Goal: Information Seeking & Learning: Learn about a topic

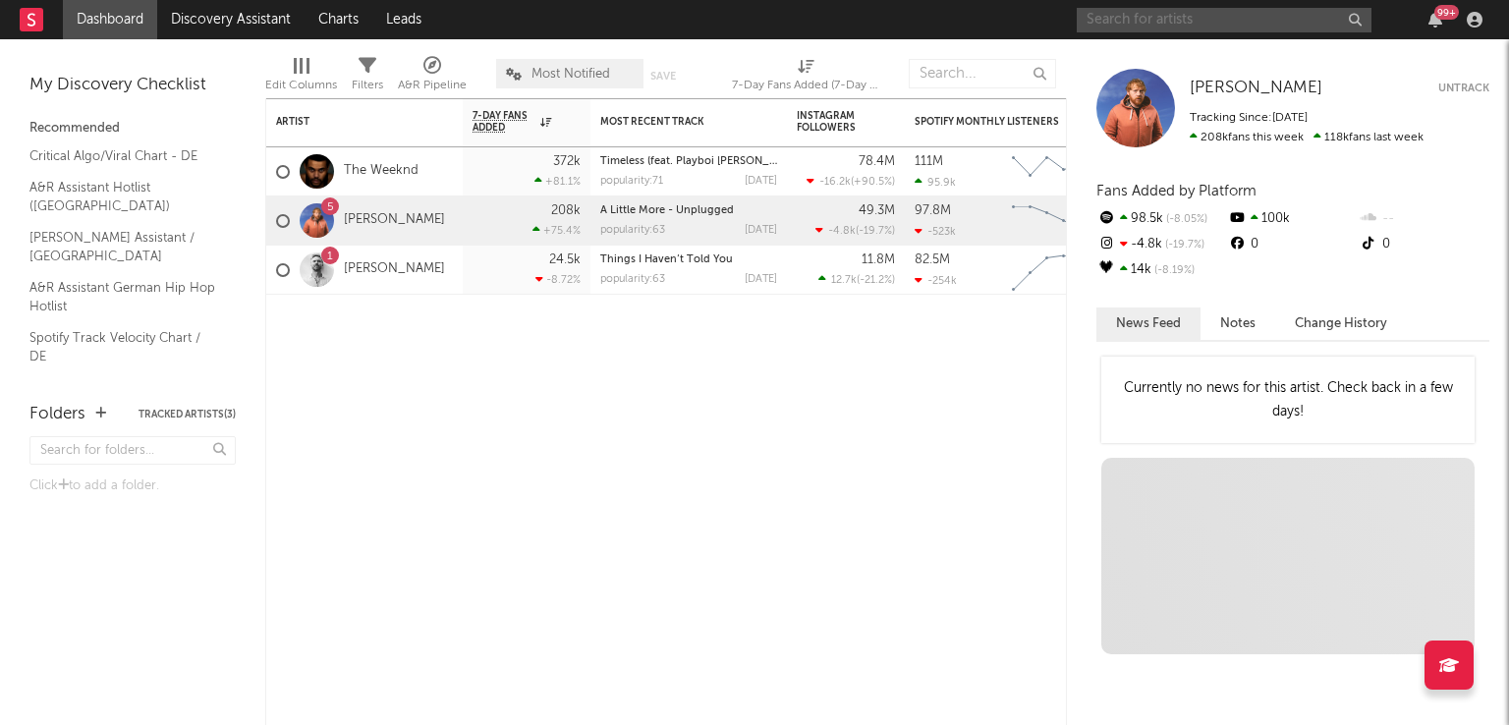
click at [1112, 26] on input "text" at bounding box center [1224, 20] width 295 height 25
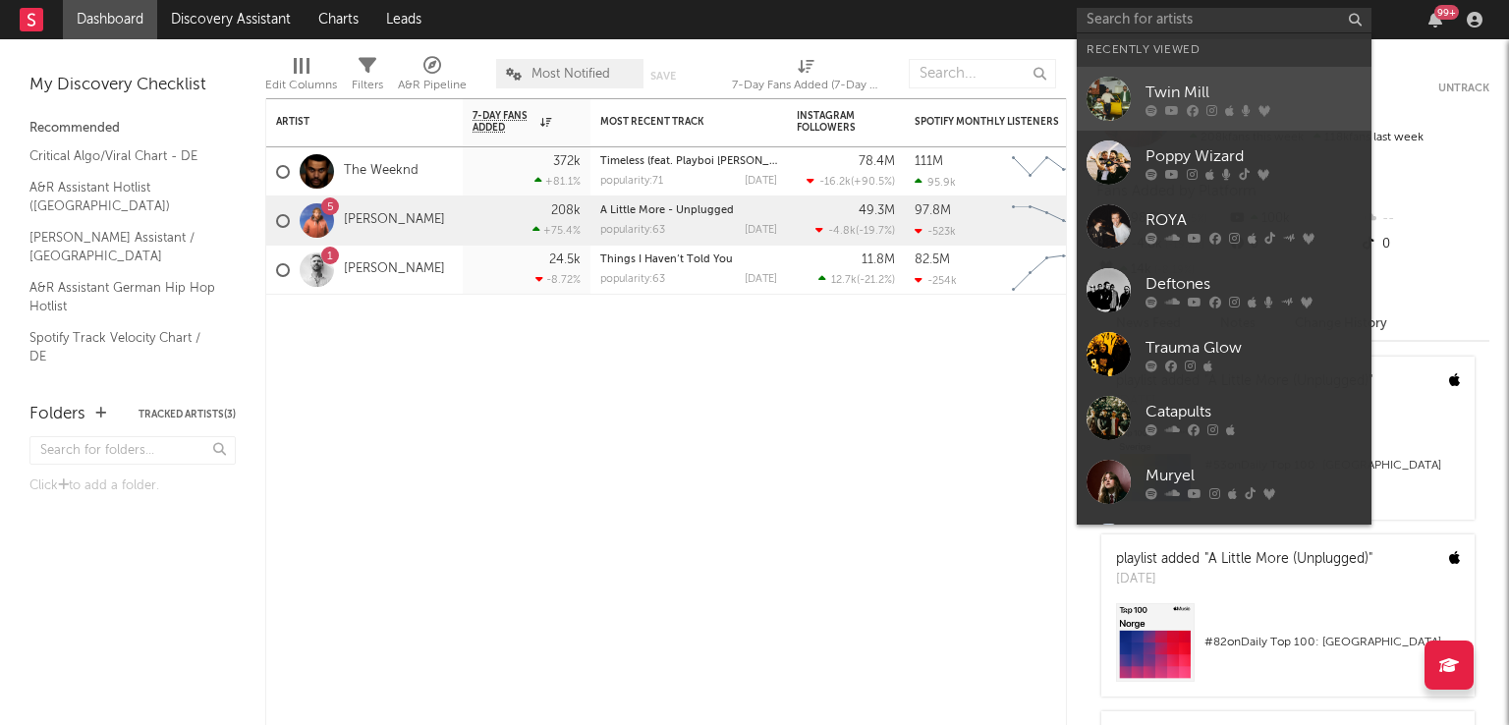
click at [1113, 89] on div at bounding box center [1109, 99] width 44 height 44
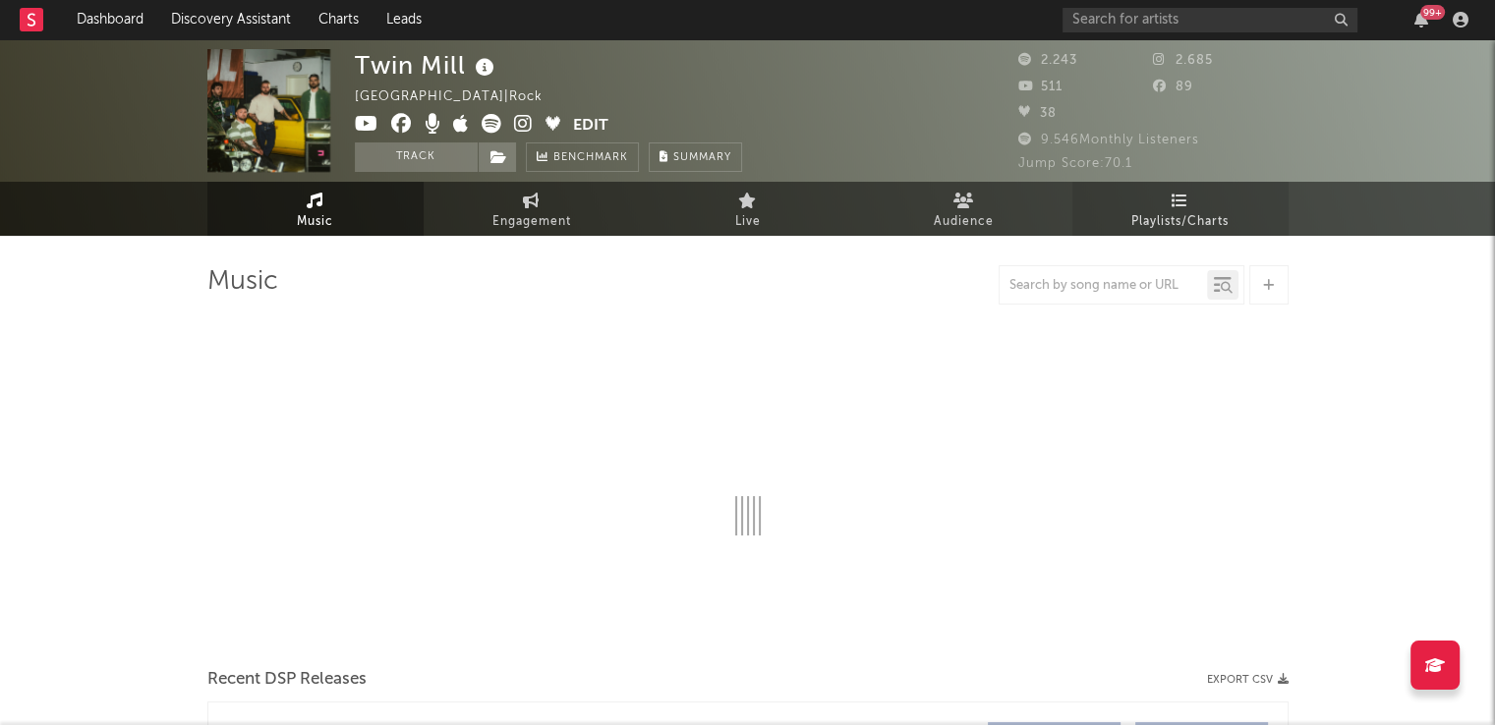
select select "6m"
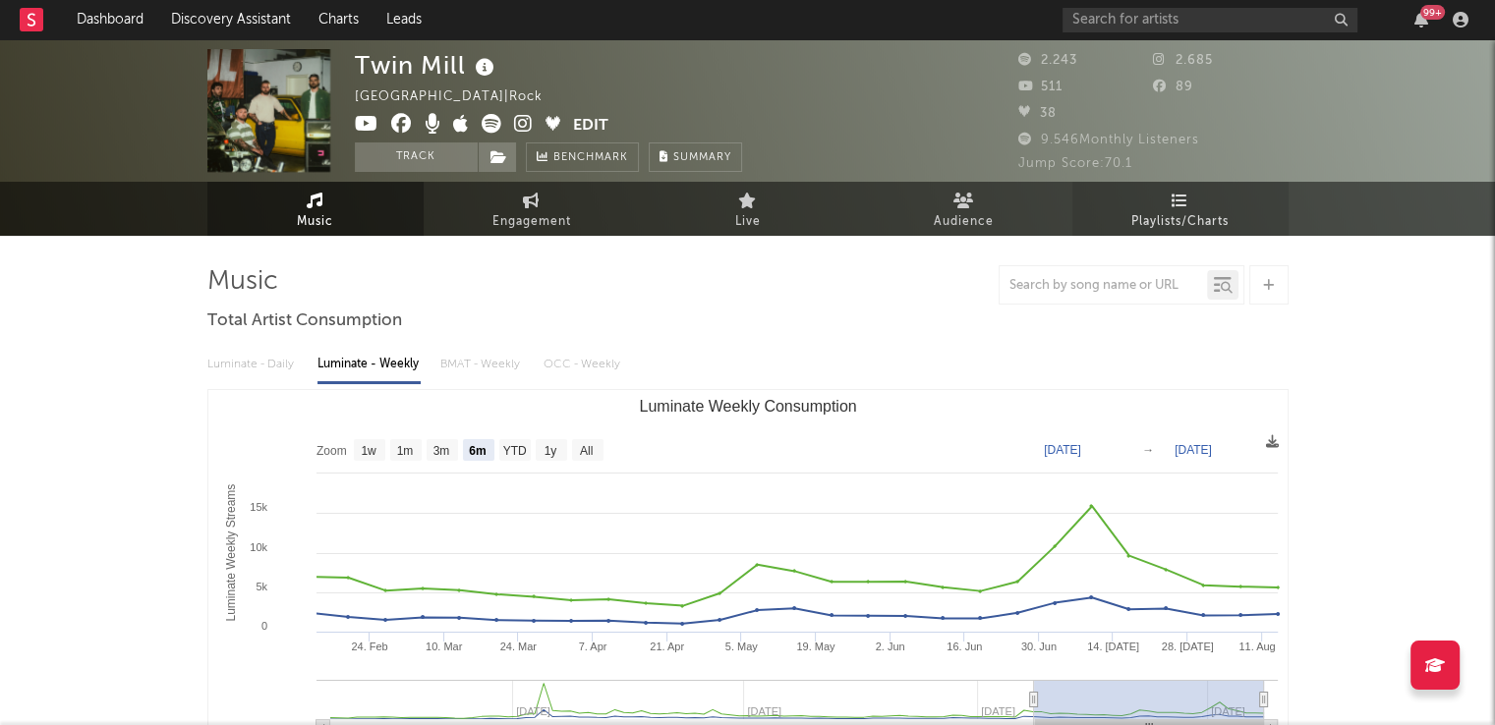
click at [1162, 208] on link "Playlists/Charts" at bounding box center [1180, 209] width 216 height 54
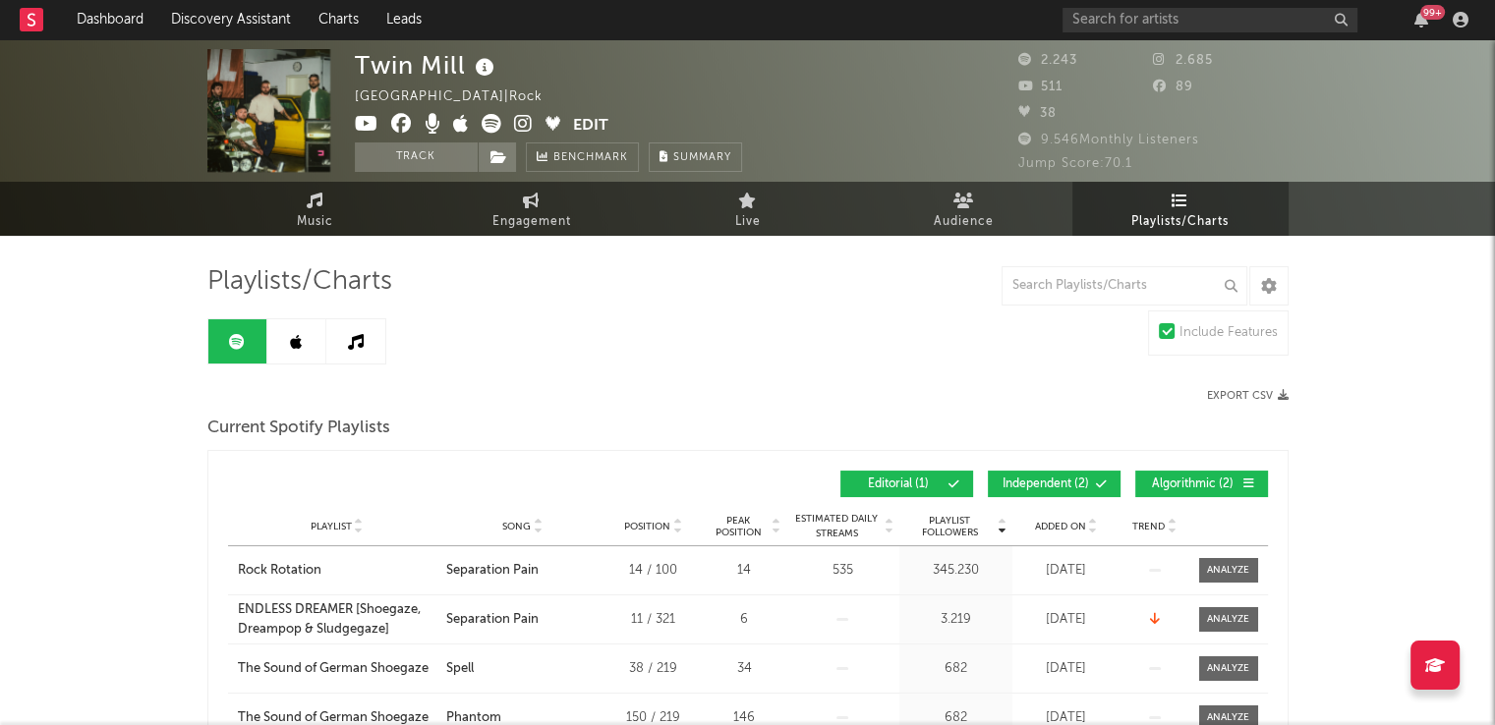
click at [1062, 485] on span "Independent ( 2 )" at bounding box center [1045, 485] width 90 height 12
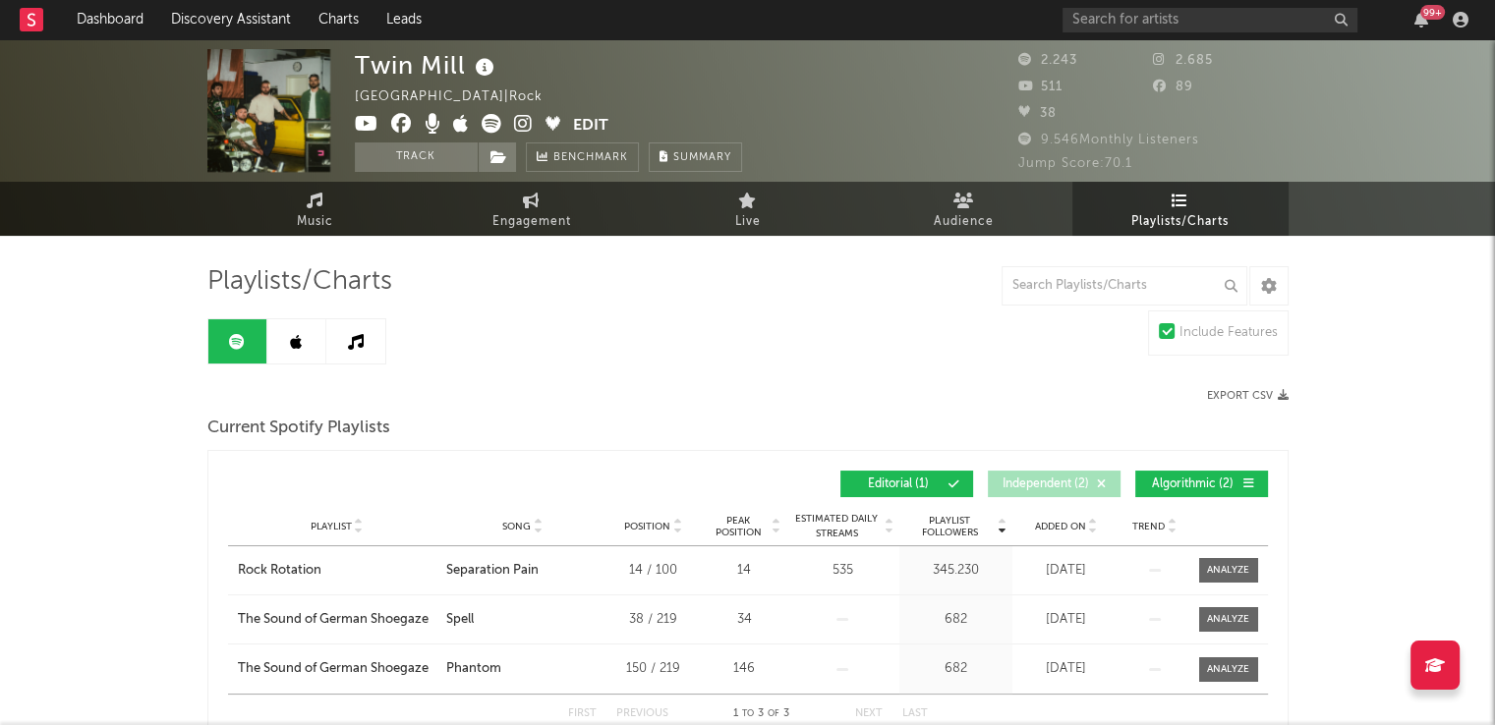
click at [1165, 484] on span "Algorithmic ( 2 )" at bounding box center [1193, 485] width 90 height 12
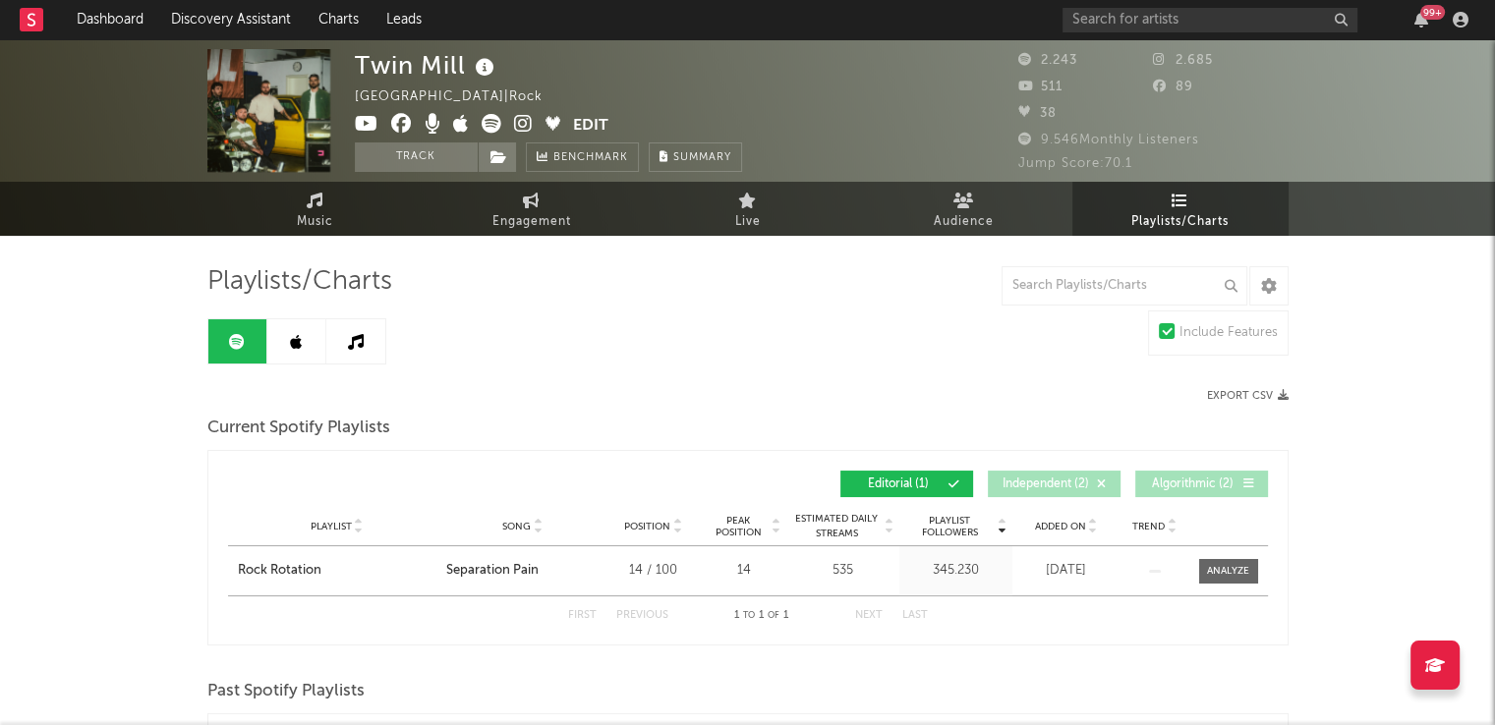
click at [291, 334] on icon at bounding box center [296, 342] width 12 height 16
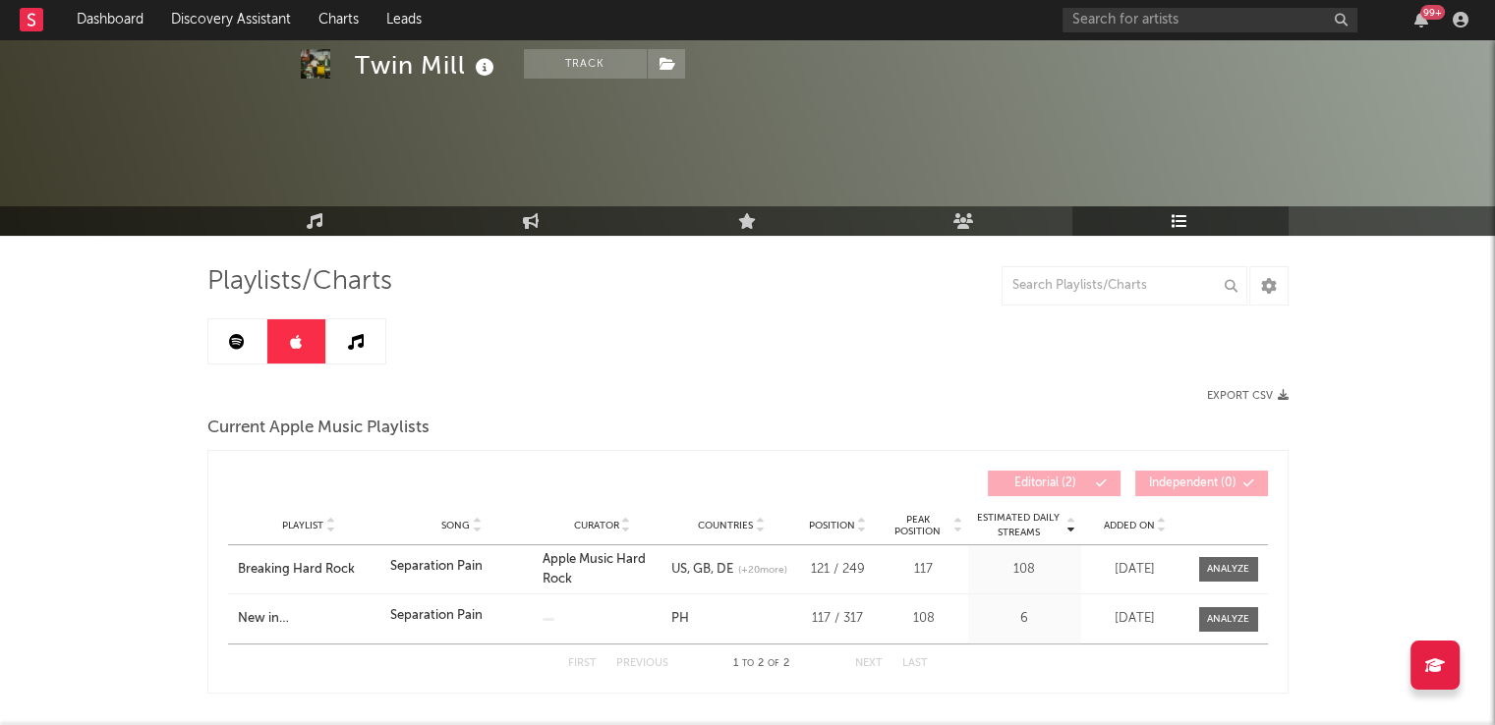
scroll to position [98, 0]
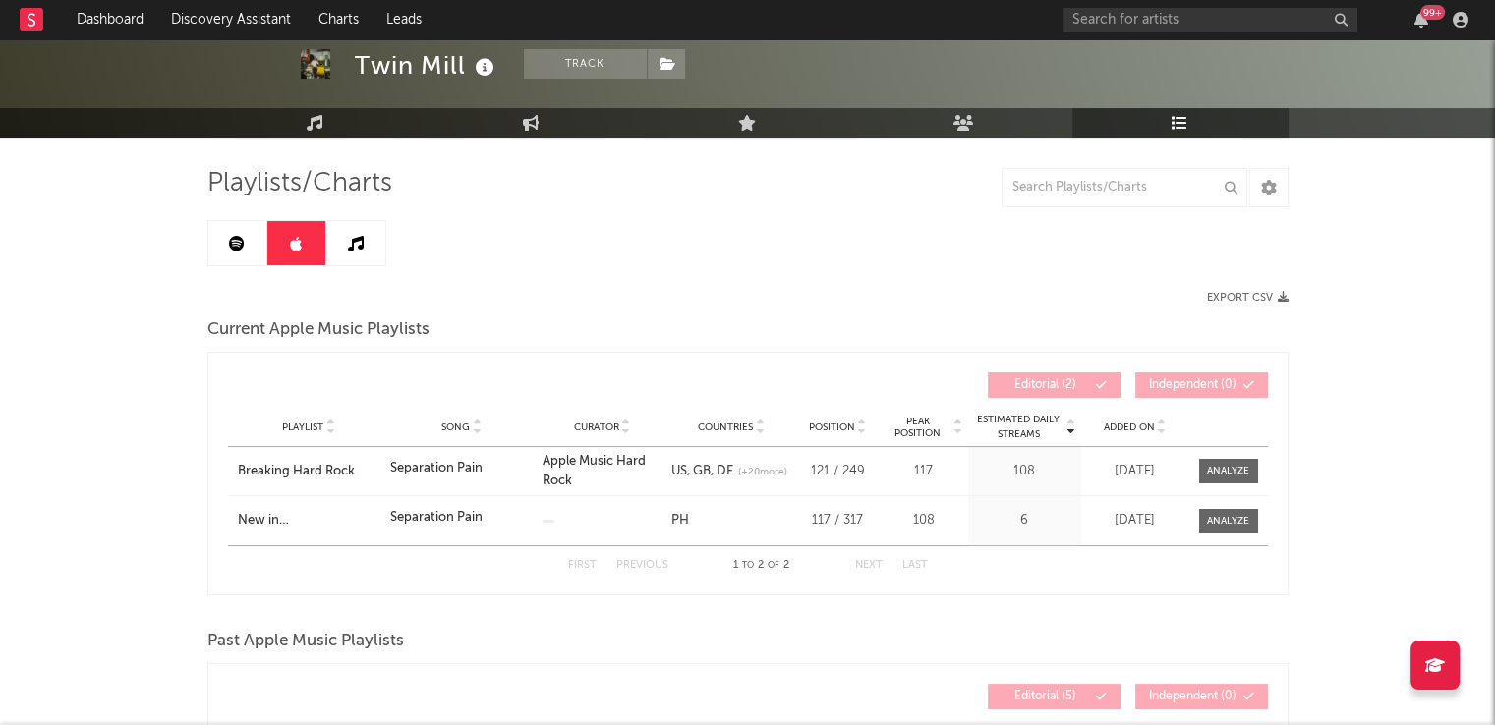
click at [360, 251] on link at bounding box center [355, 243] width 59 height 44
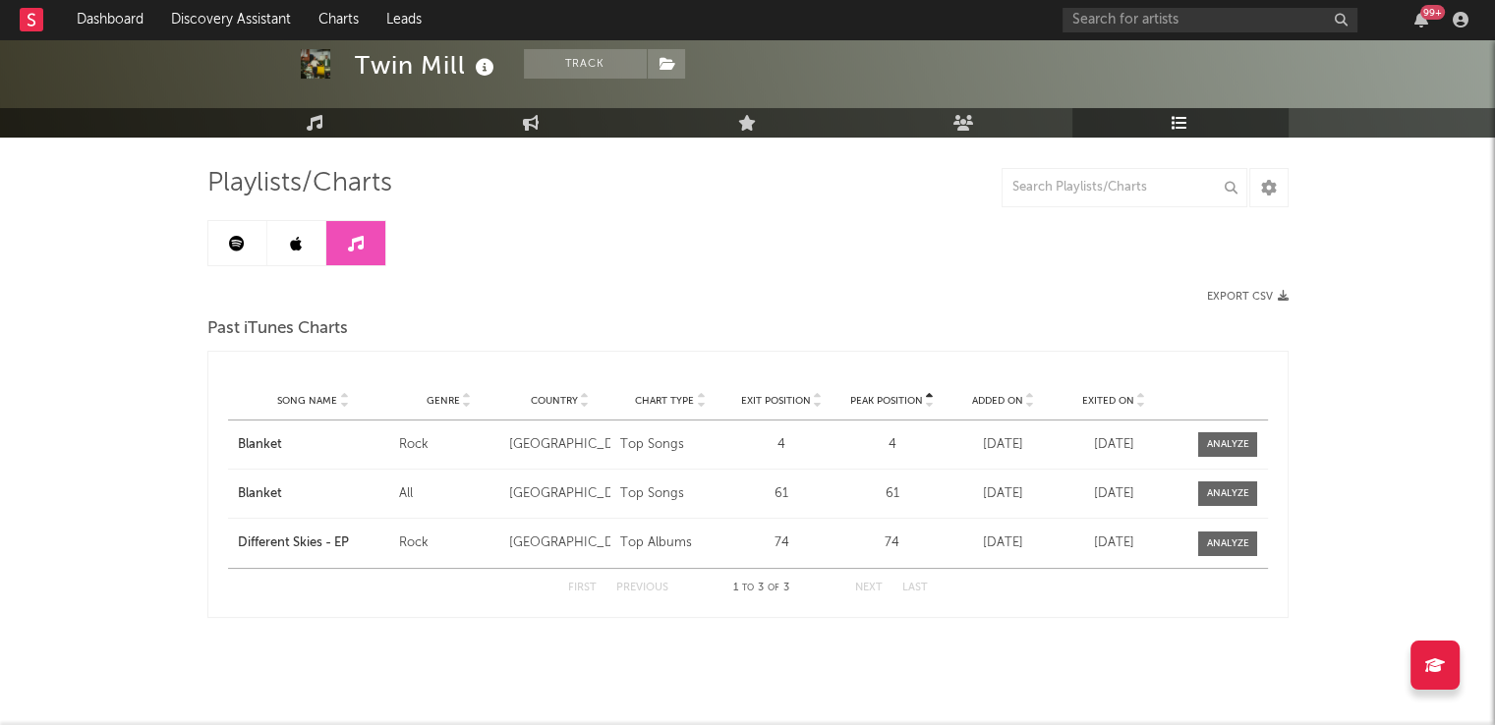
click at [233, 238] on icon at bounding box center [237, 244] width 16 height 16
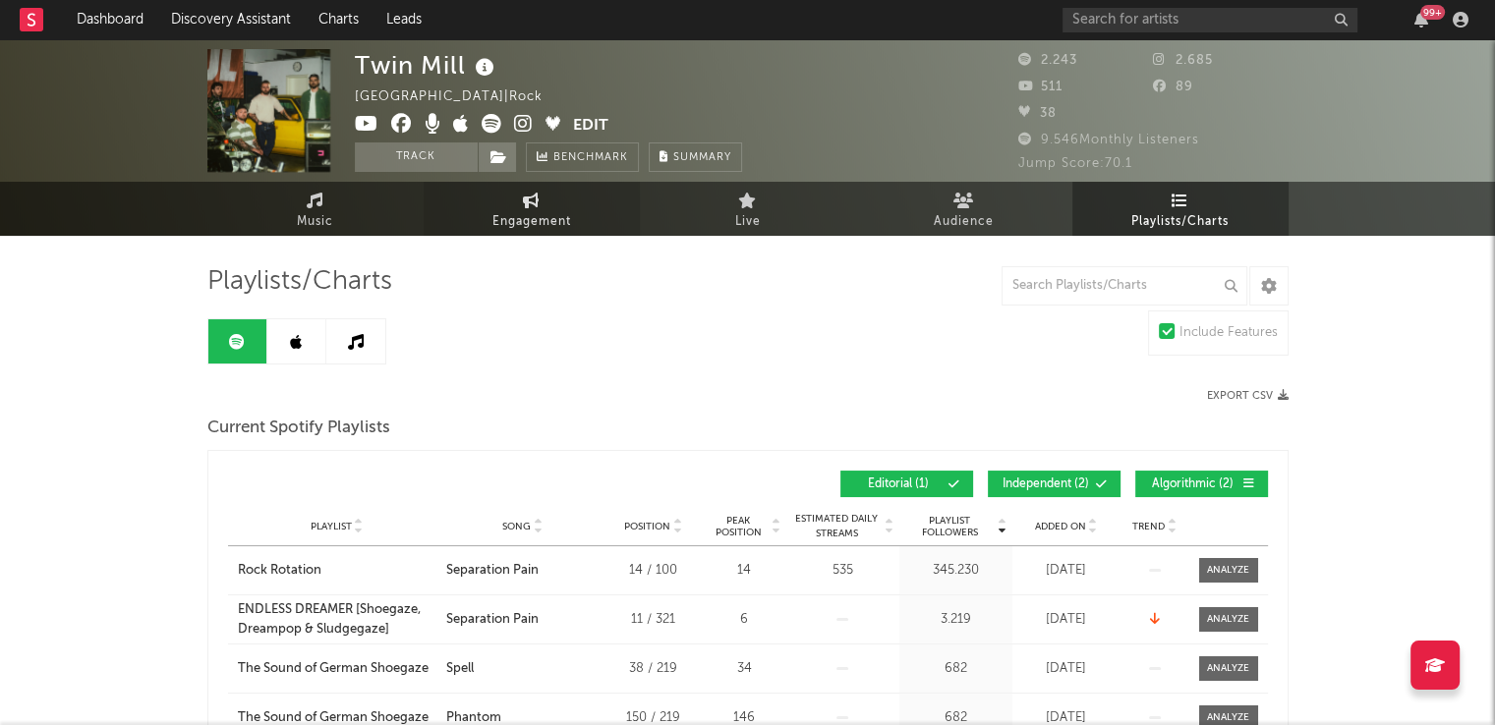
click at [516, 203] on link "Engagement" at bounding box center [532, 209] width 216 height 54
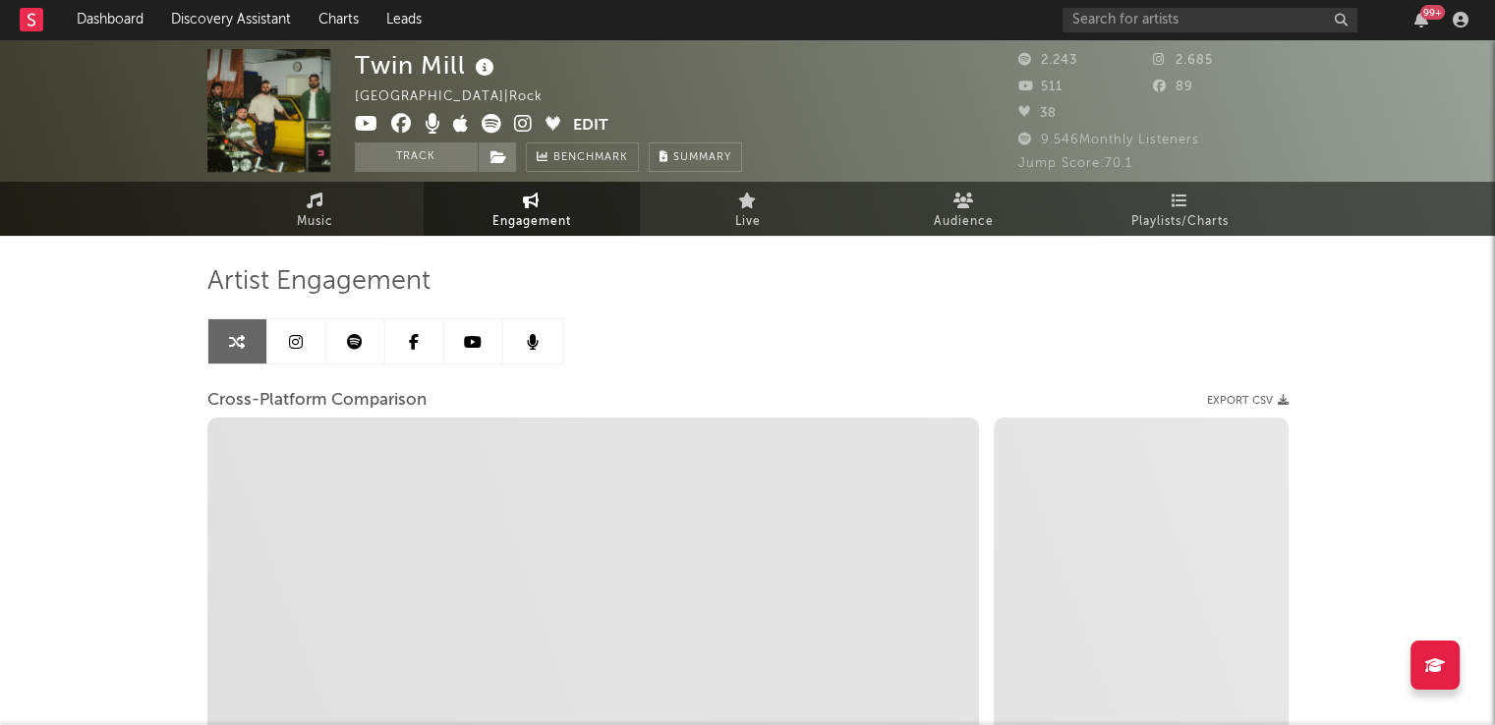
select select "1w"
click at [342, 339] on link at bounding box center [355, 341] width 59 height 44
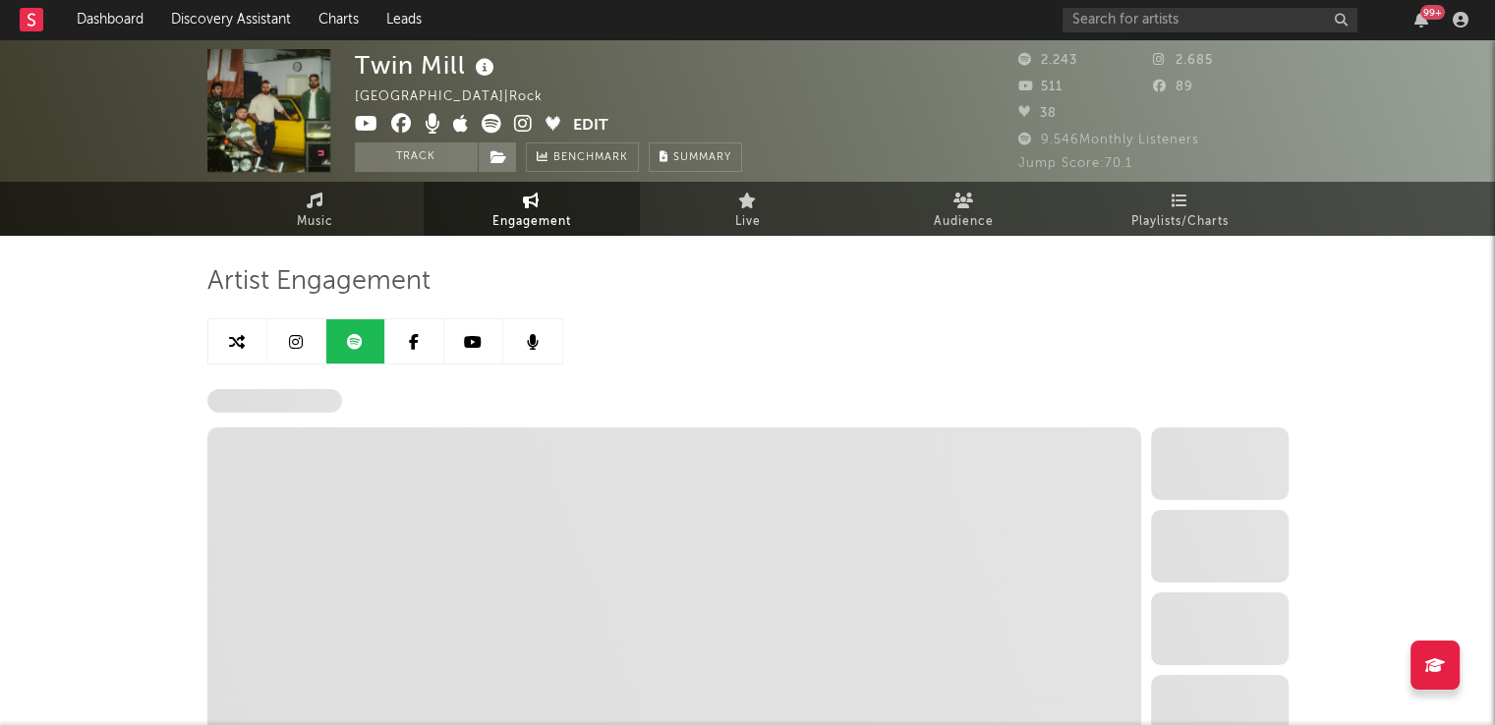
select select "6m"
select select "1w"
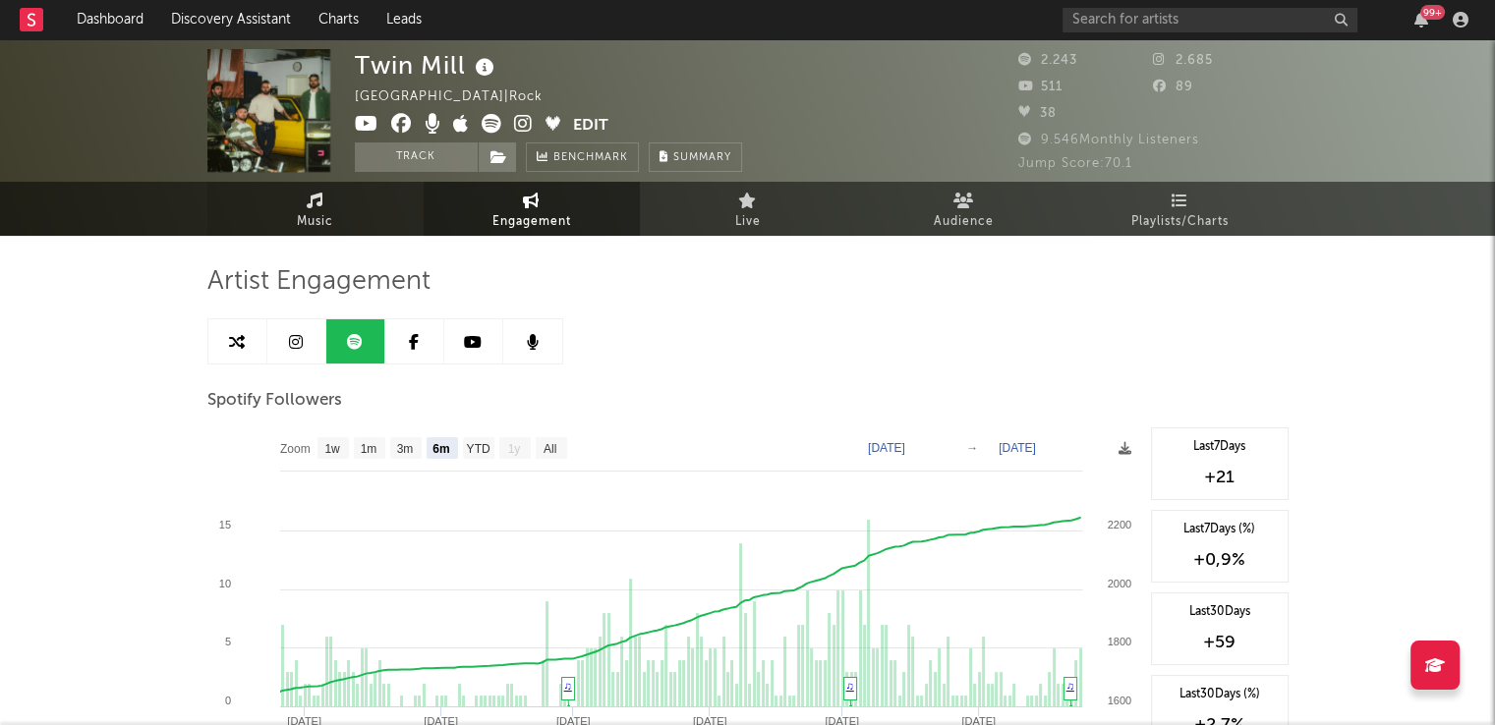
click at [268, 225] on link "Music" at bounding box center [315, 209] width 216 height 54
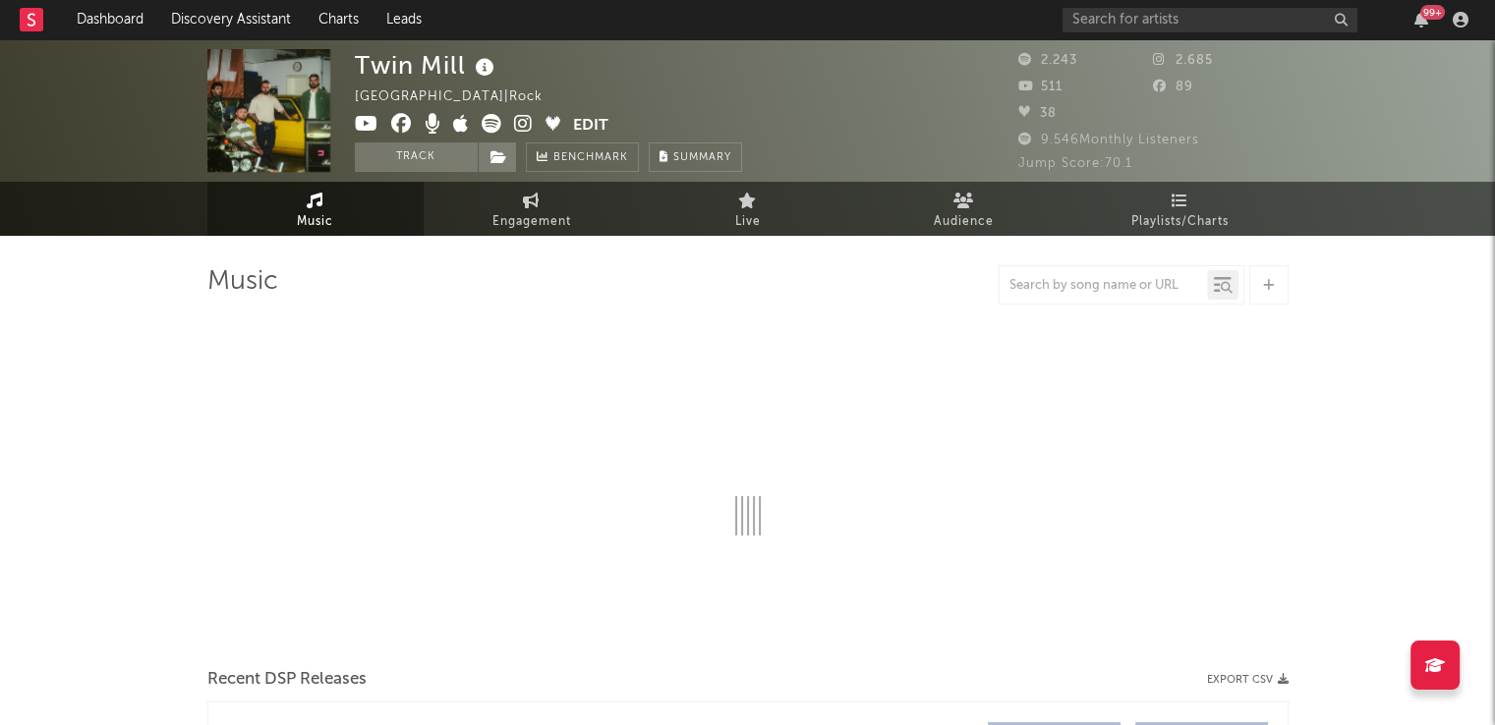
select select "6m"
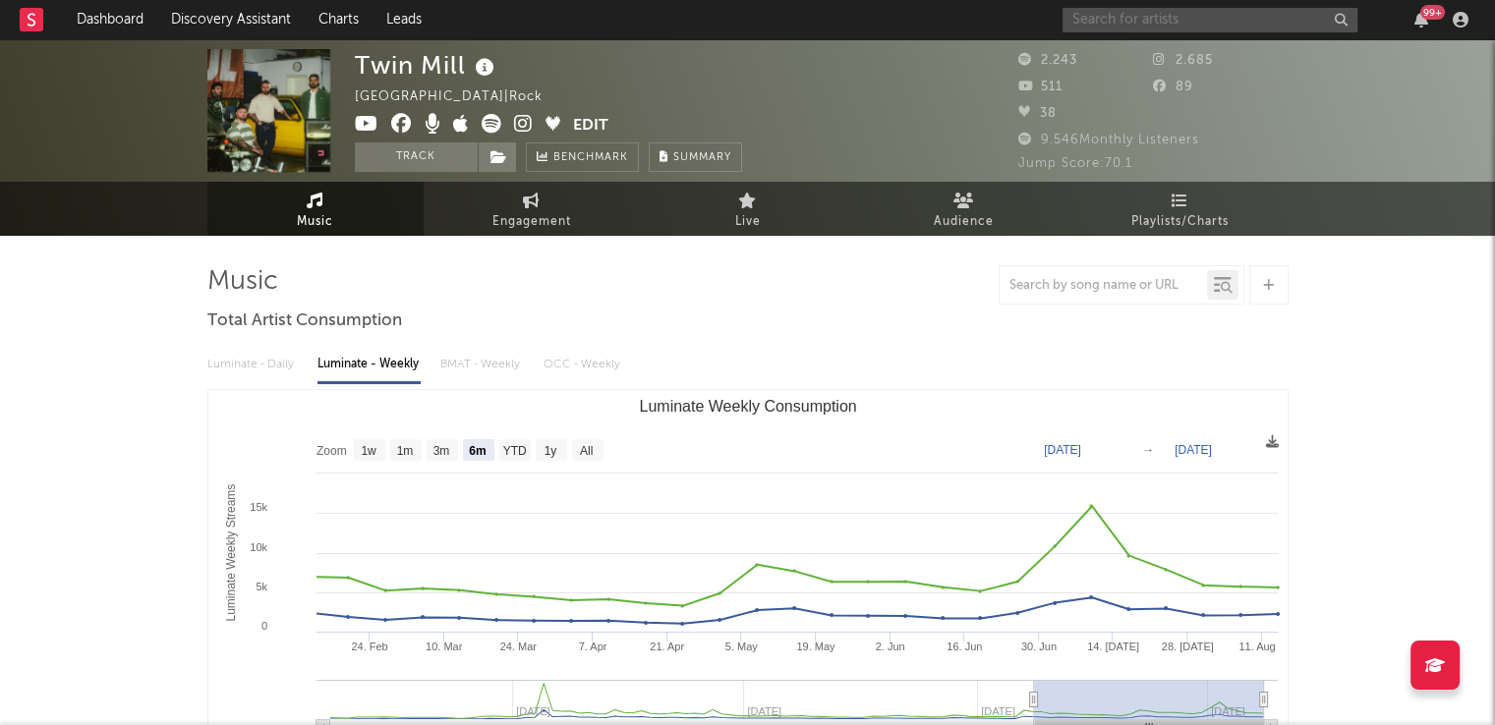
click at [1126, 9] on input "text" at bounding box center [1209, 20] width 295 height 25
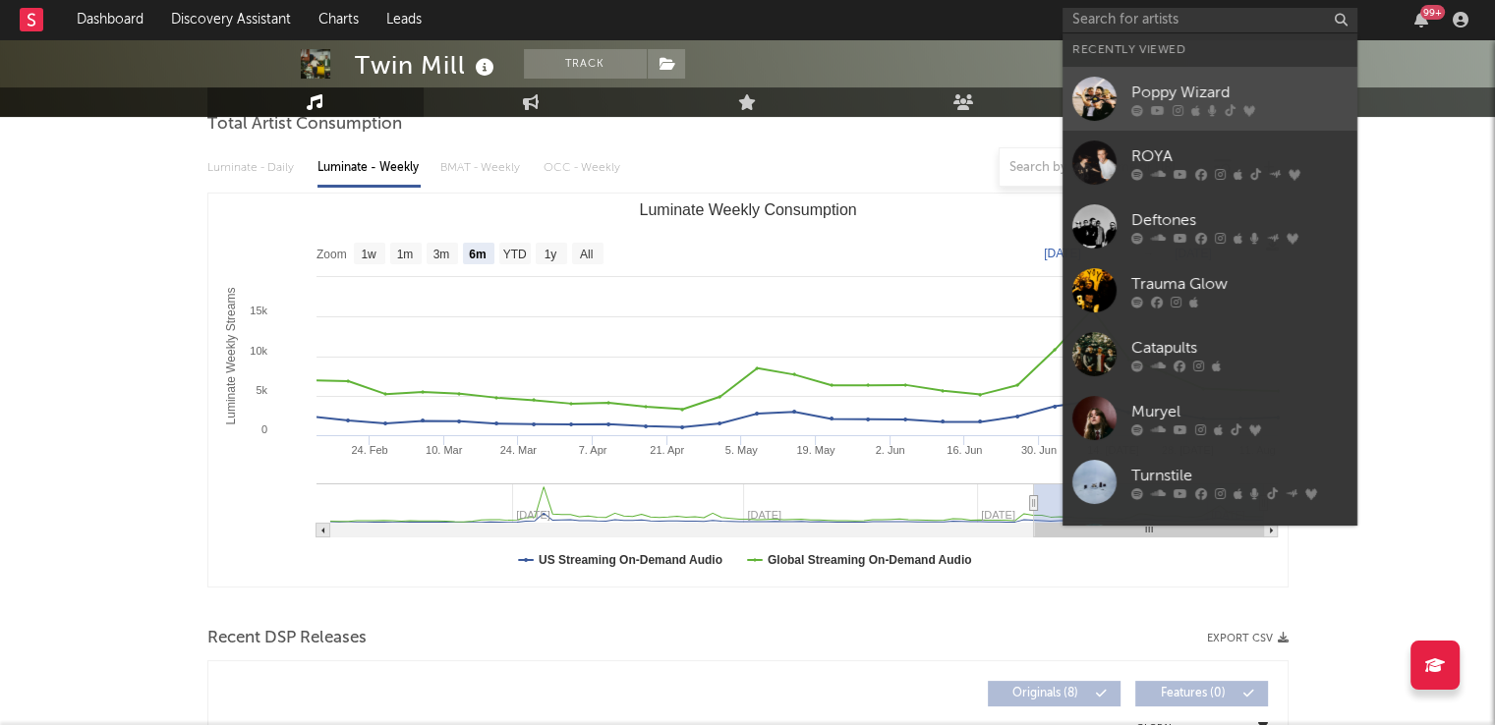
click at [1092, 92] on div at bounding box center [1094, 99] width 44 height 44
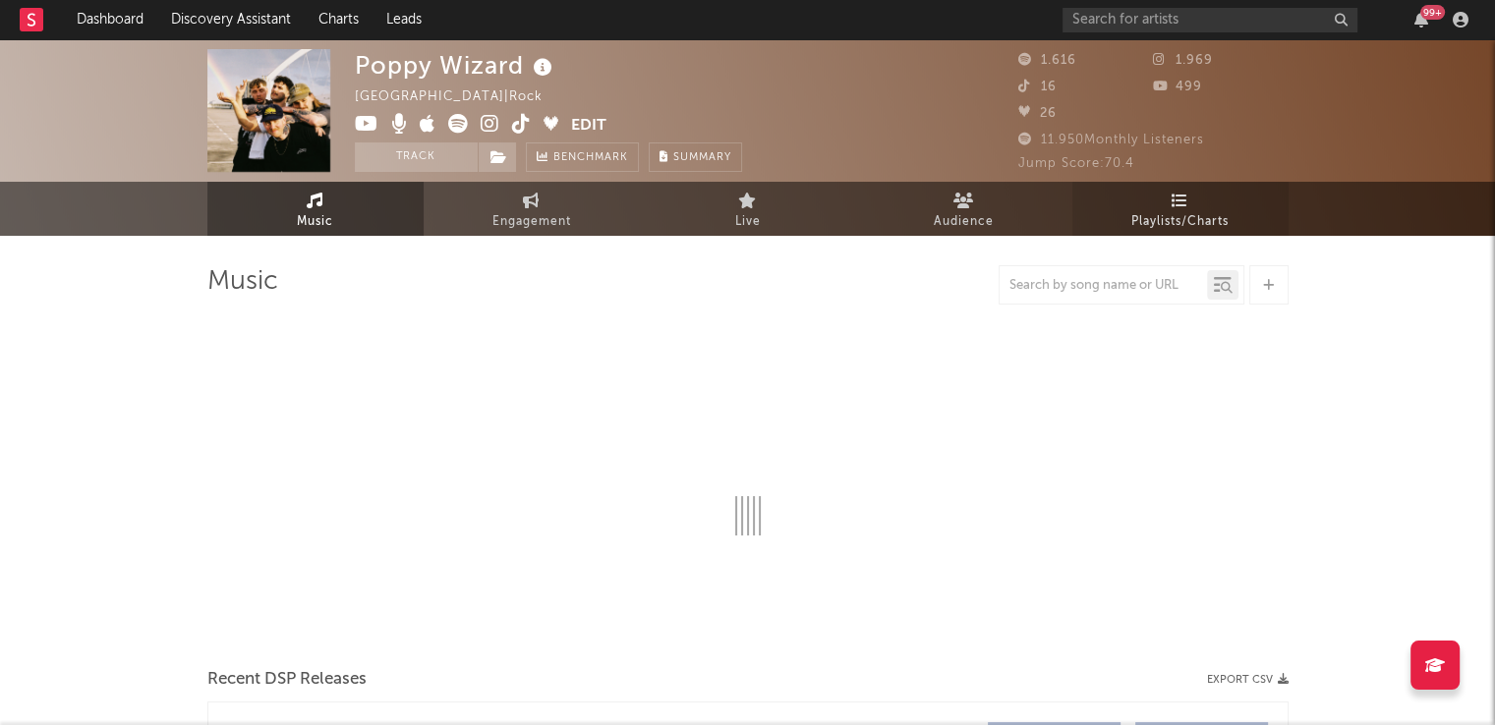
click at [1167, 205] on link "Playlists/Charts" at bounding box center [1180, 209] width 216 height 54
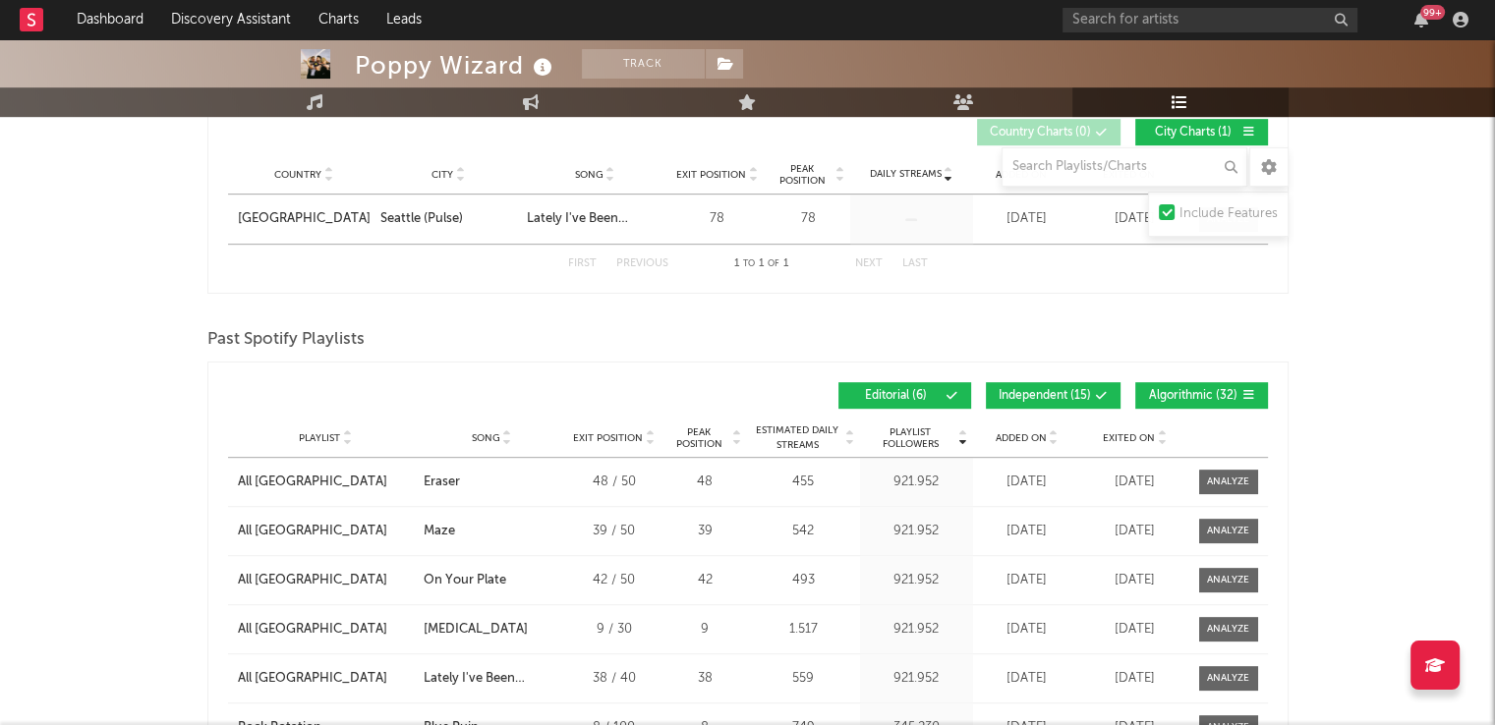
scroll to position [983, 0]
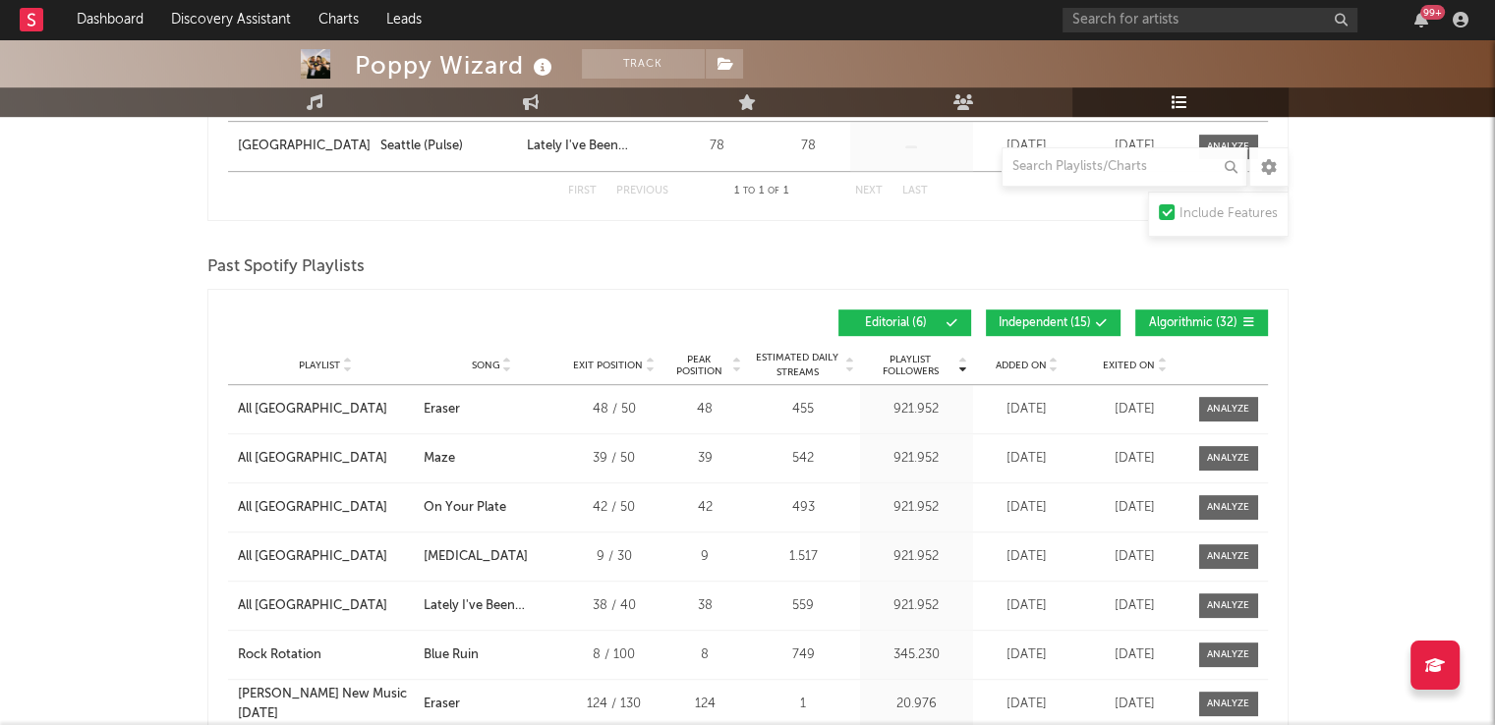
click at [1053, 317] on span "Independent ( 15 )" at bounding box center [1044, 323] width 92 height 12
click at [1157, 318] on span "Algorithmic ( 32 )" at bounding box center [1193, 323] width 90 height 12
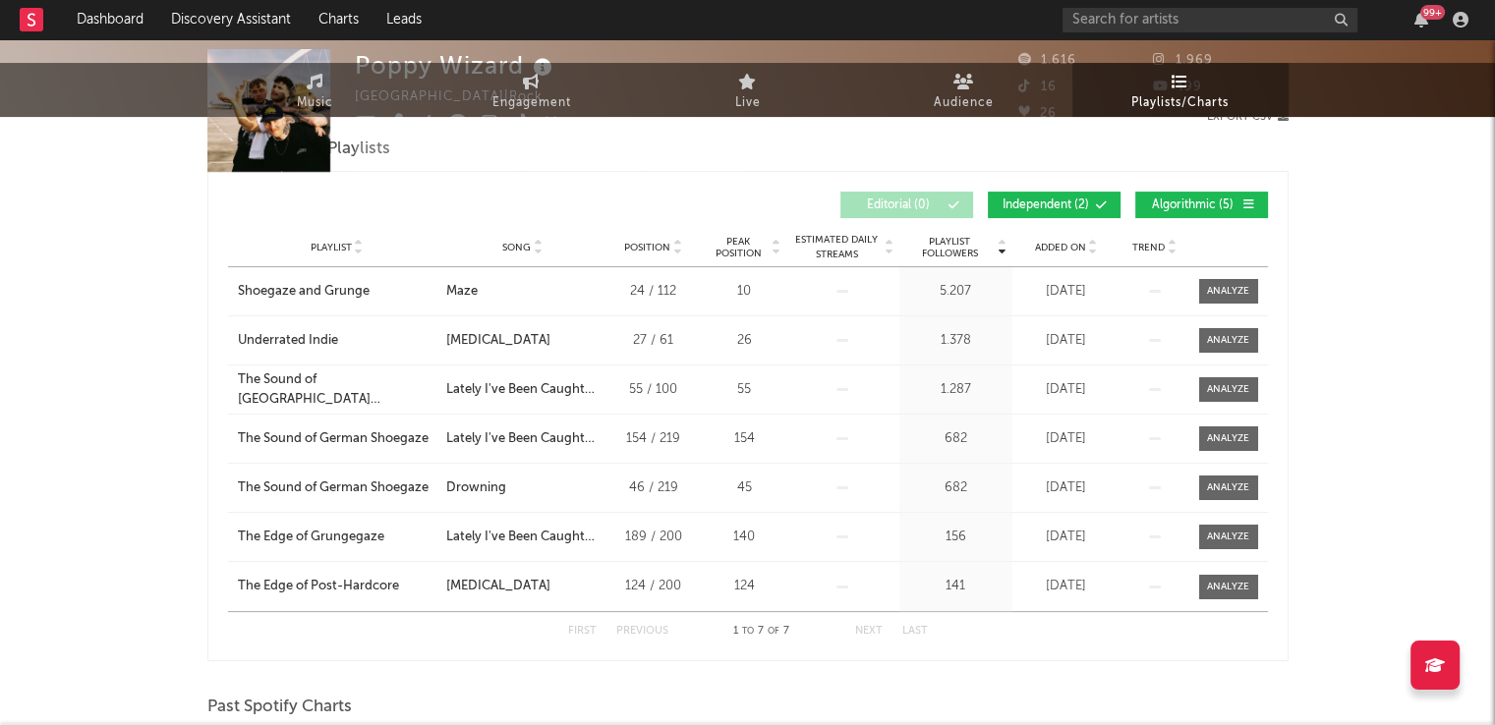
scroll to position [0, 0]
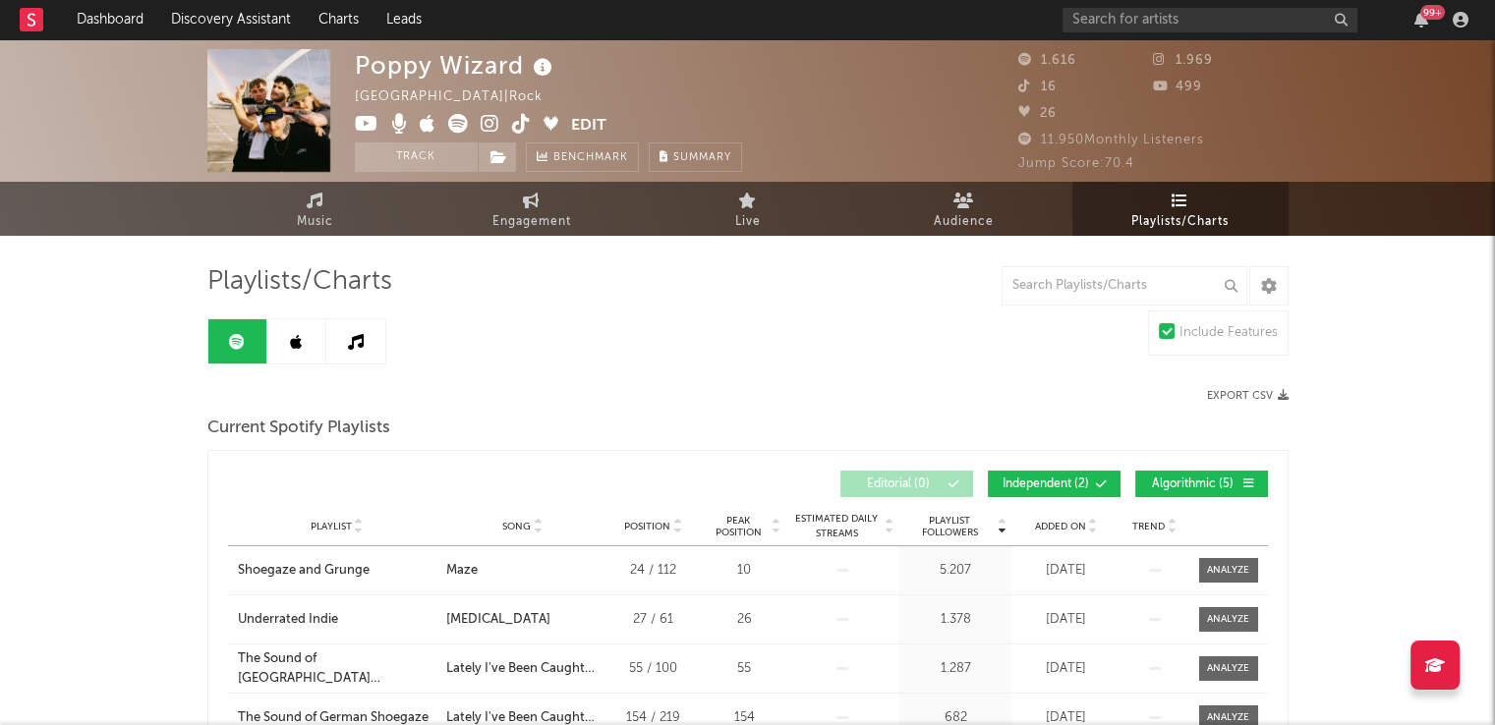
click at [300, 342] on icon at bounding box center [296, 342] width 12 height 16
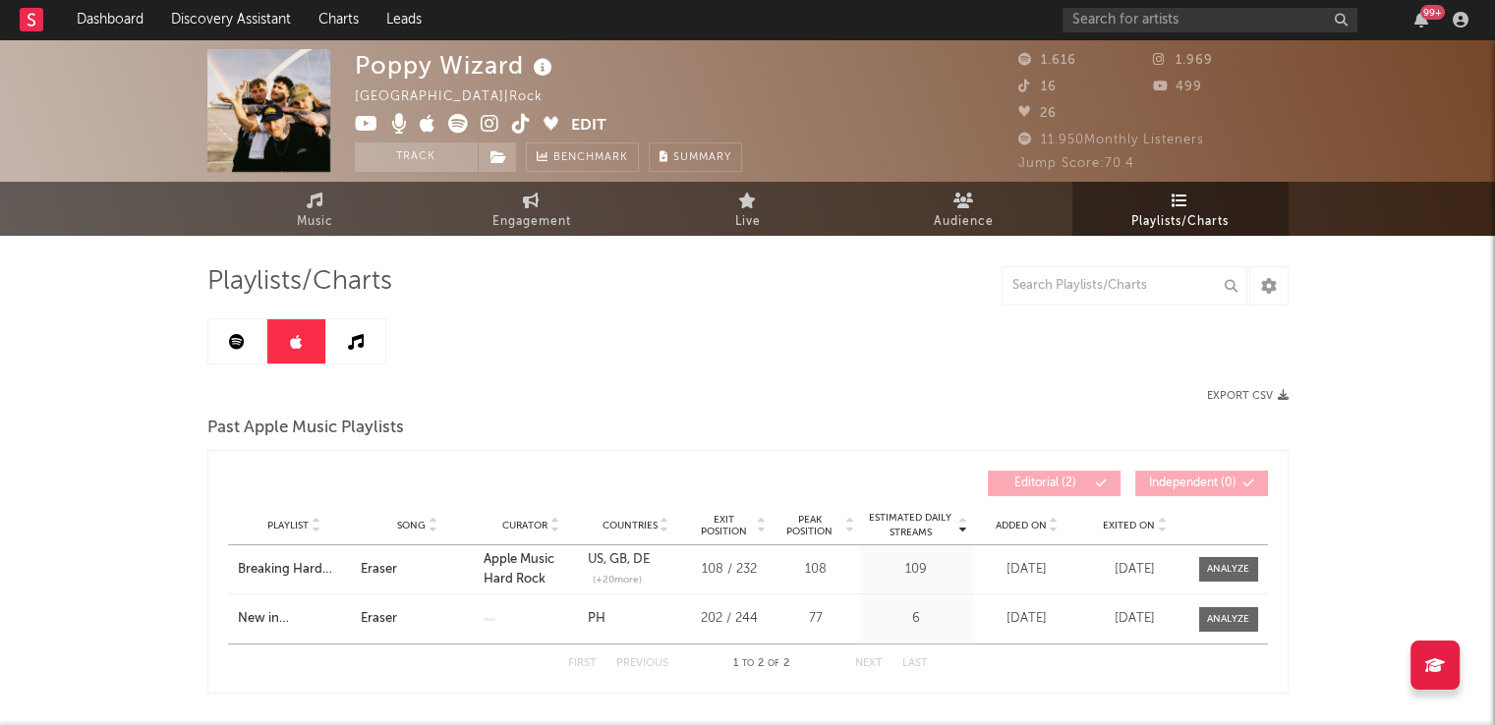
click at [353, 342] on icon at bounding box center [356, 342] width 16 height 16
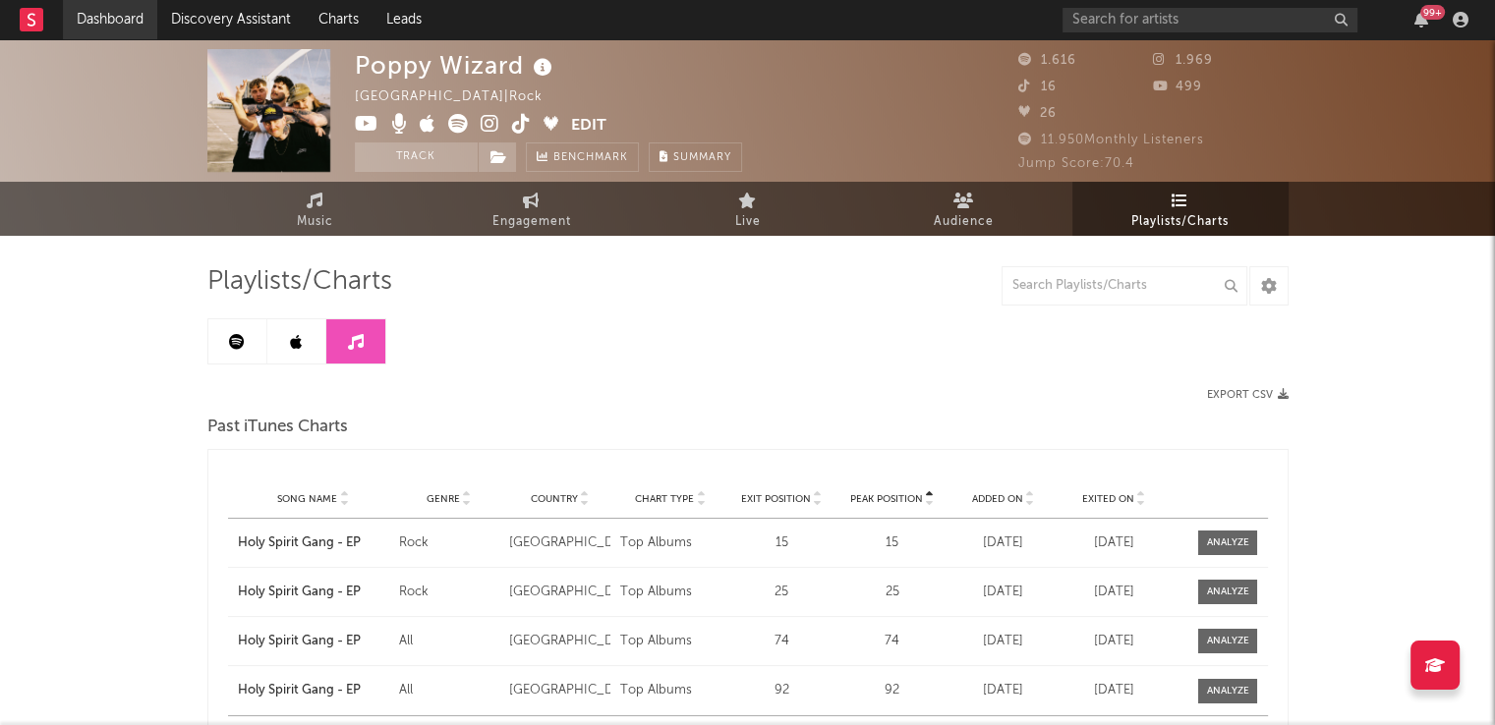
click at [102, 14] on link "Dashboard" at bounding box center [110, 19] width 94 height 39
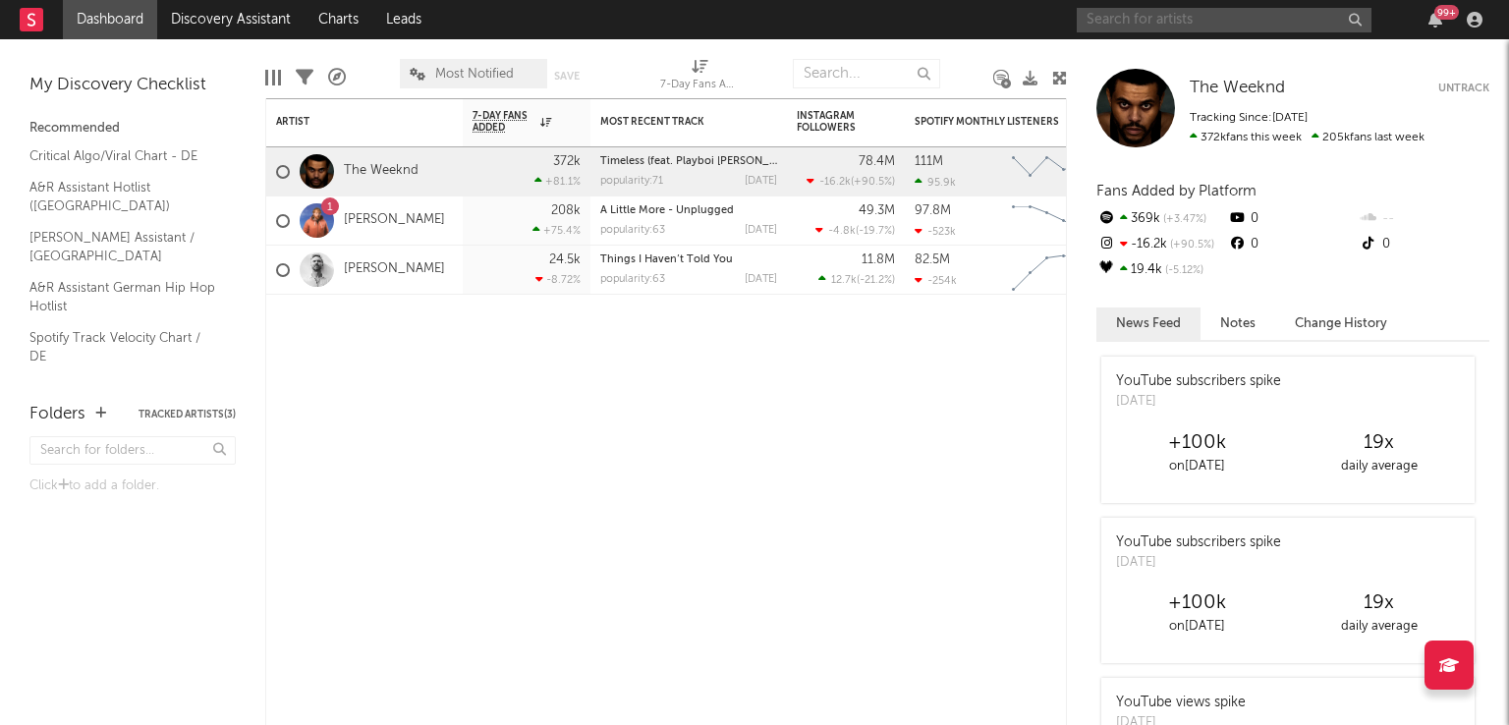
click at [1144, 17] on input "text" at bounding box center [1224, 20] width 295 height 25
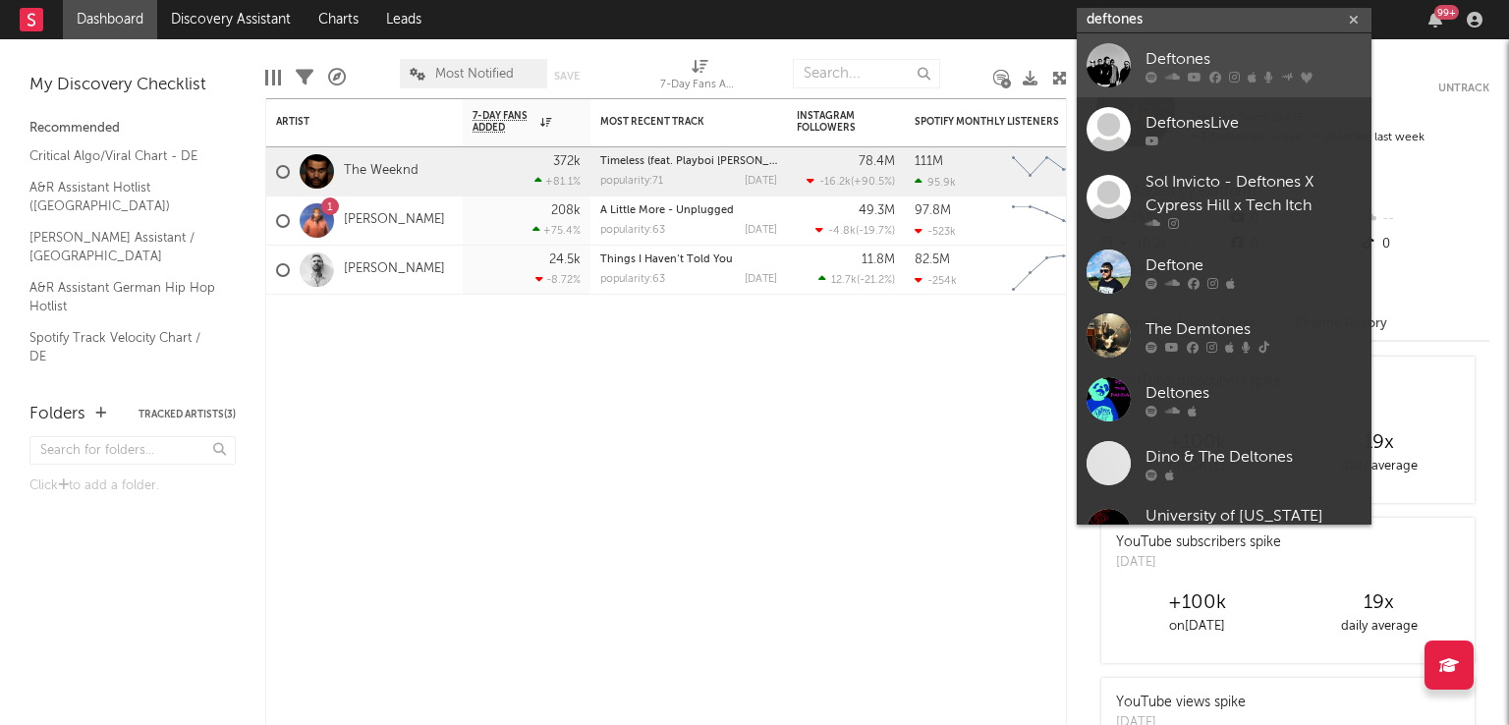
type input "deftones"
click at [1124, 59] on div at bounding box center [1109, 65] width 44 height 44
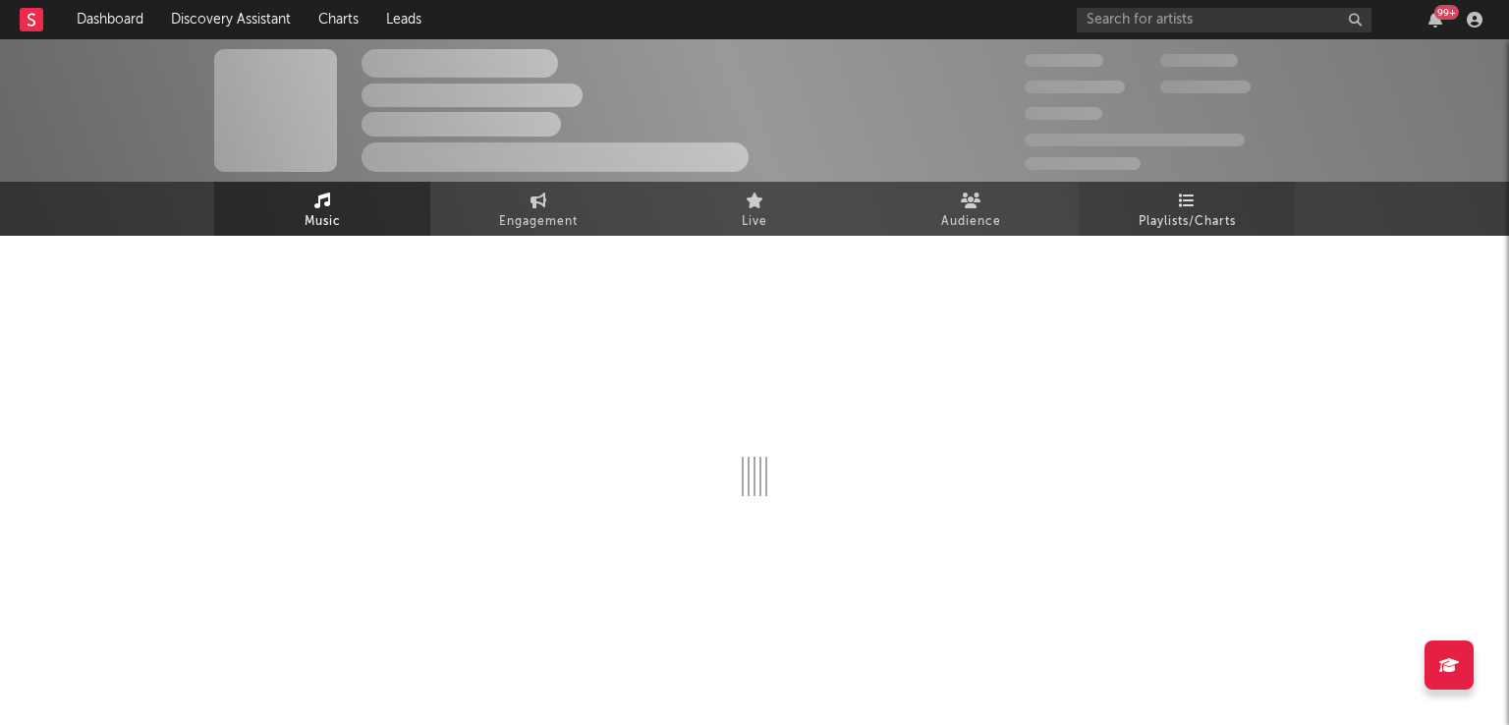
click at [1179, 203] on icon at bounding box center [1187, 201] width 17 height 16
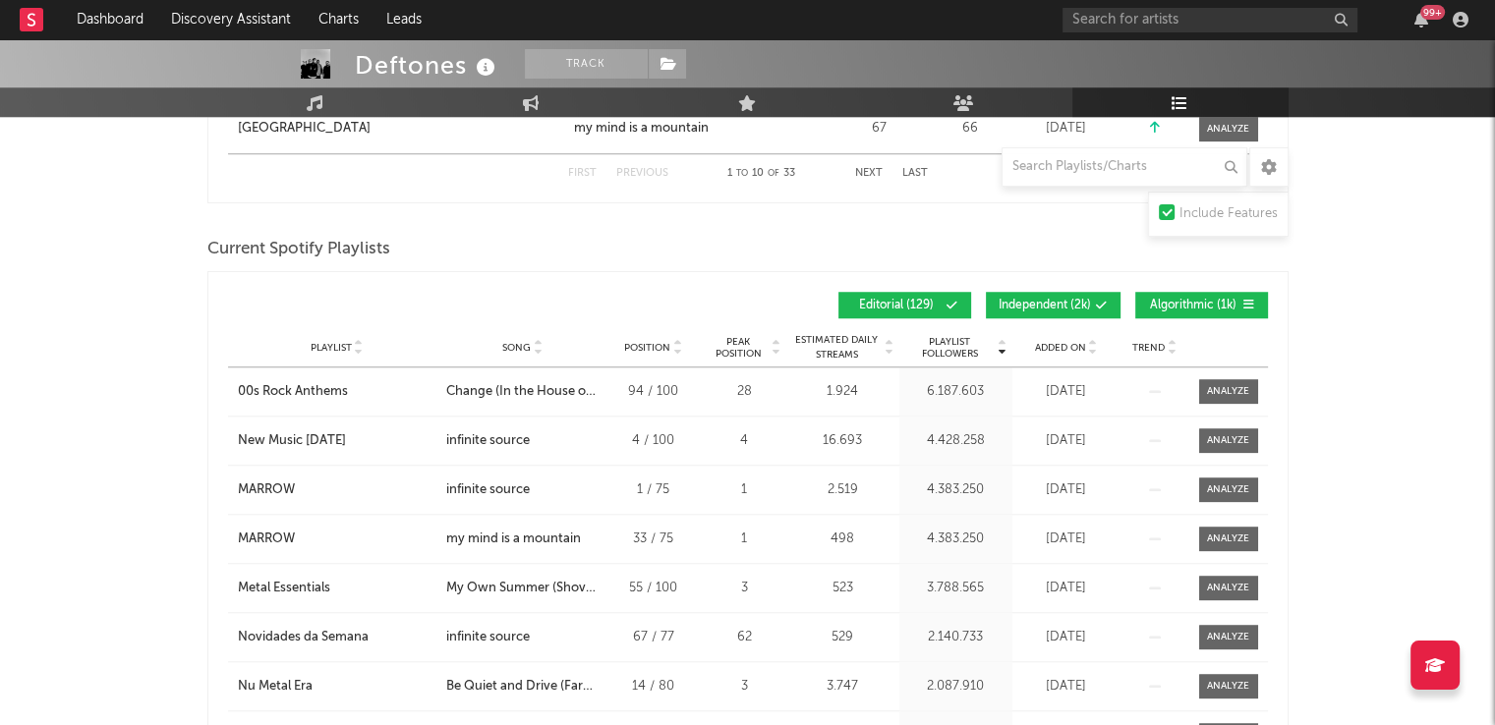
scroll to position [1572, 0]
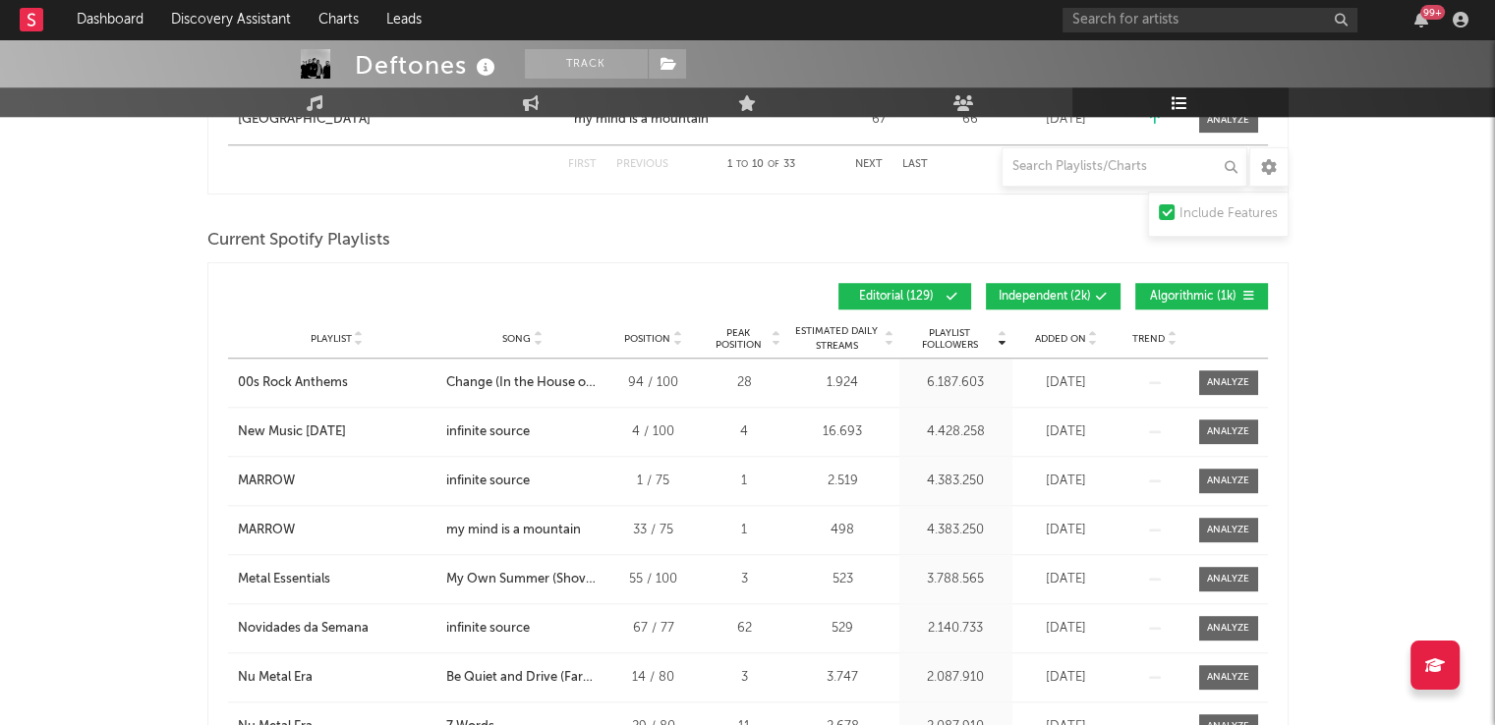
click at [1069, 291] on span "Independent ( 2k )" at bounding box center [1044, 297] width 92 height 12
click at [1174, 292] on span "Algorithmic ( 1k )" at bounding box center [1193, 297] width 90 height 12
click at [509, 336] on span "Song" at bounding box center [516, 339] width 28 height 12
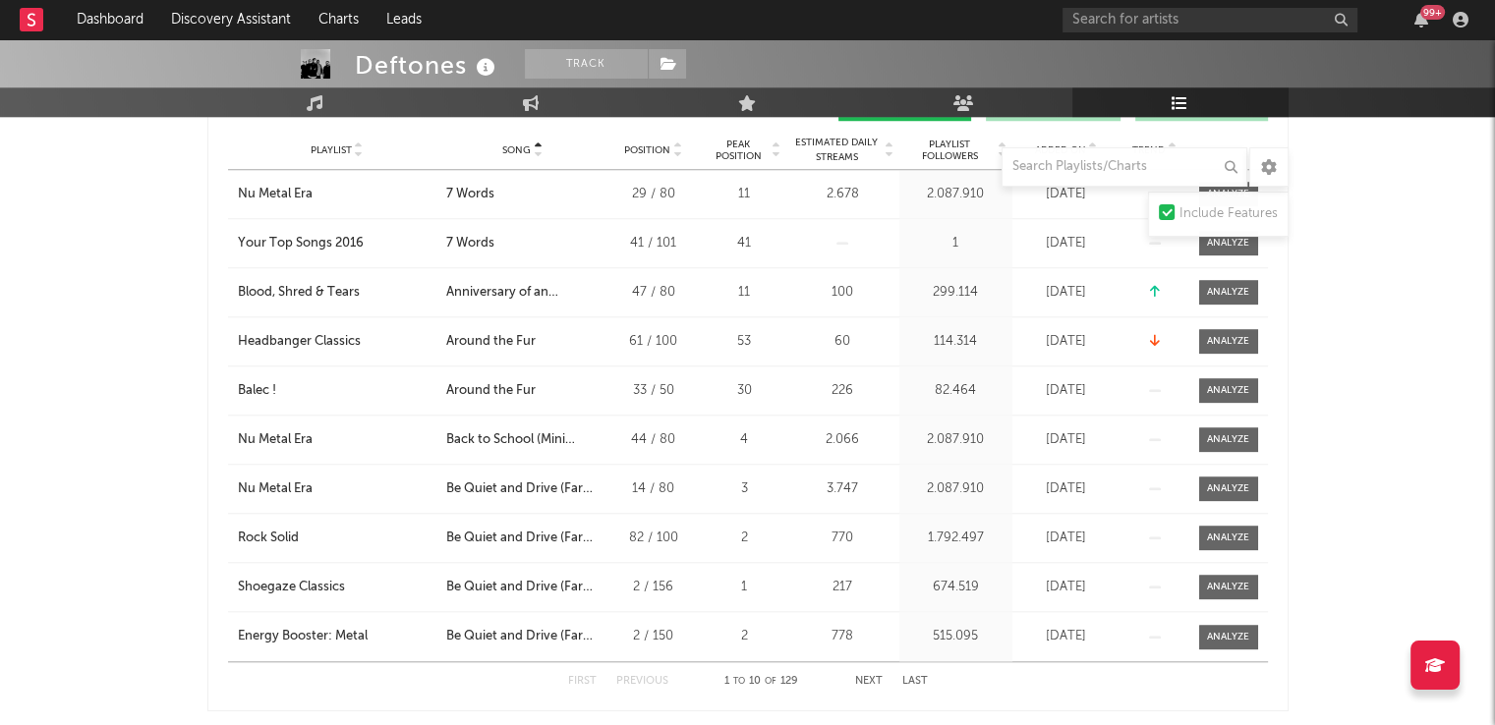
scroll to position [2162, 0]
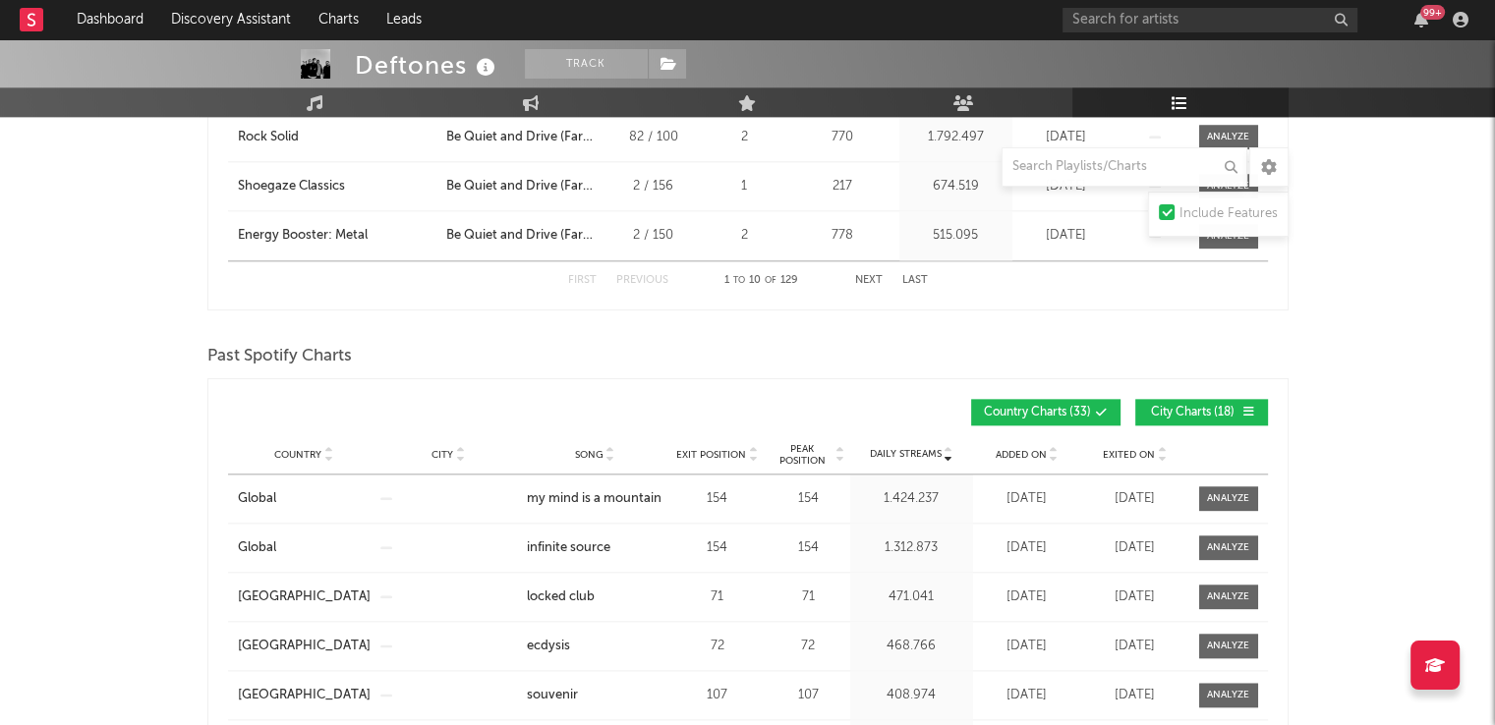
click at [860, 277] on button "Next" at bounding box center [869, 280] width 28 height 11
click at [861, 284] on button "Next" at bounding box center [869, 280] width 28 height 11
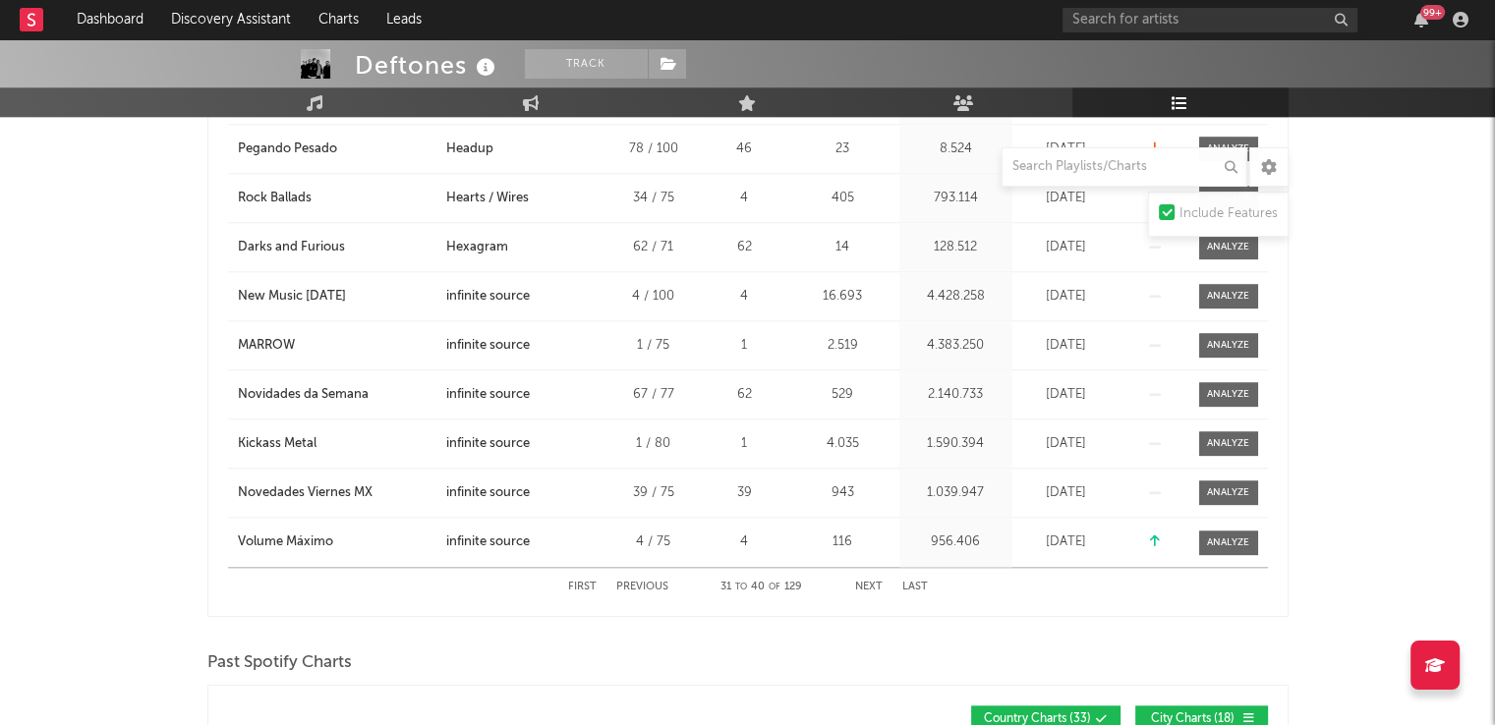
scroll to position [1867, 0]
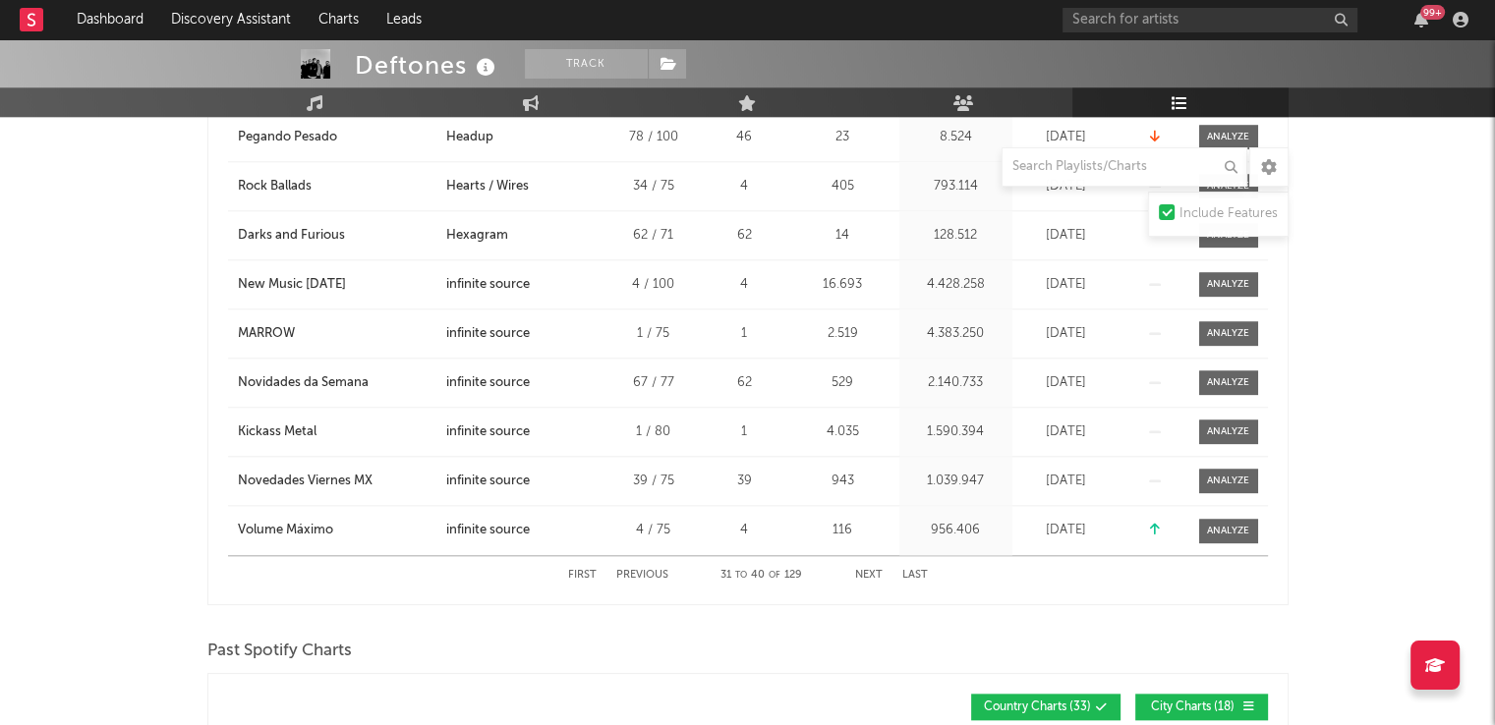
click at [862, 575] on button "Next" at bounding box center [869, 575] width 28 height 11
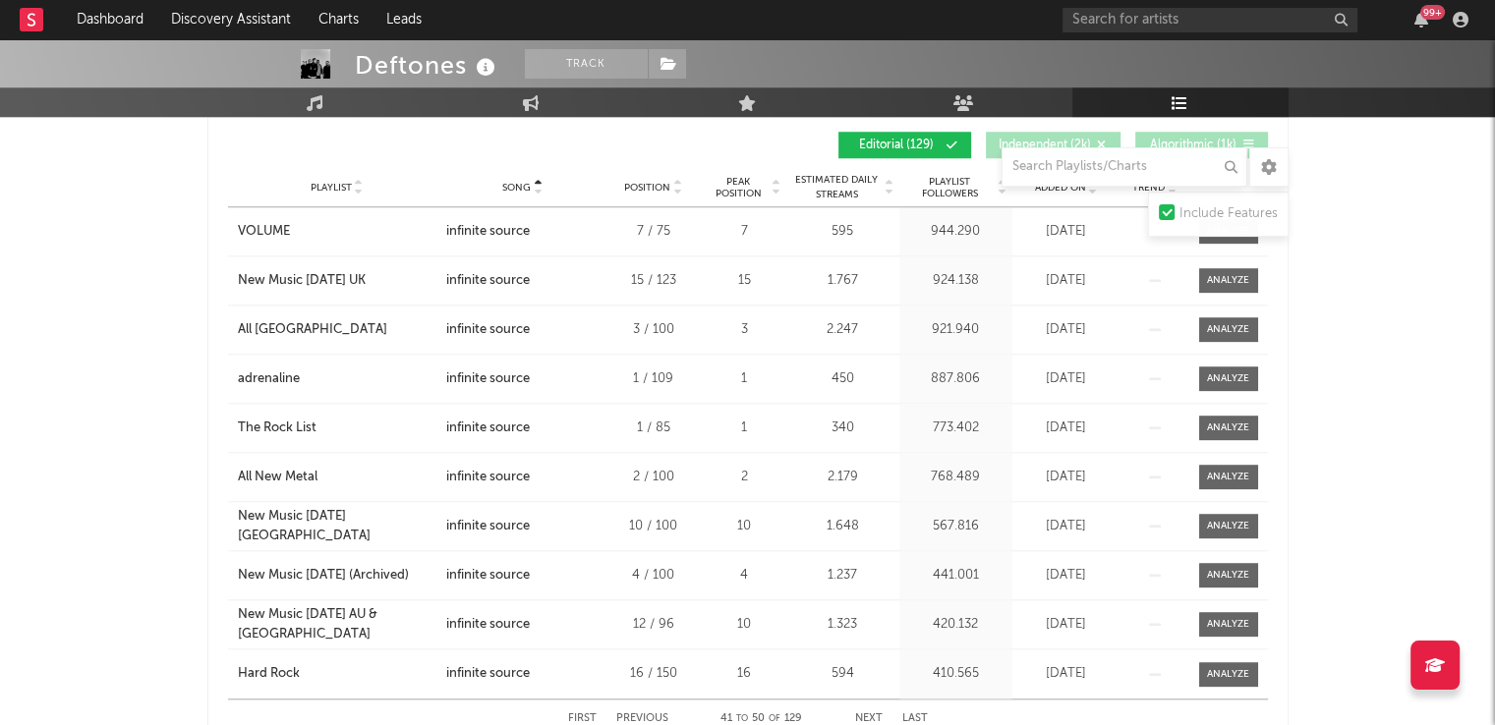
scroll to position [1769, 0]
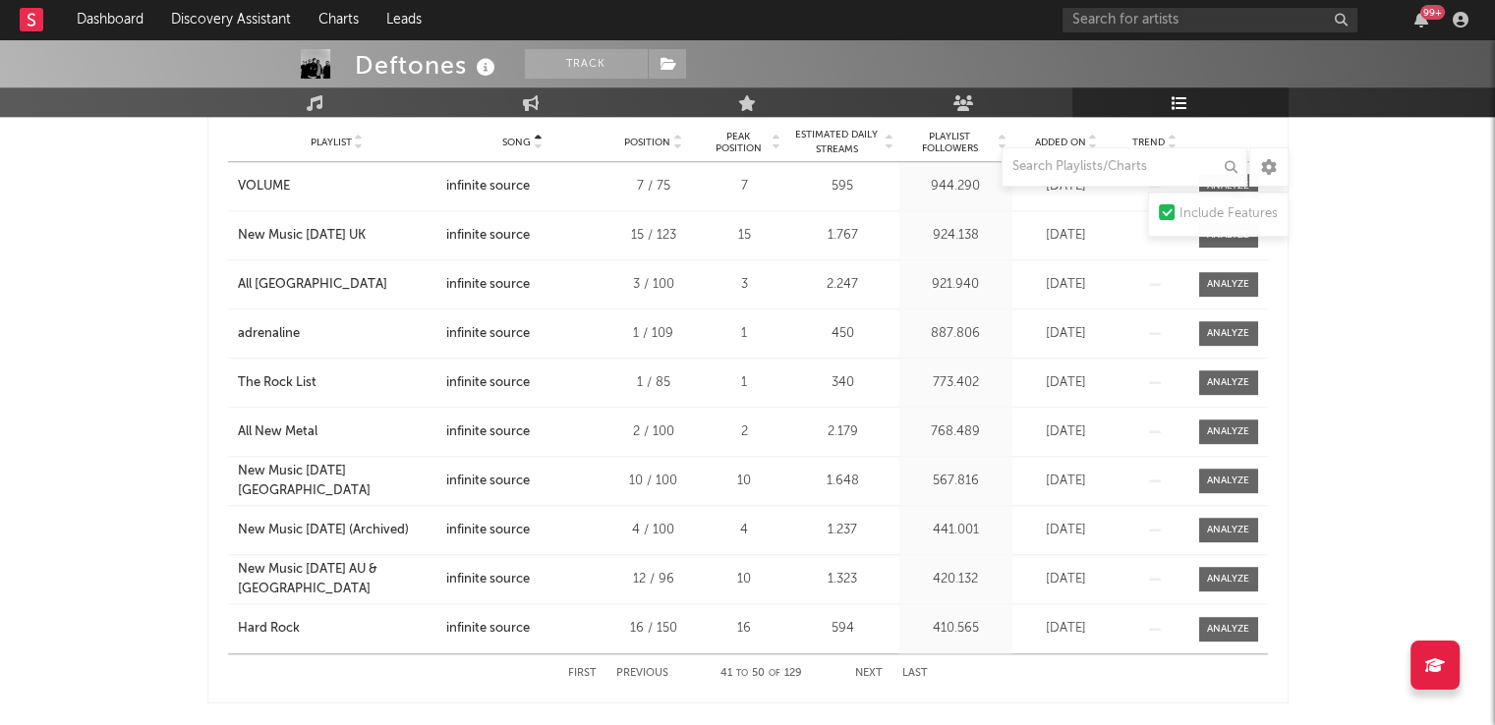
click at [872, 668] on button "Next" at bounding box center [869, 673] width 28 height 11
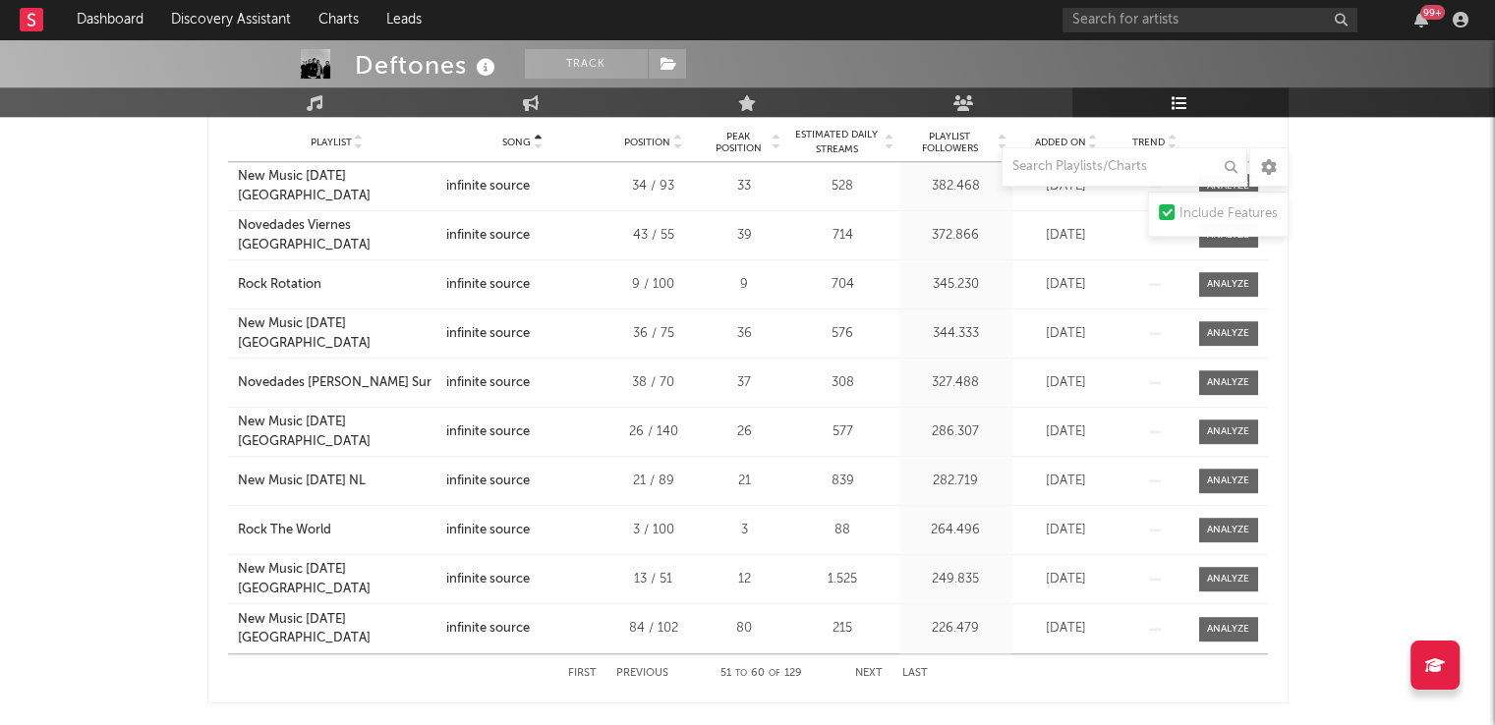
click at [877, 673] on button "Next" at bounding box center [869, 673] width 28 height 11
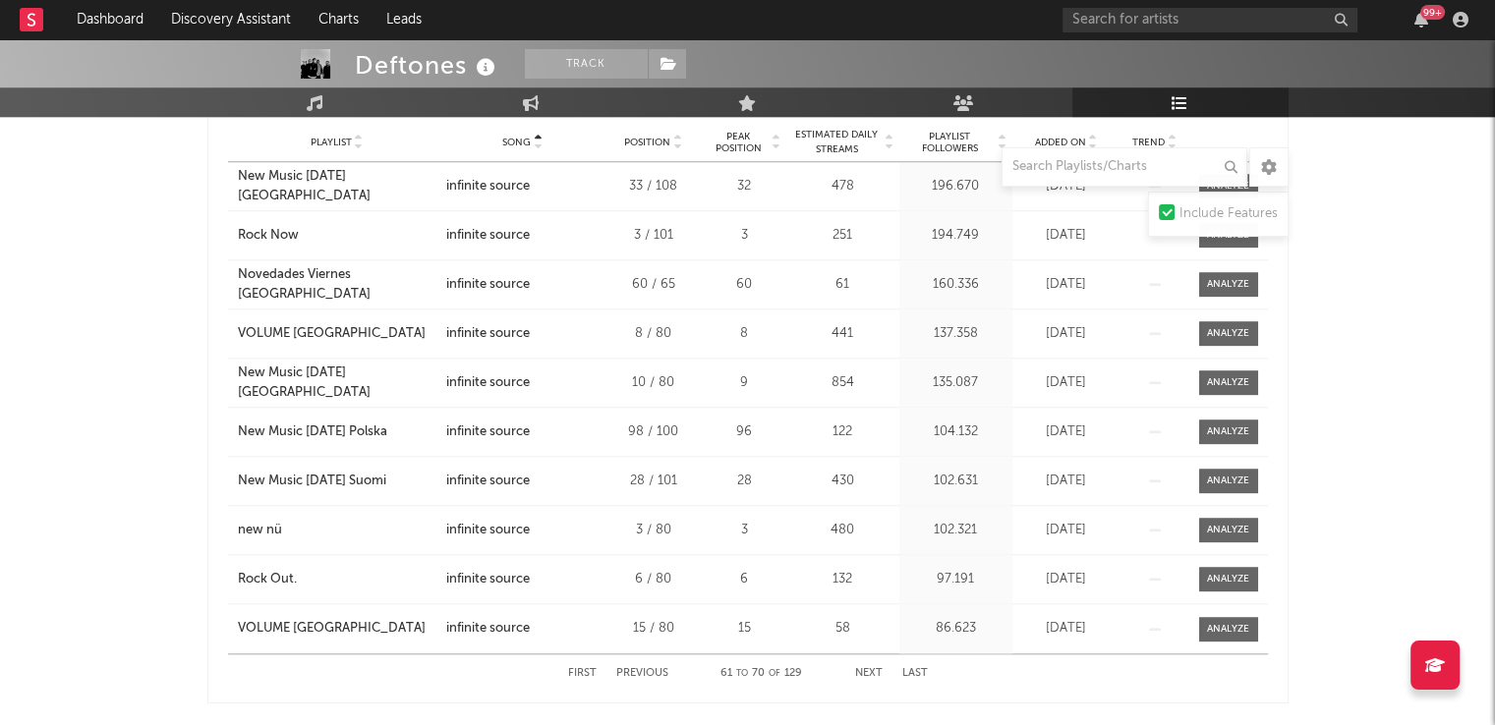
click at [862, 668] on button "Next" at bounding box center [869, 673] width 28 height 11
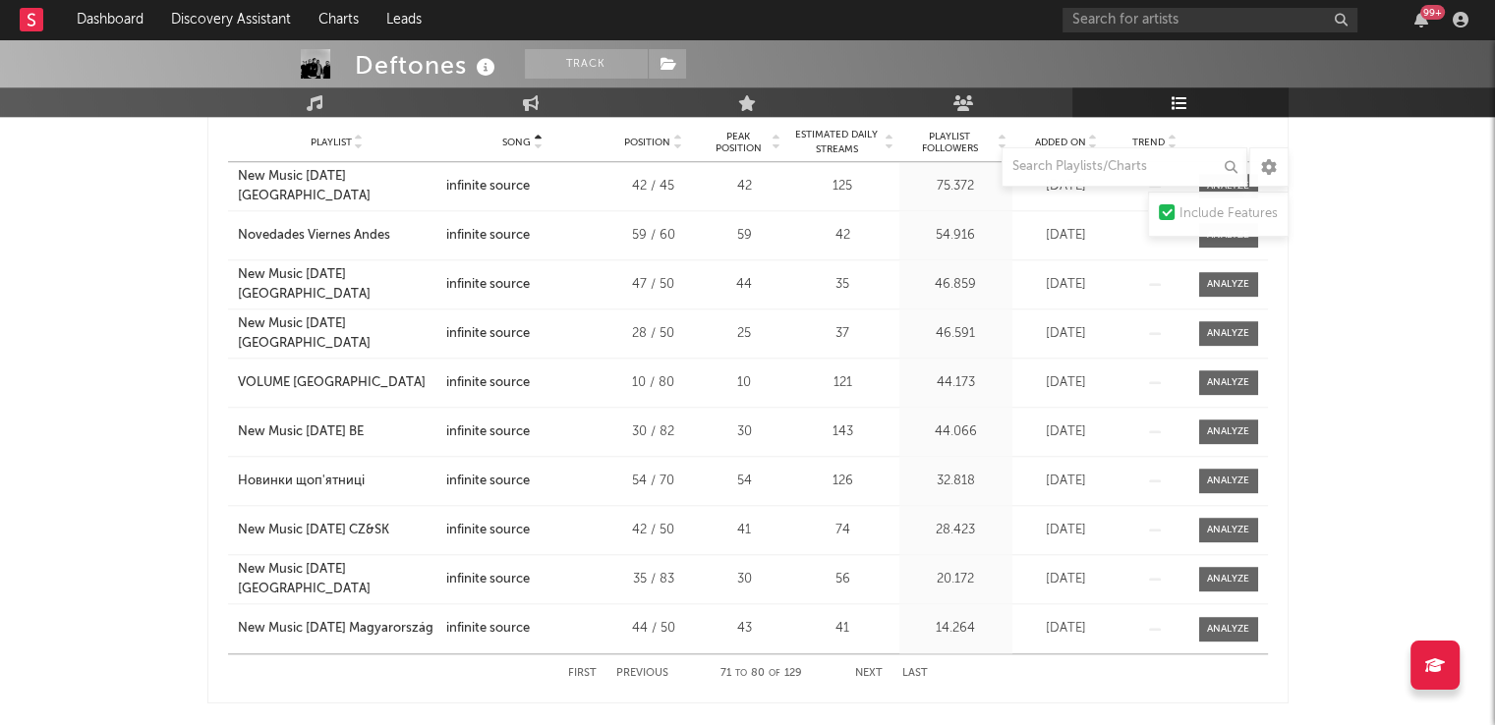
click at [861, 669] on button "Next" at bounding box center [869, 673] width 28 height 11
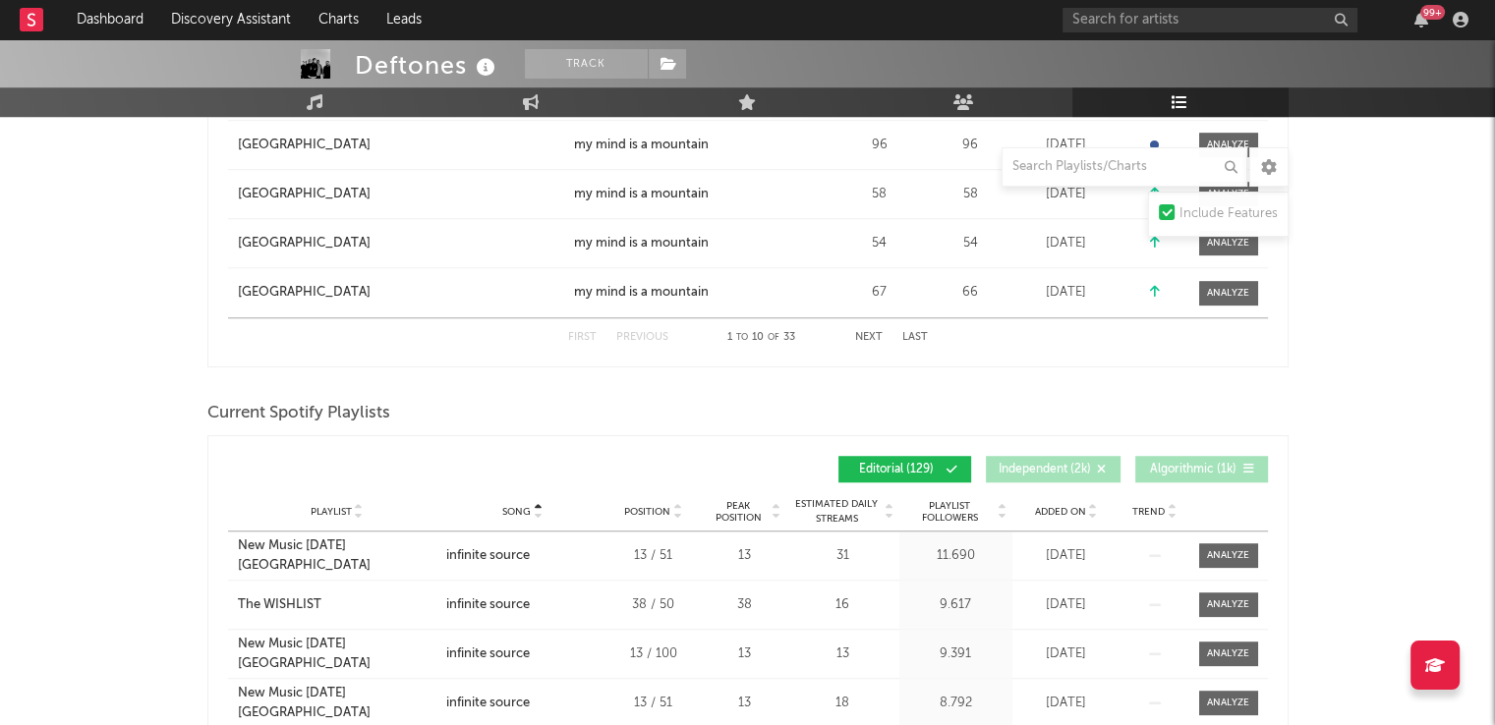
scroll to position [1081, 0]
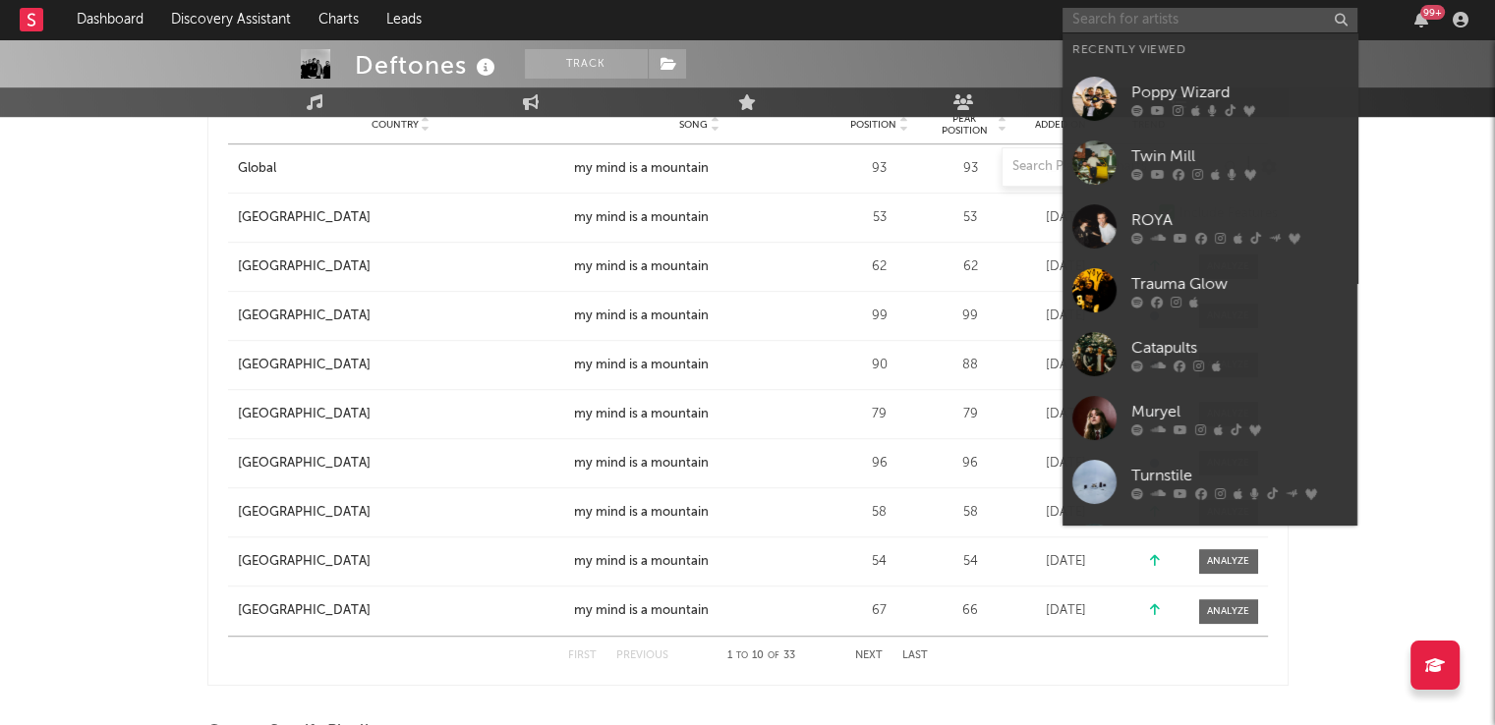
click at [1108, 28] on input "text" at bounding box center [1209, 20] width 295 height 25
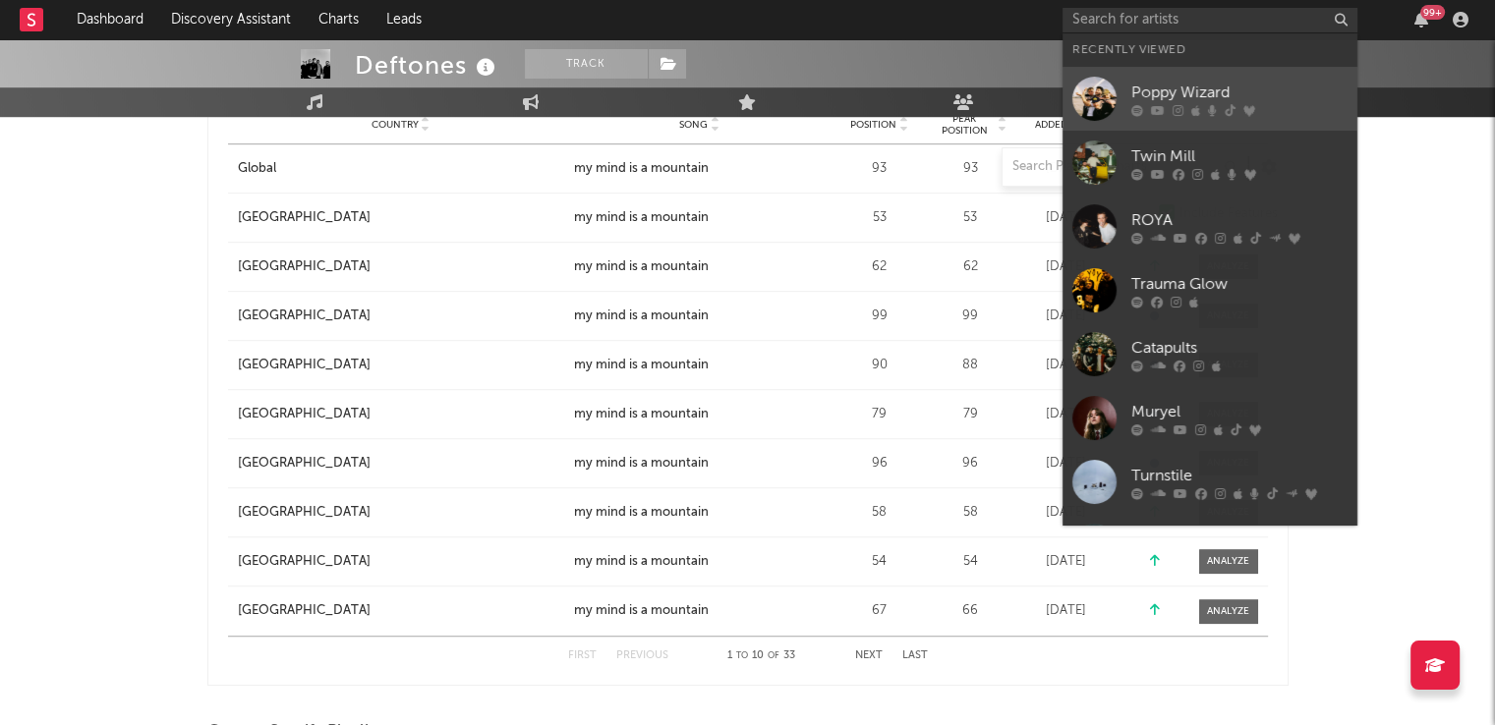
click at [1085, 87] on div at bounding box center [1094, 99] width 44 height 44
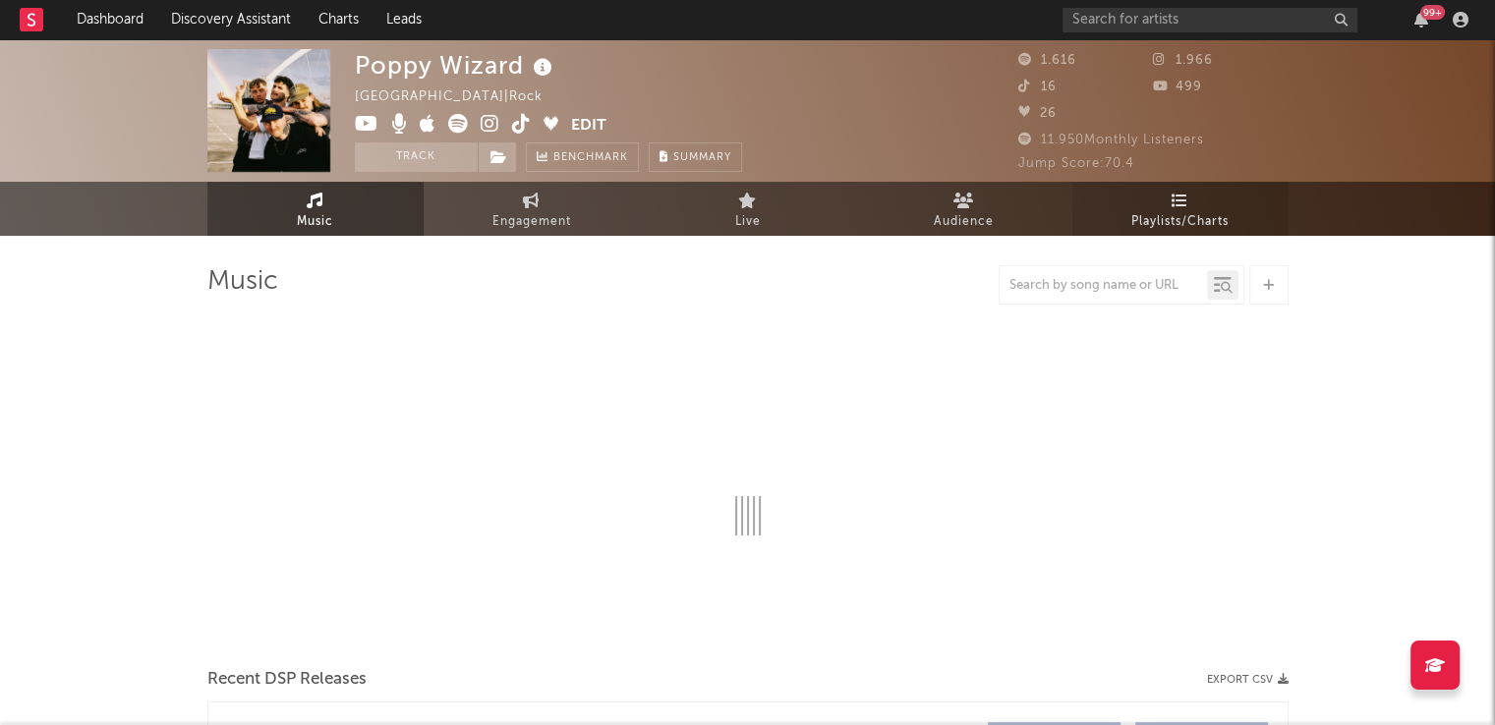
select select "6m"
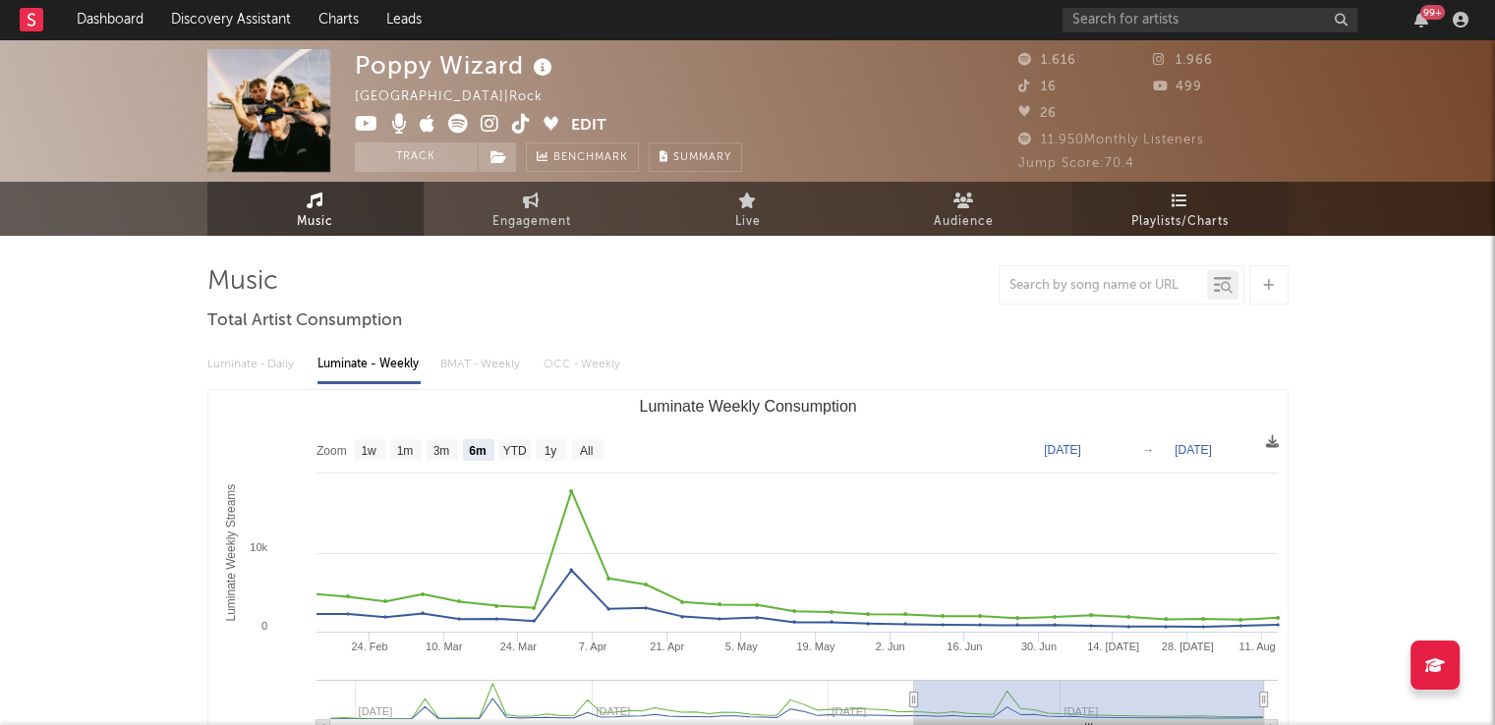
click at [1167, 206] on link "Playlists/Charts" at bounding box center [1180, 209] width 216 height 54
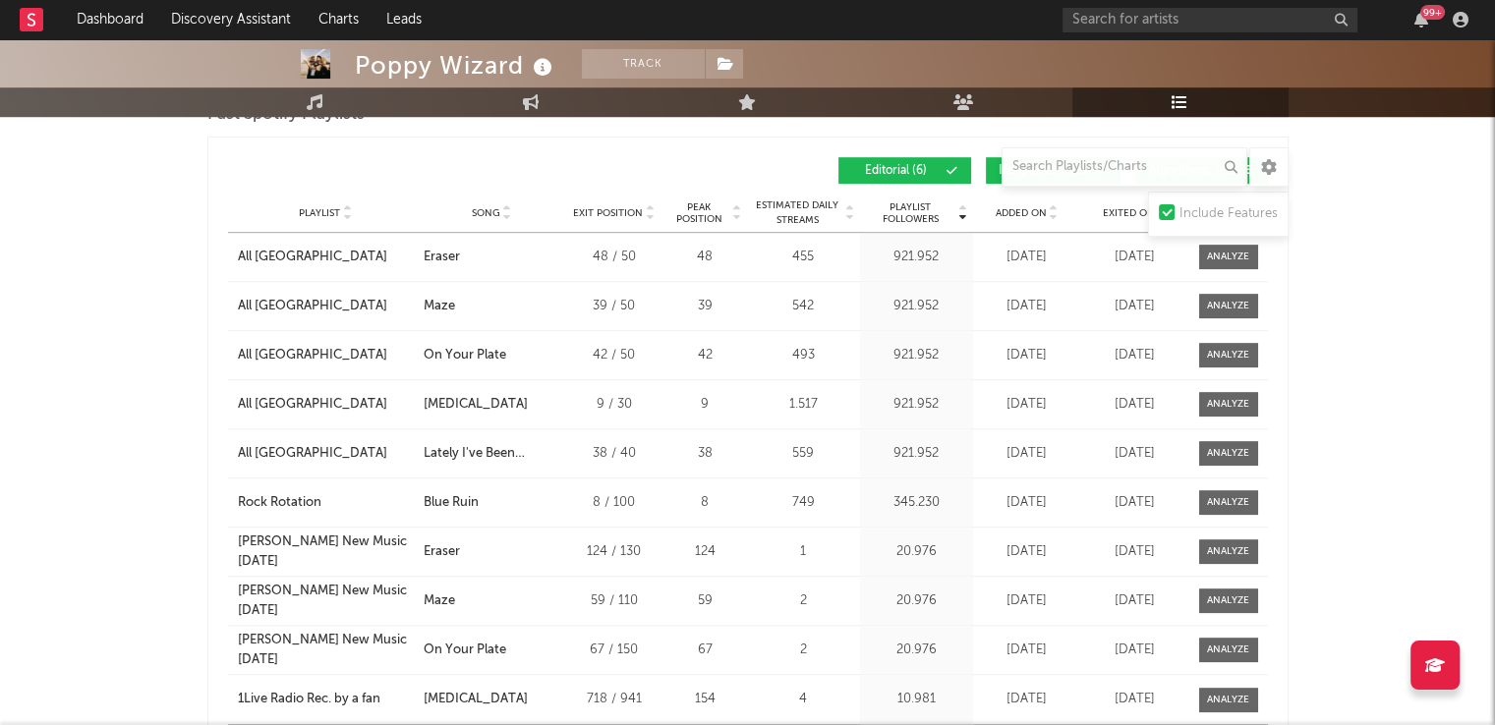
scroll to position [1179, 0]
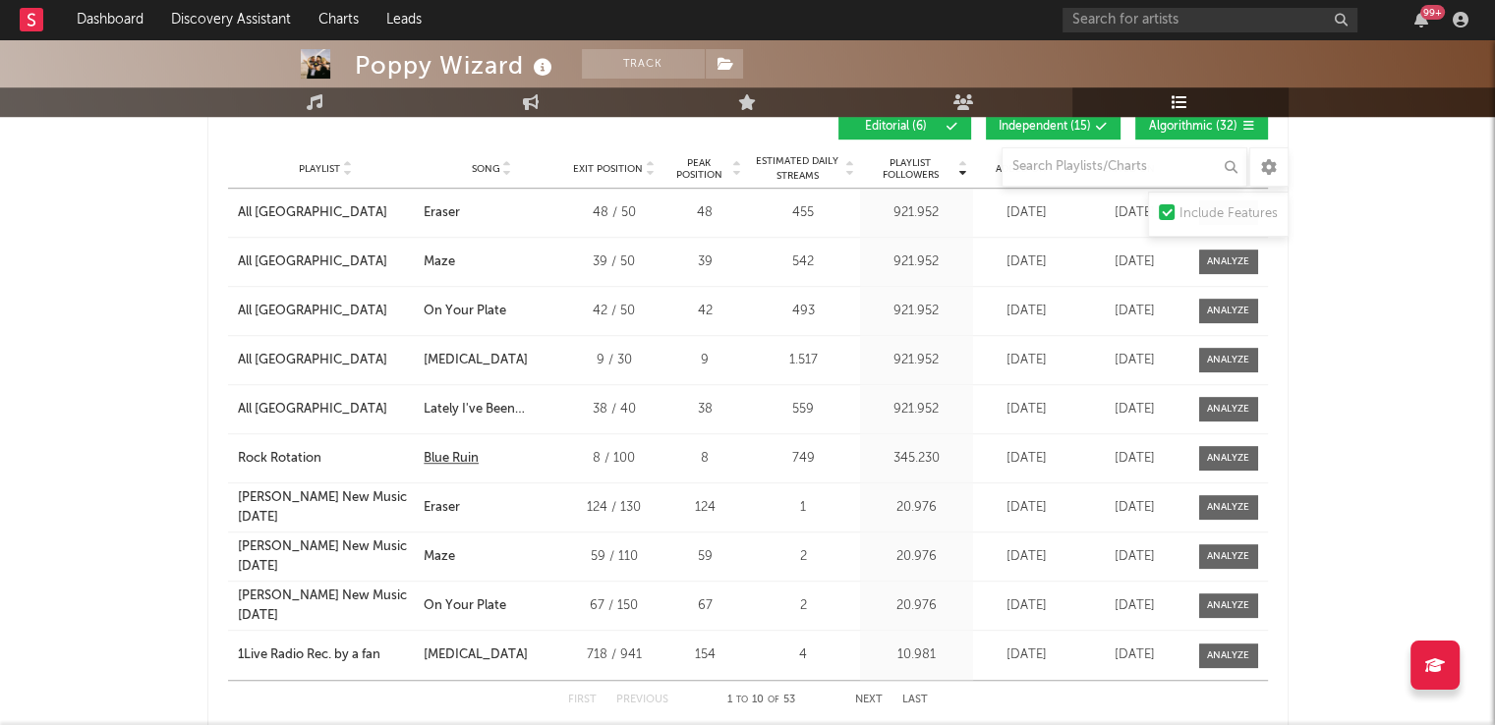
click at [434, 449] on div "Blue Ruin" at bounding box center [451, 459] width 55 height 20
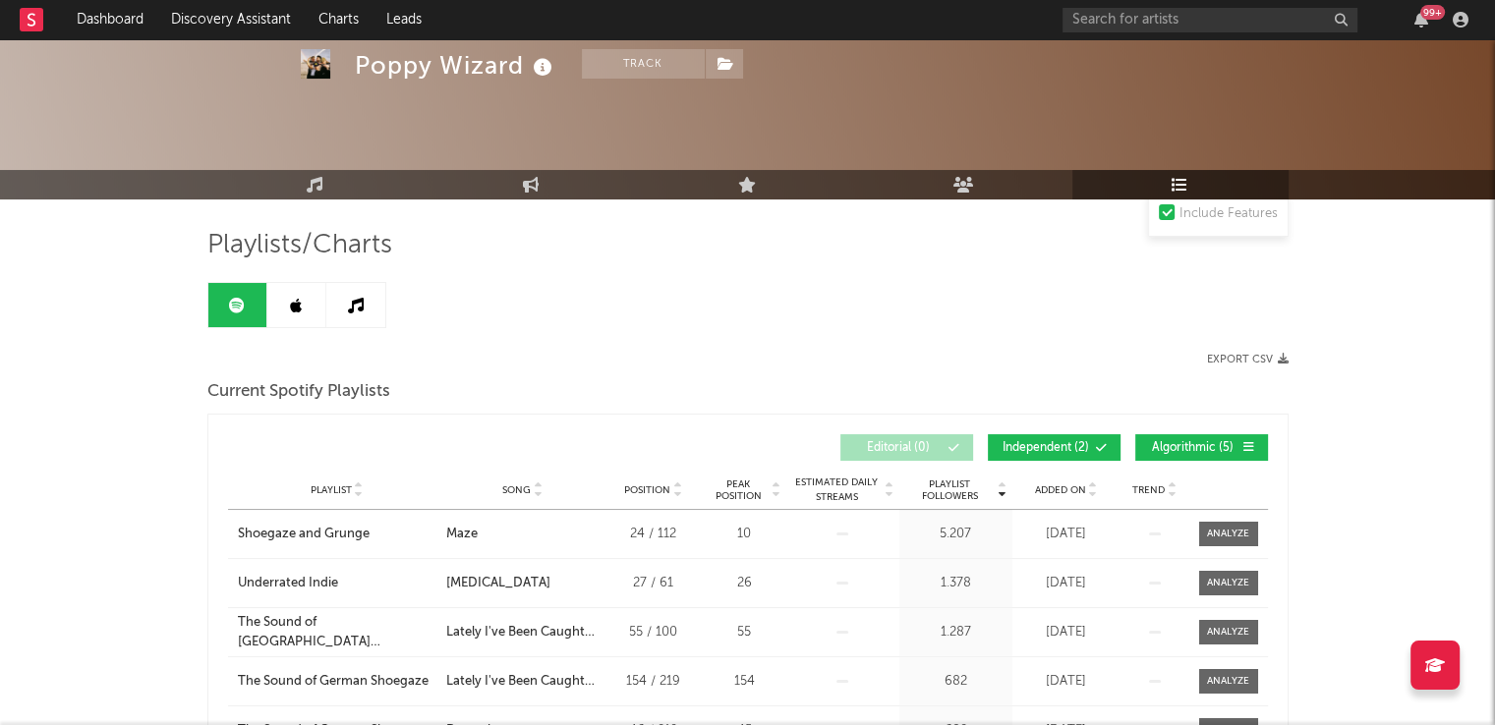
scroll to position [0, 0]
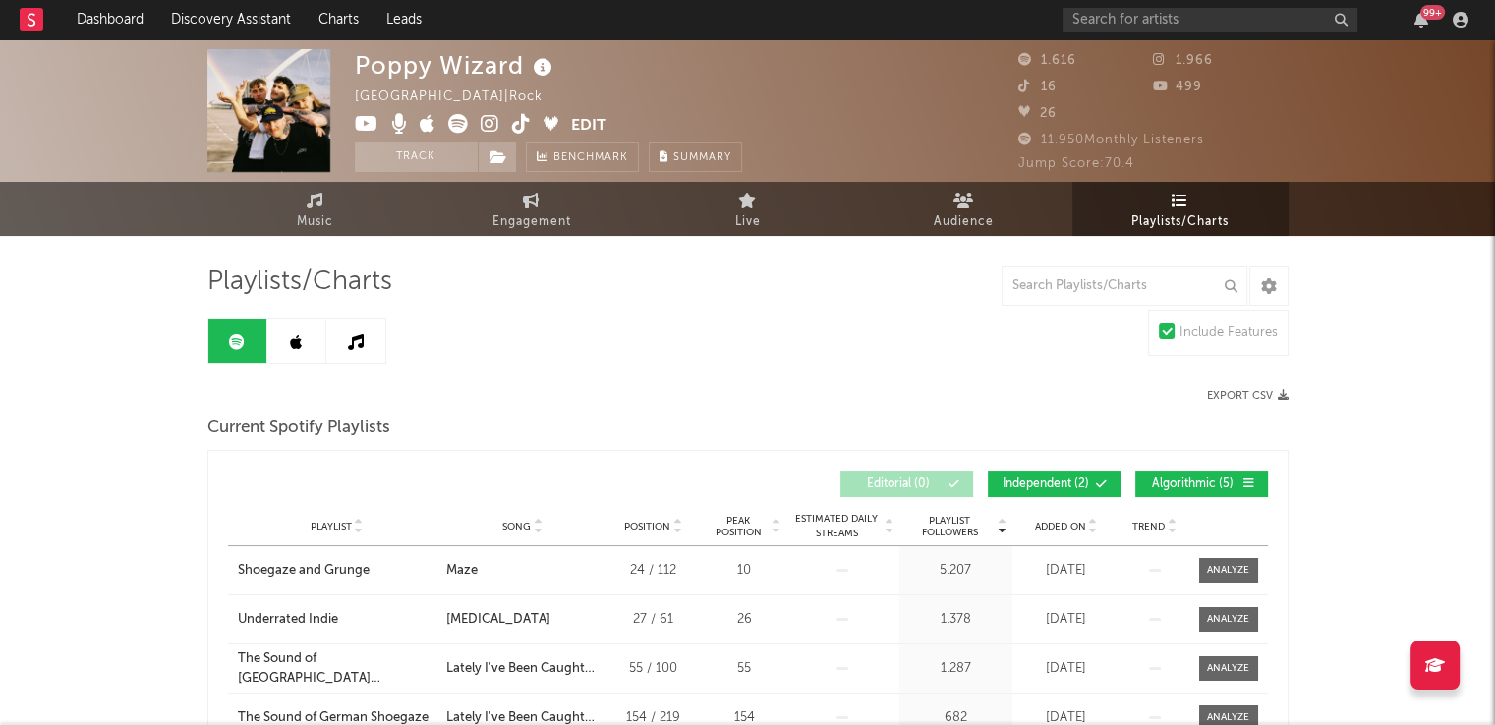
click at [21, 30] on rect at bounding box center [32, 20] width 24 height 24
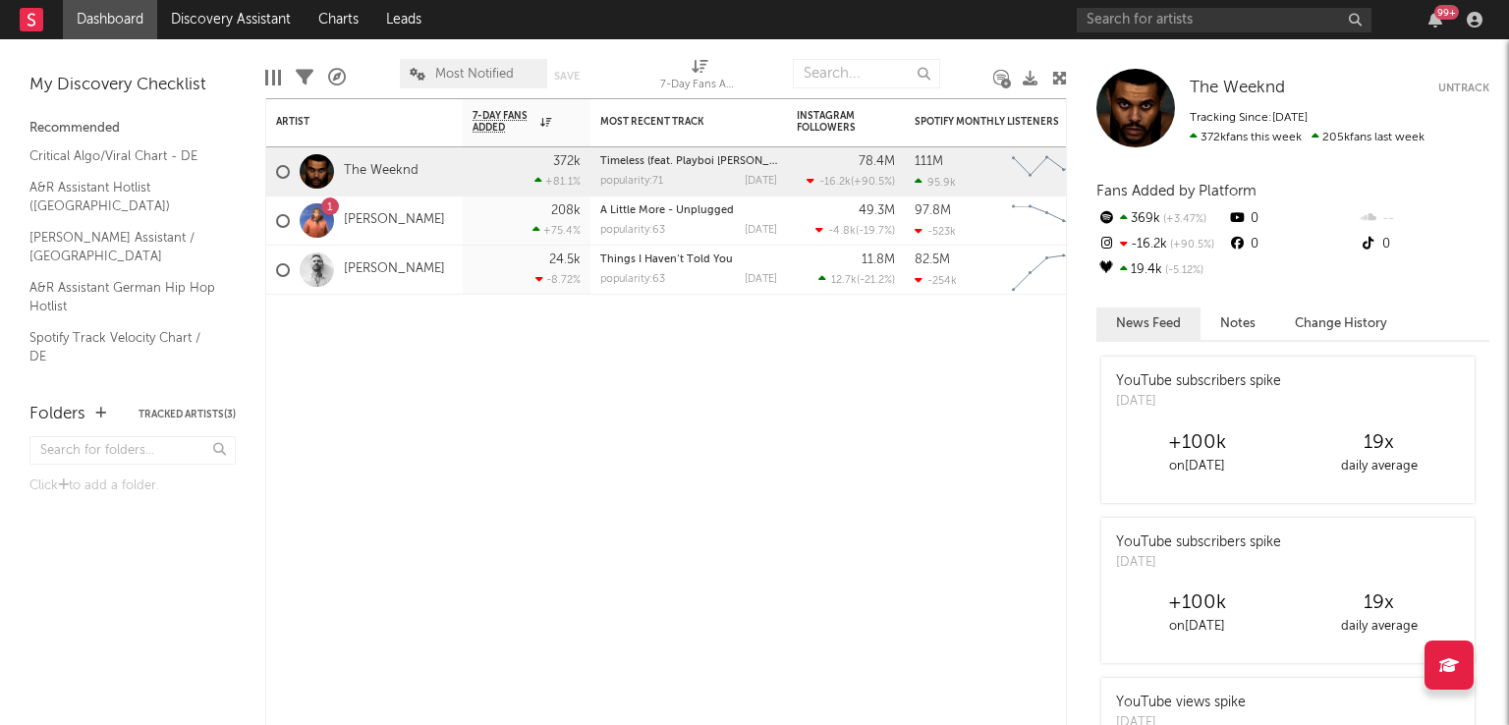
click at [154, 8] on link "Dashboard" at bounding box center [110, 19] width 94 height 39
click at [1175, 18] on input "text" at bounding box center [1224, 20] width 295 height 25
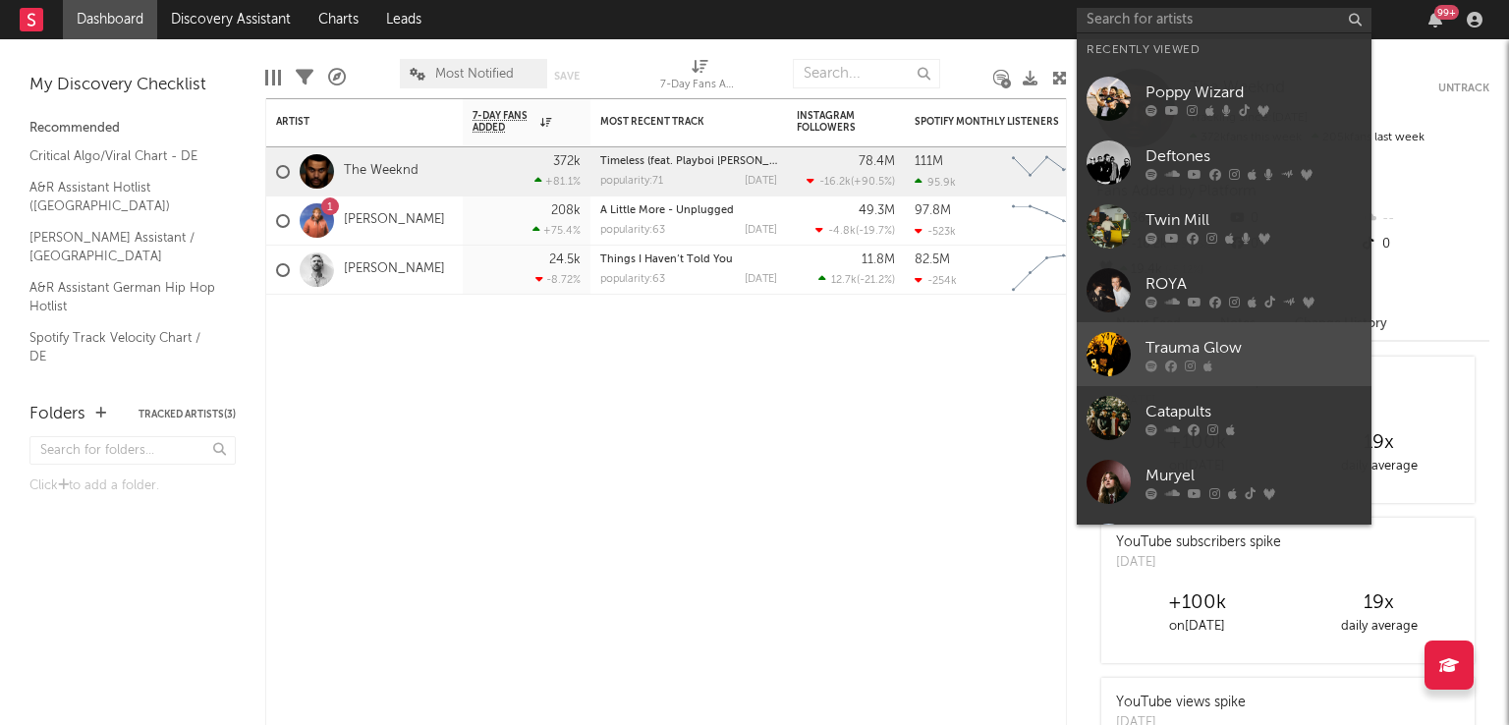
click at [1104, 360] on div at bounding box center [1109, 354] width 44 height 44
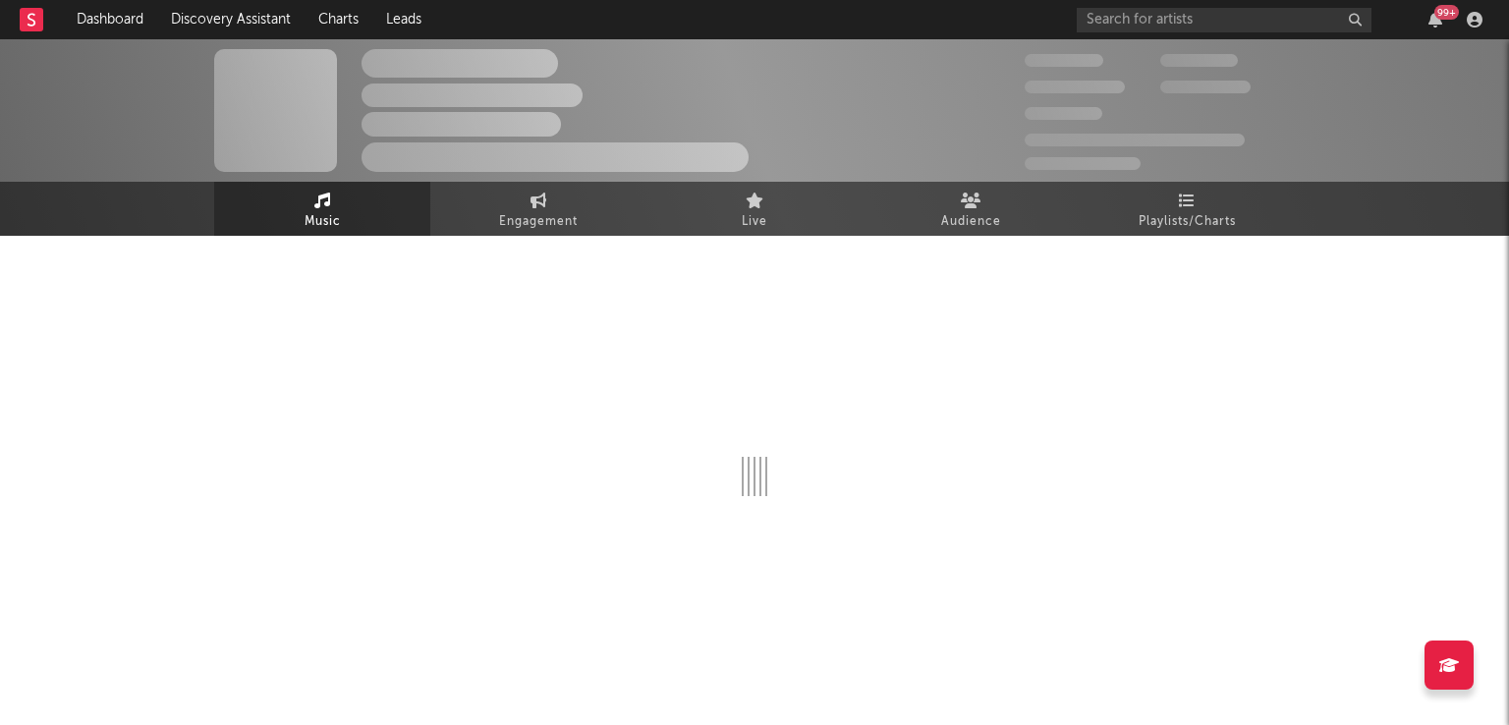
select select "6m"
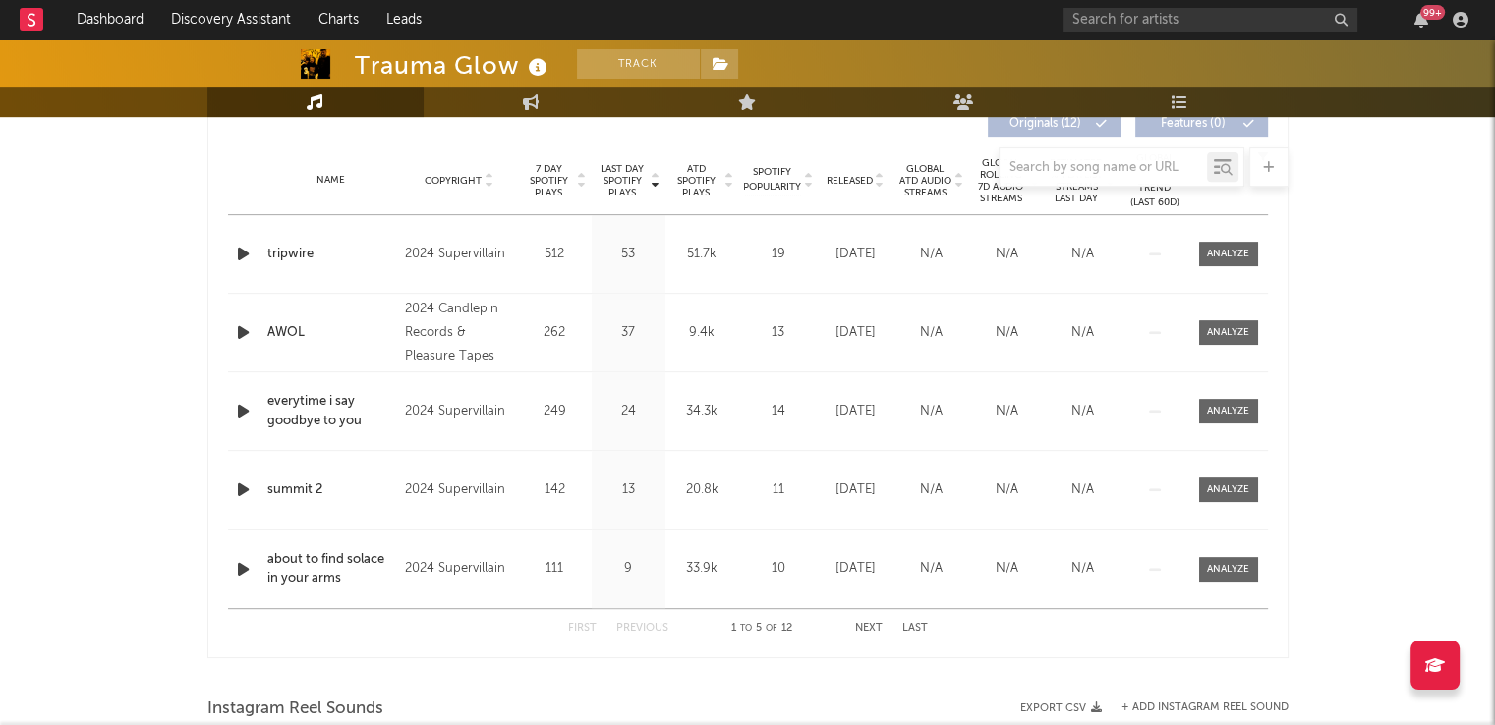
scroll to position [983, 0]
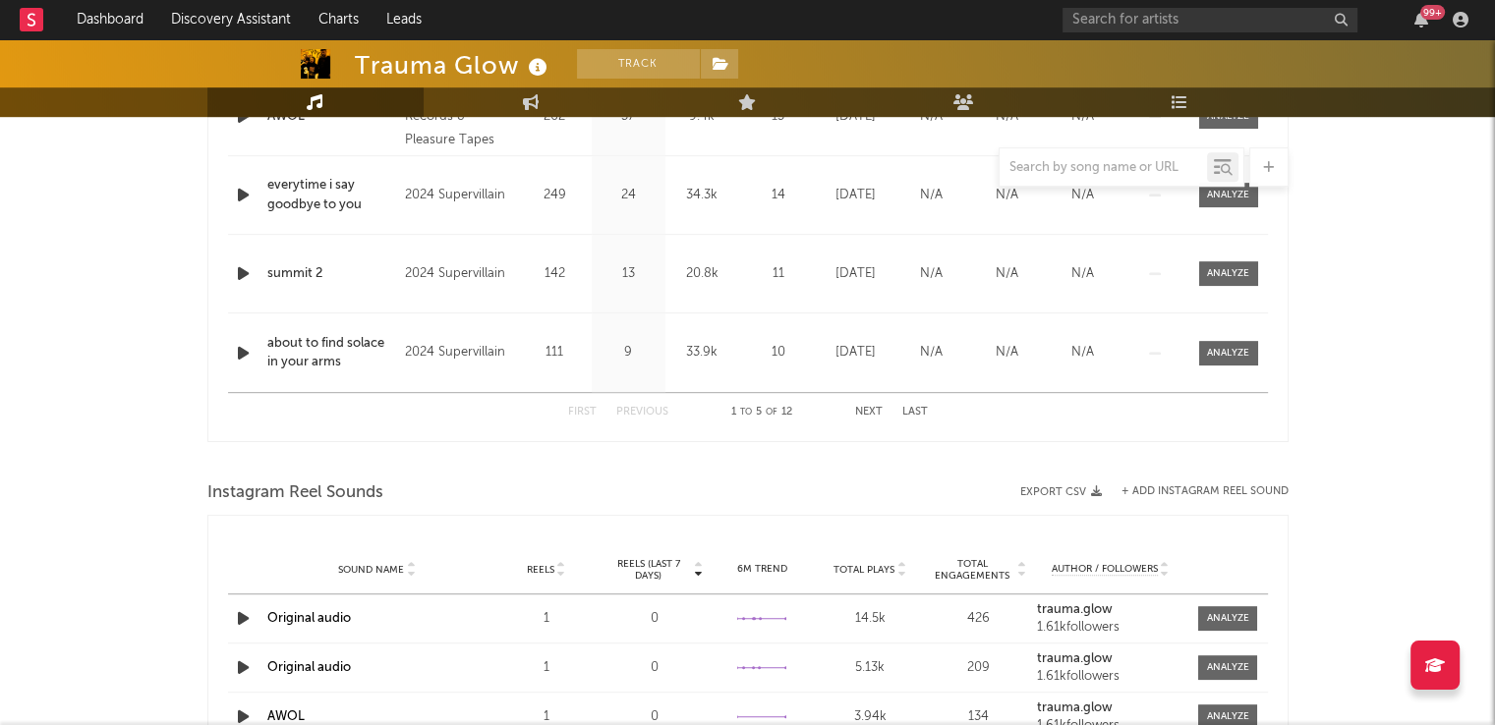
click at [865, 407] on button "Next" at bounding box center [869, 412] width 28 height 11
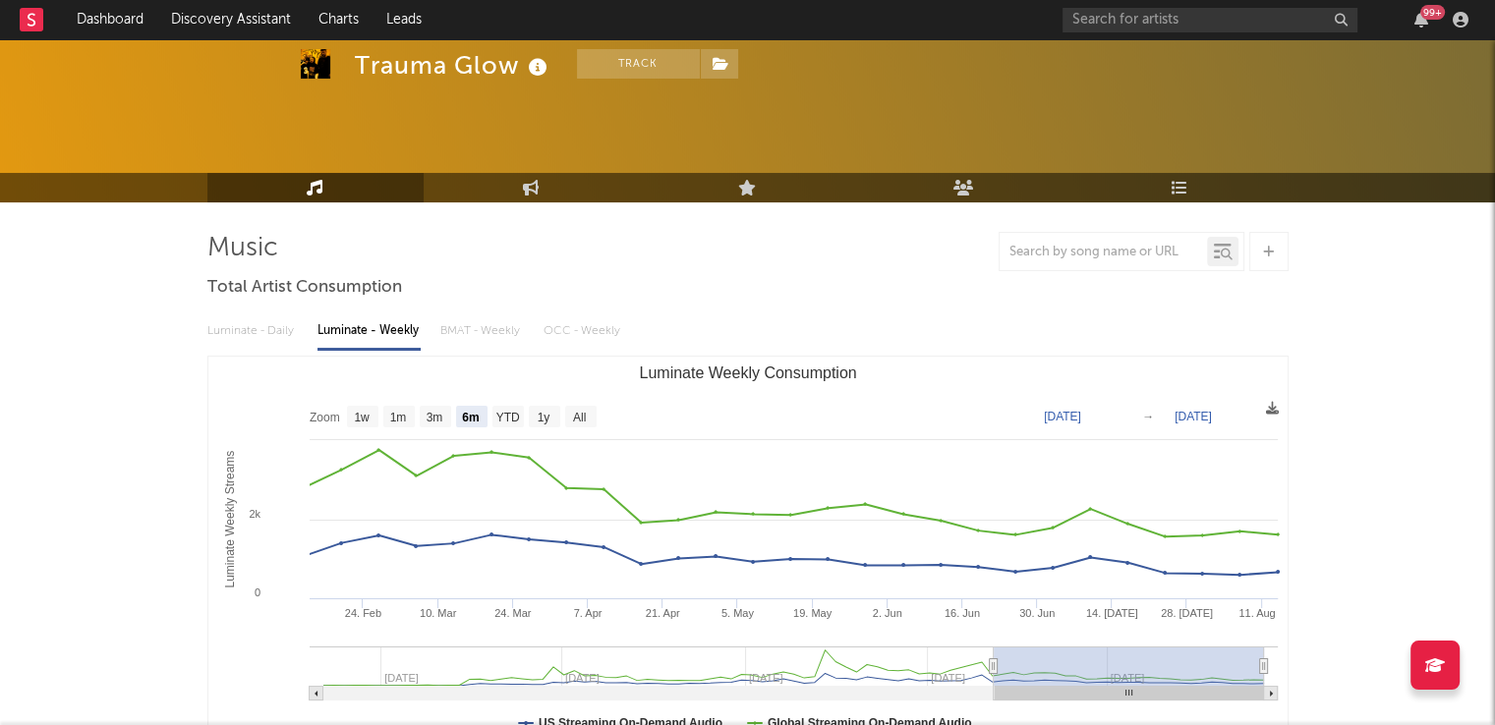
scroll to position [0, 0]
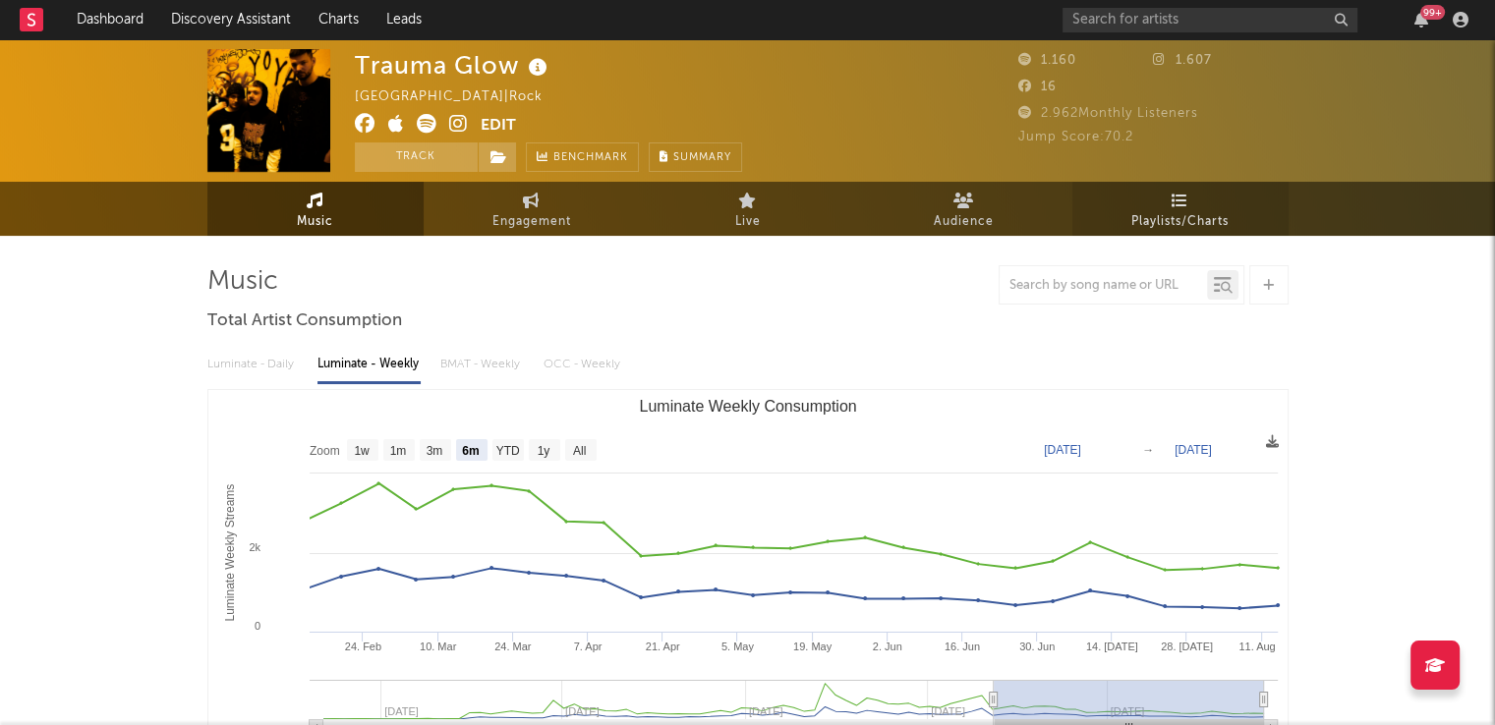
click at [1160, 204] on link "Playlists/Charts" at bounding box center [1180, 209] width 216 height 54
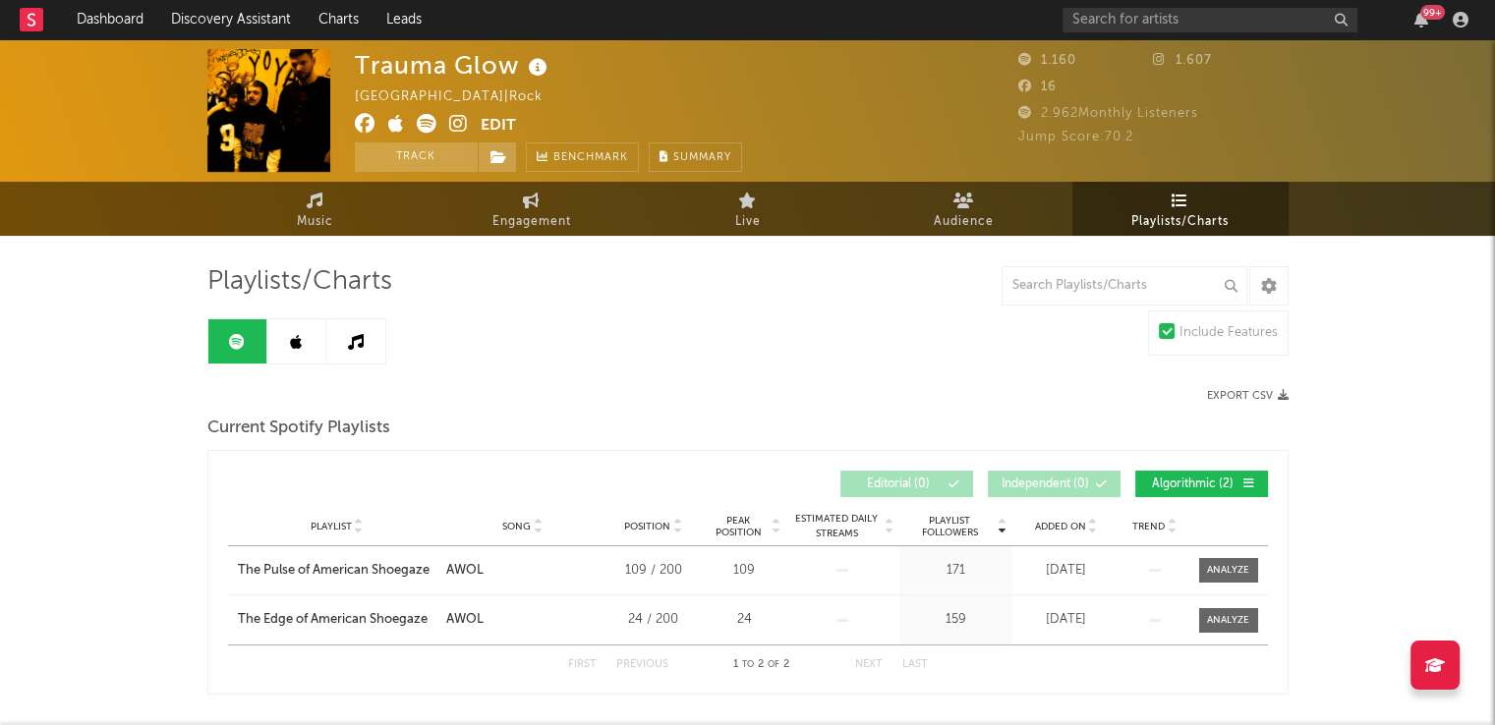
click at [284, 331] on link at bounding box center [296, 341] width 59 height 44
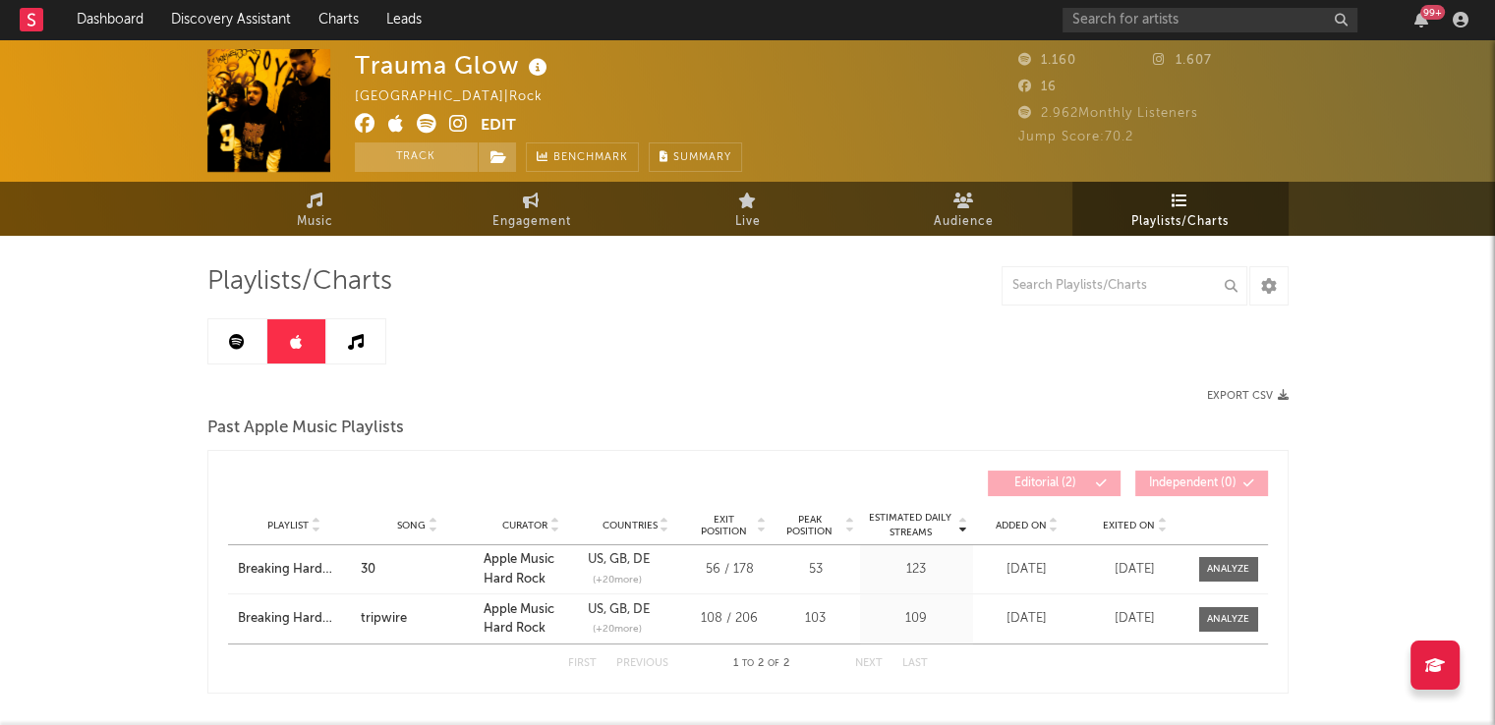
click at [354, 339] on icon at bounding box center [356, 342] width 16 height 16
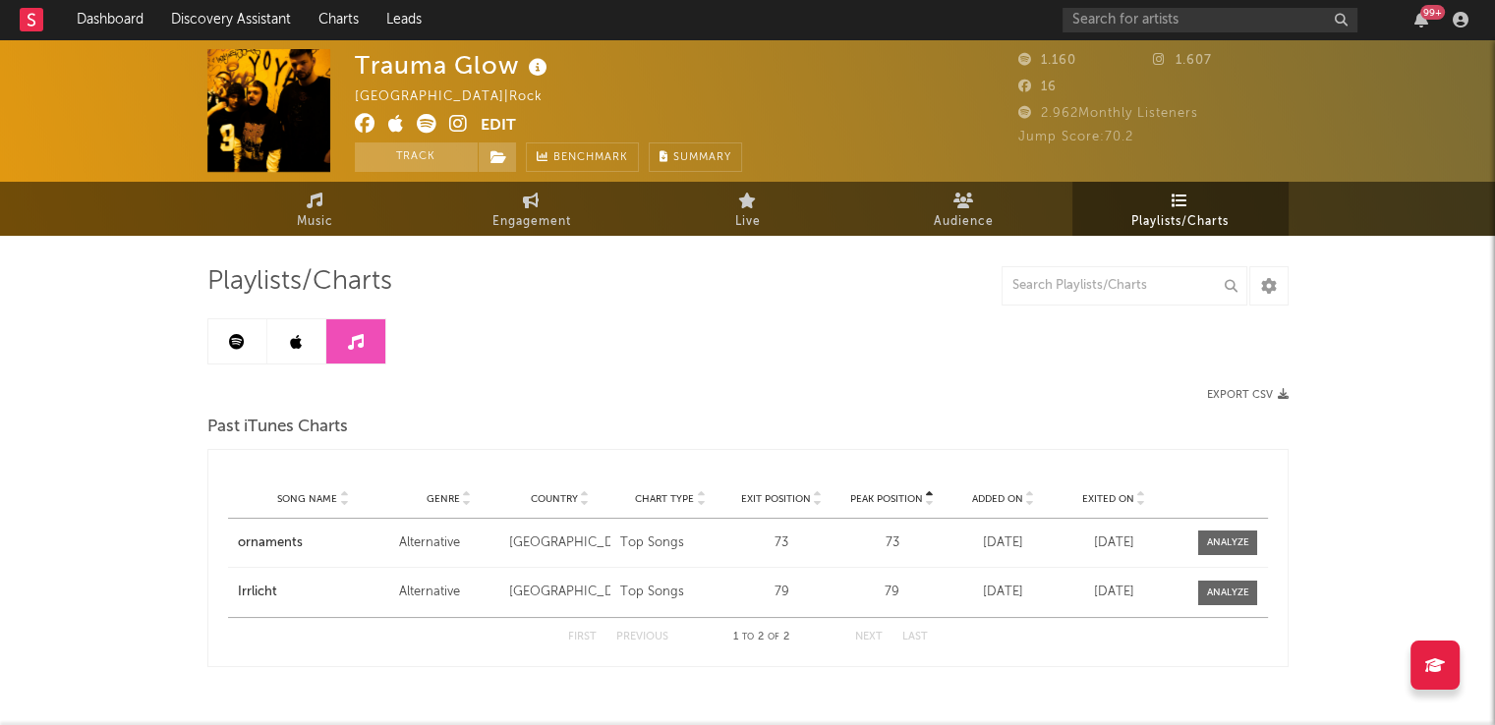
click at [228, 341] on link at bounding box center [237, 341] width 59 height 44
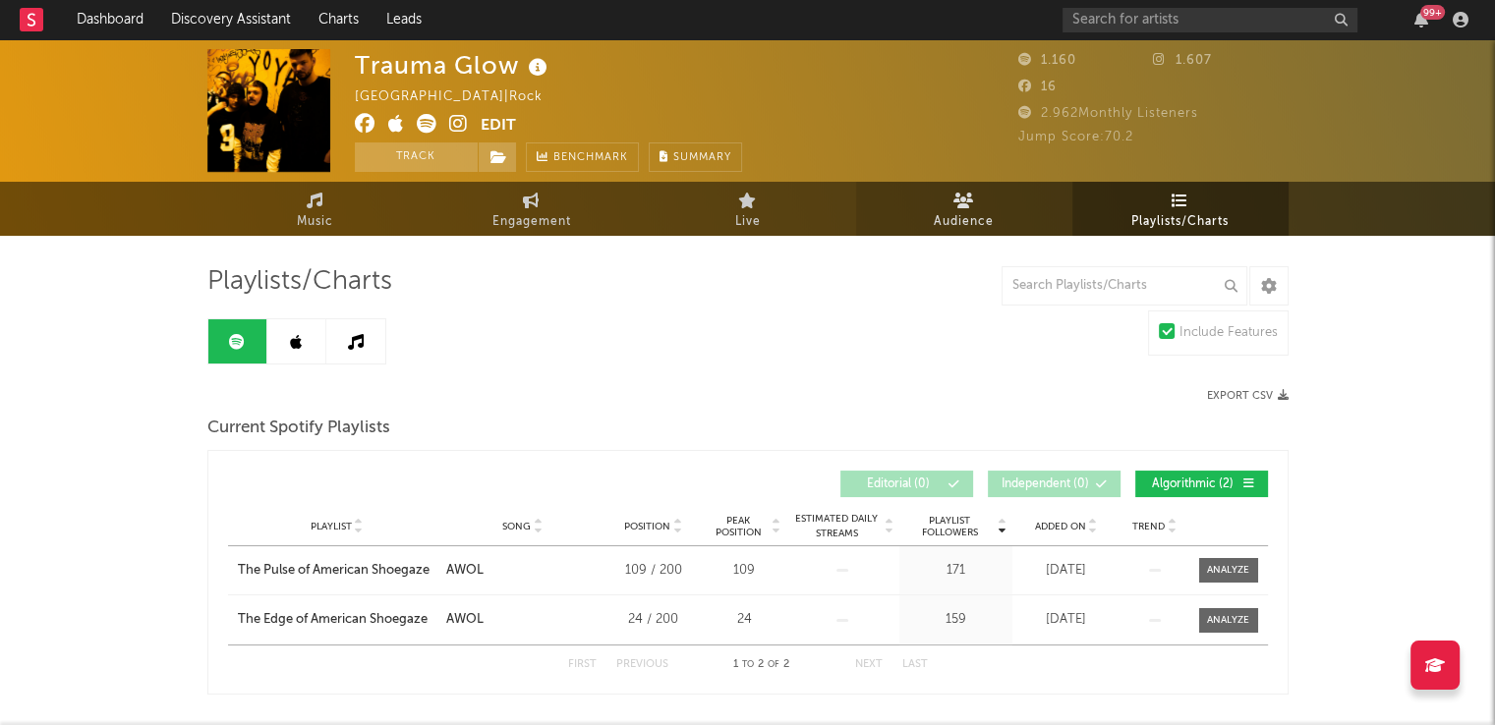
click at [953, 199] on icon at bounding box center [963, 201] width 21 height 16
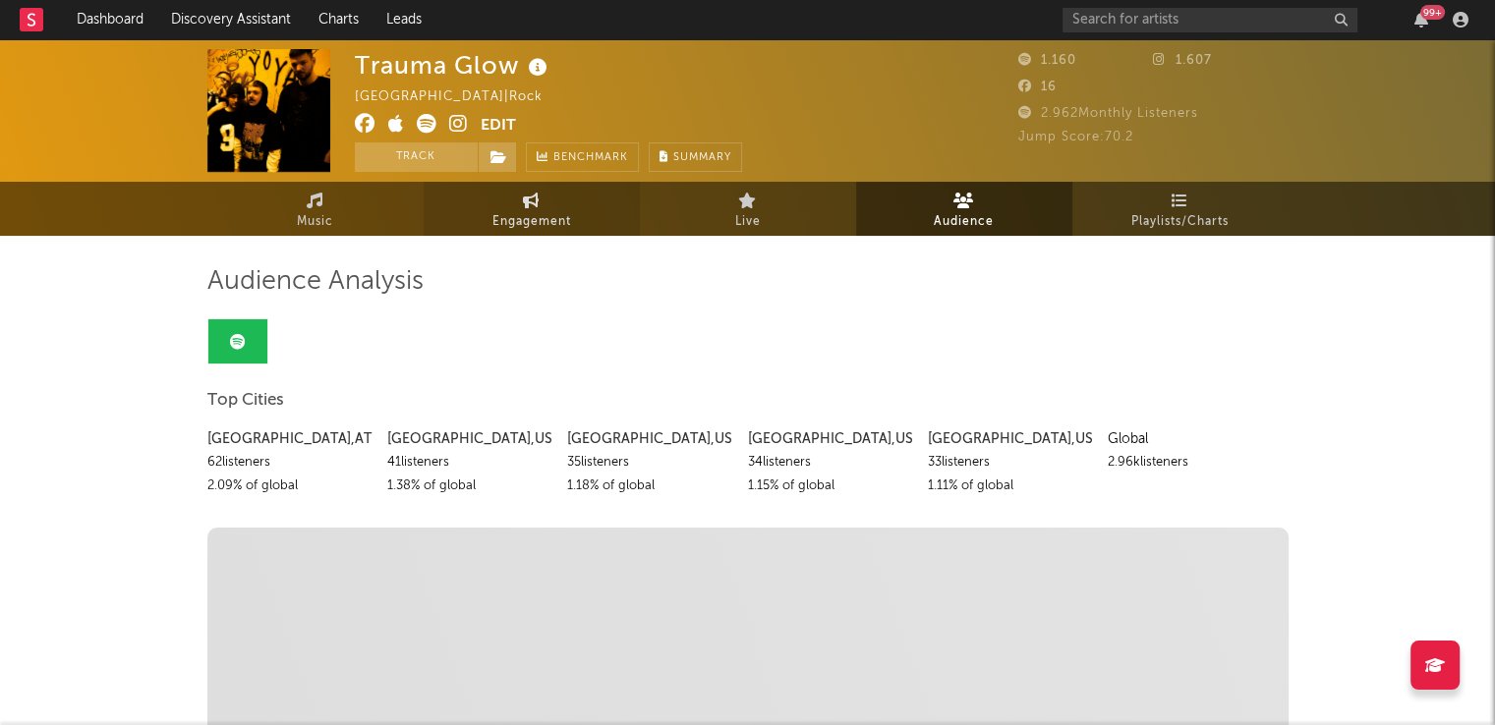
click at [574, 205] on link "Engagement" at bounding box center [532, 209] width 216 height 54
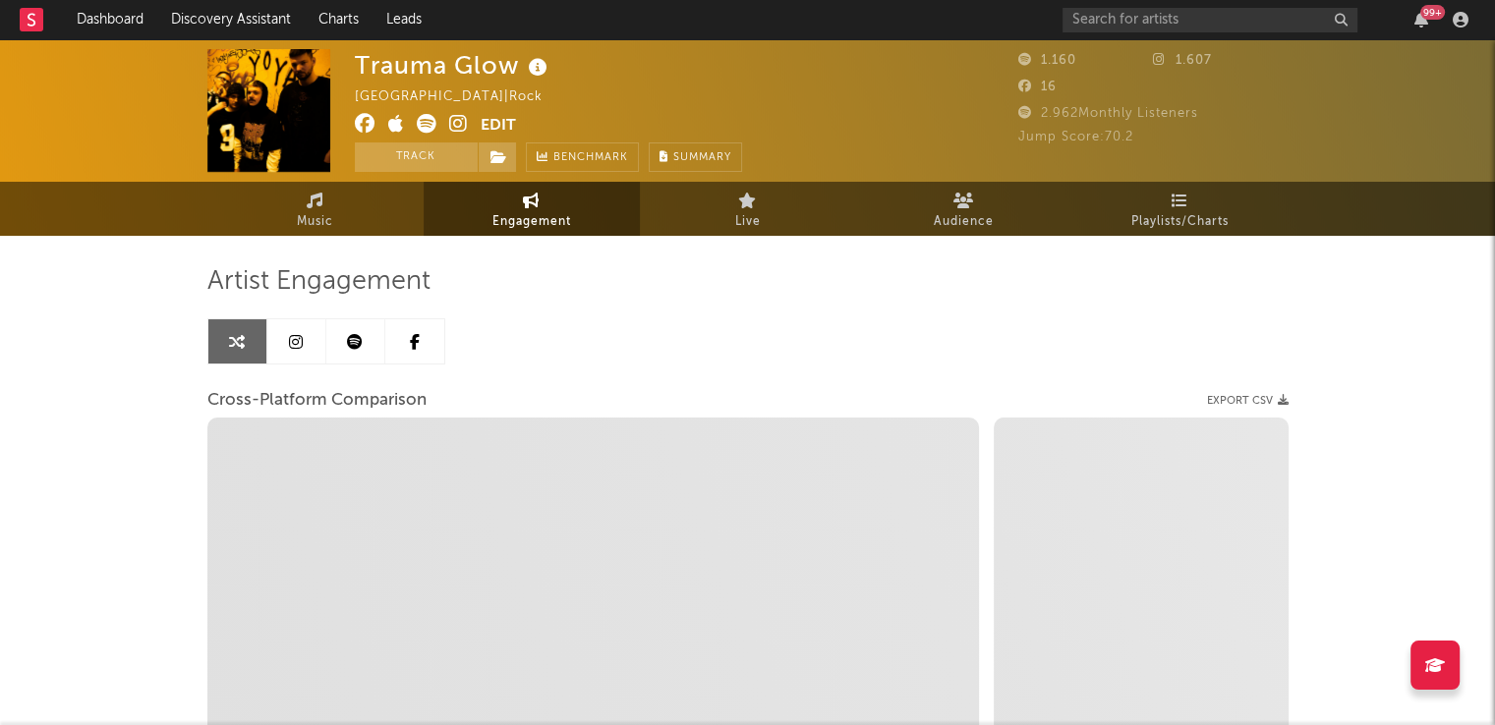
select select "1w"
click at [360, 343] on icon at bounding box center [355, 342] width 16 height 16
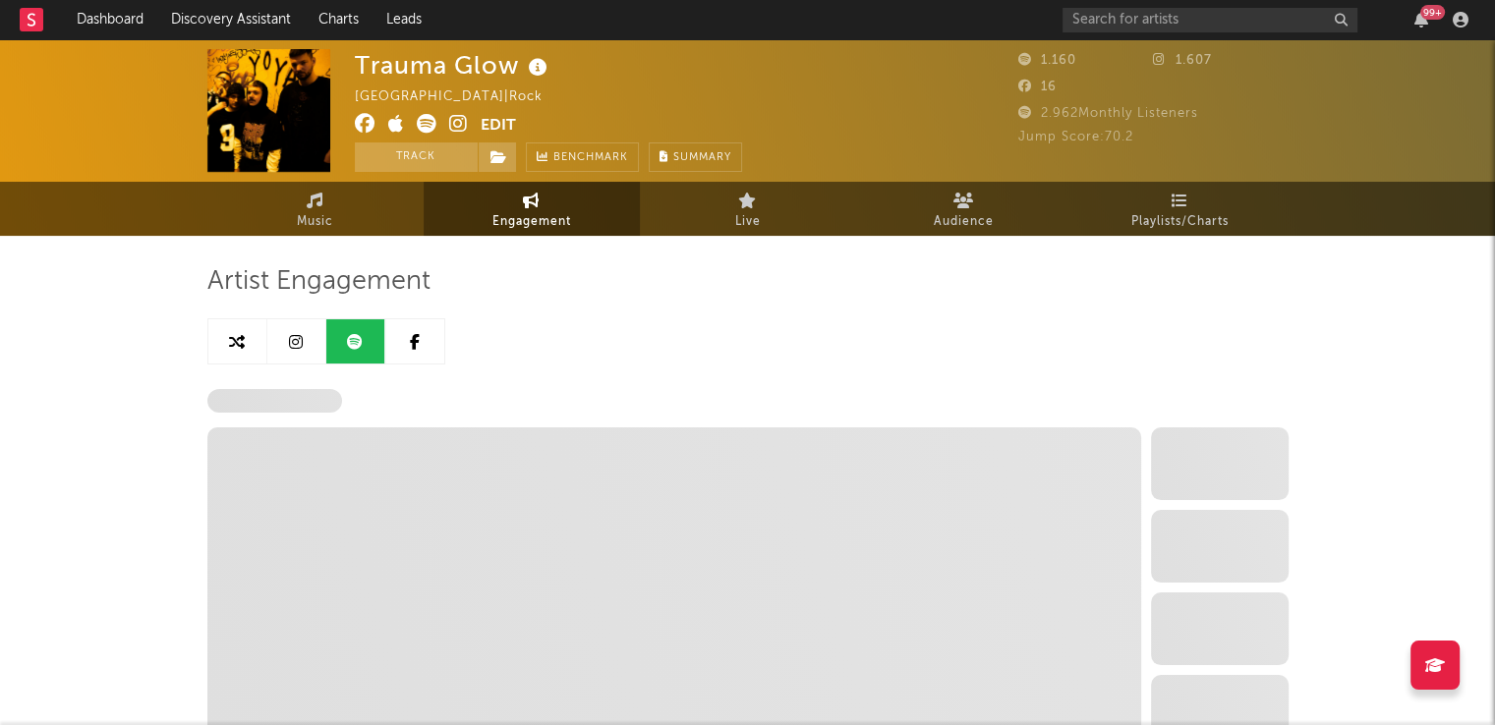
select select "6m"
select select "1w"
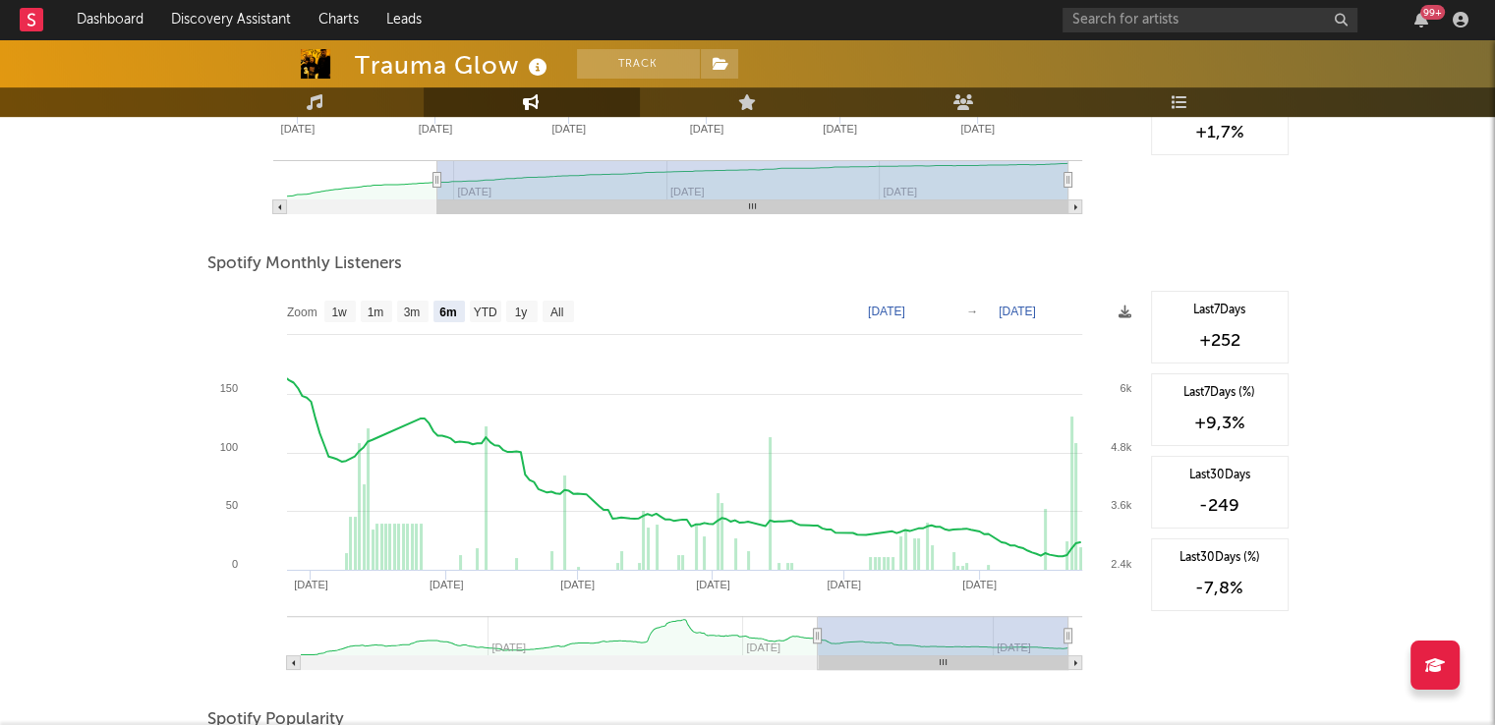
scroll to position [590, 0]
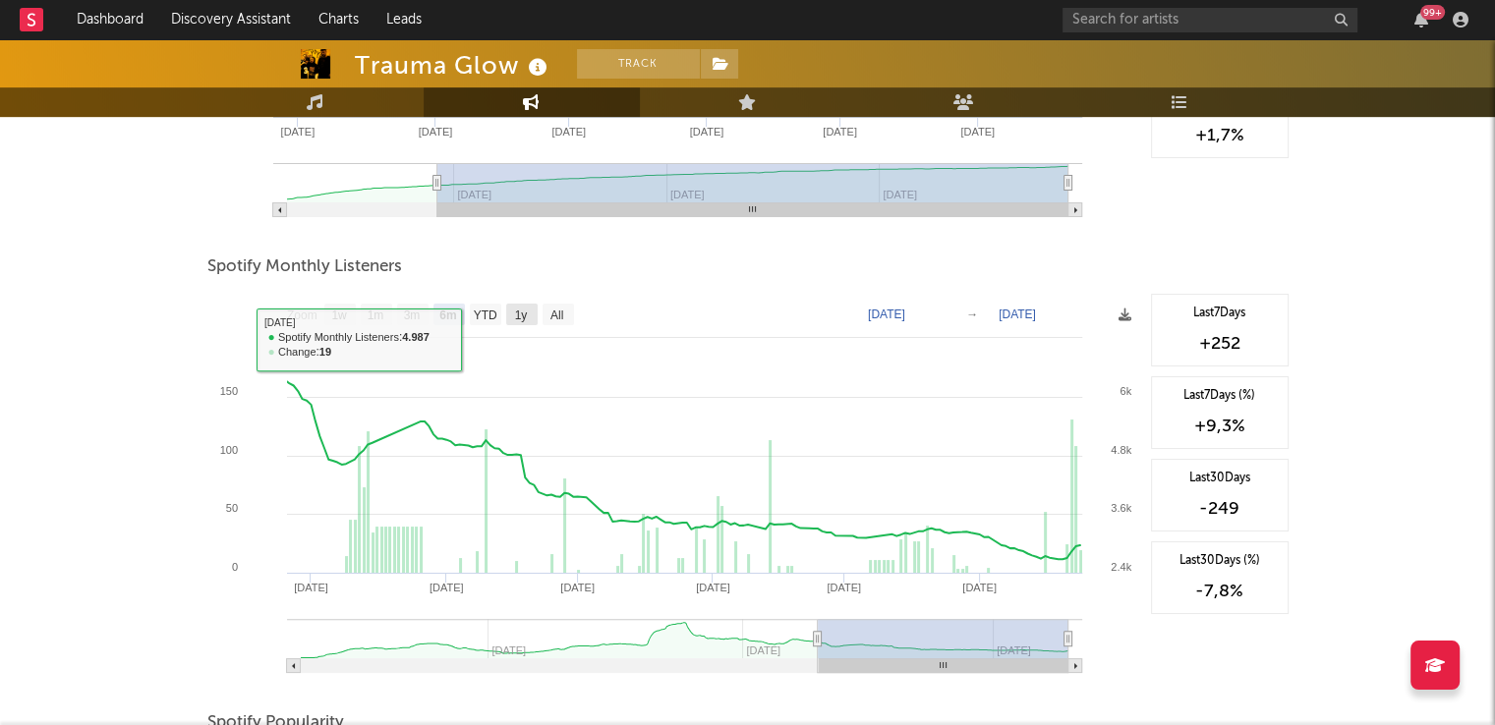
click at [517, 319] on text "1y" at bounding box center [520, 316] width 13 height 14
select select "1y"
type input "[DATE]"
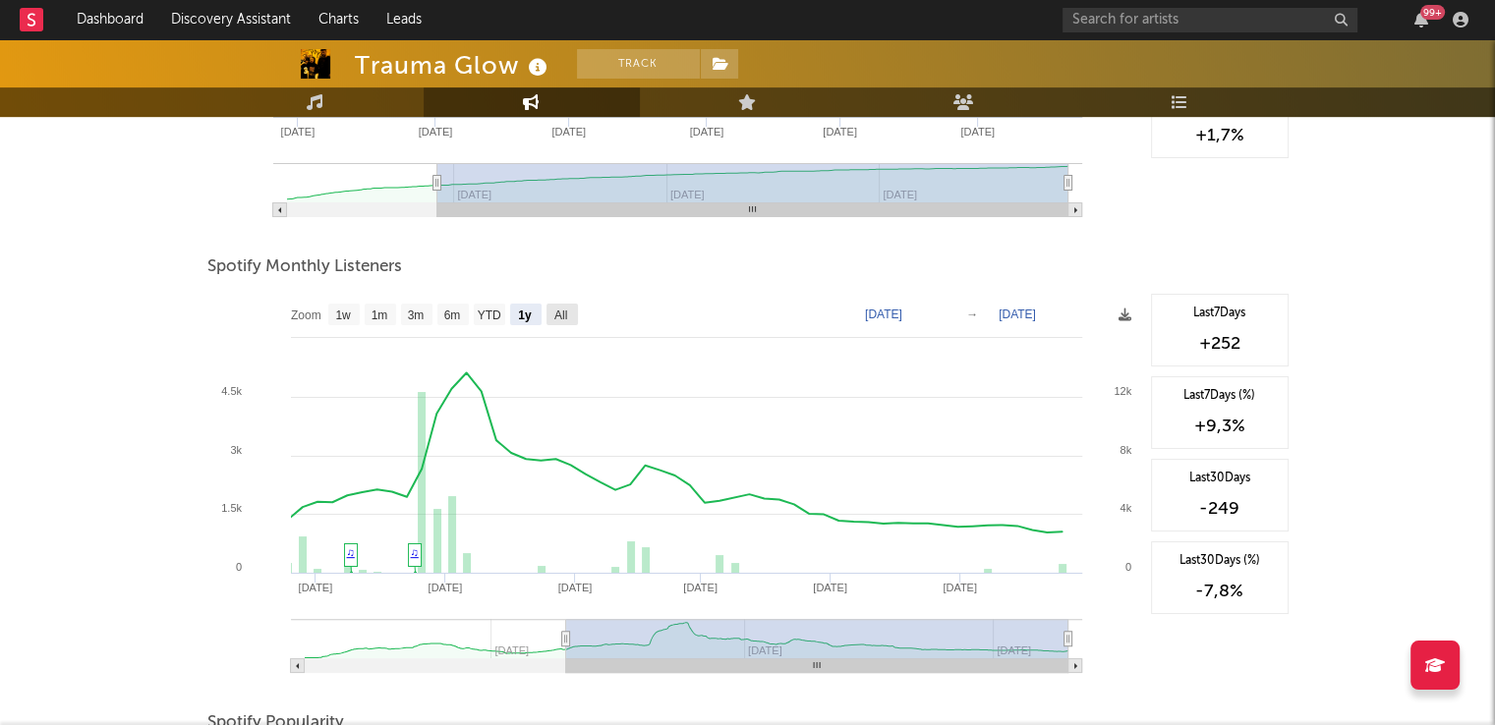
click at [559, 316] on text "All" at bounding box center [559, 316] width 13 height 14
select select "All"
type input "[DATE]"
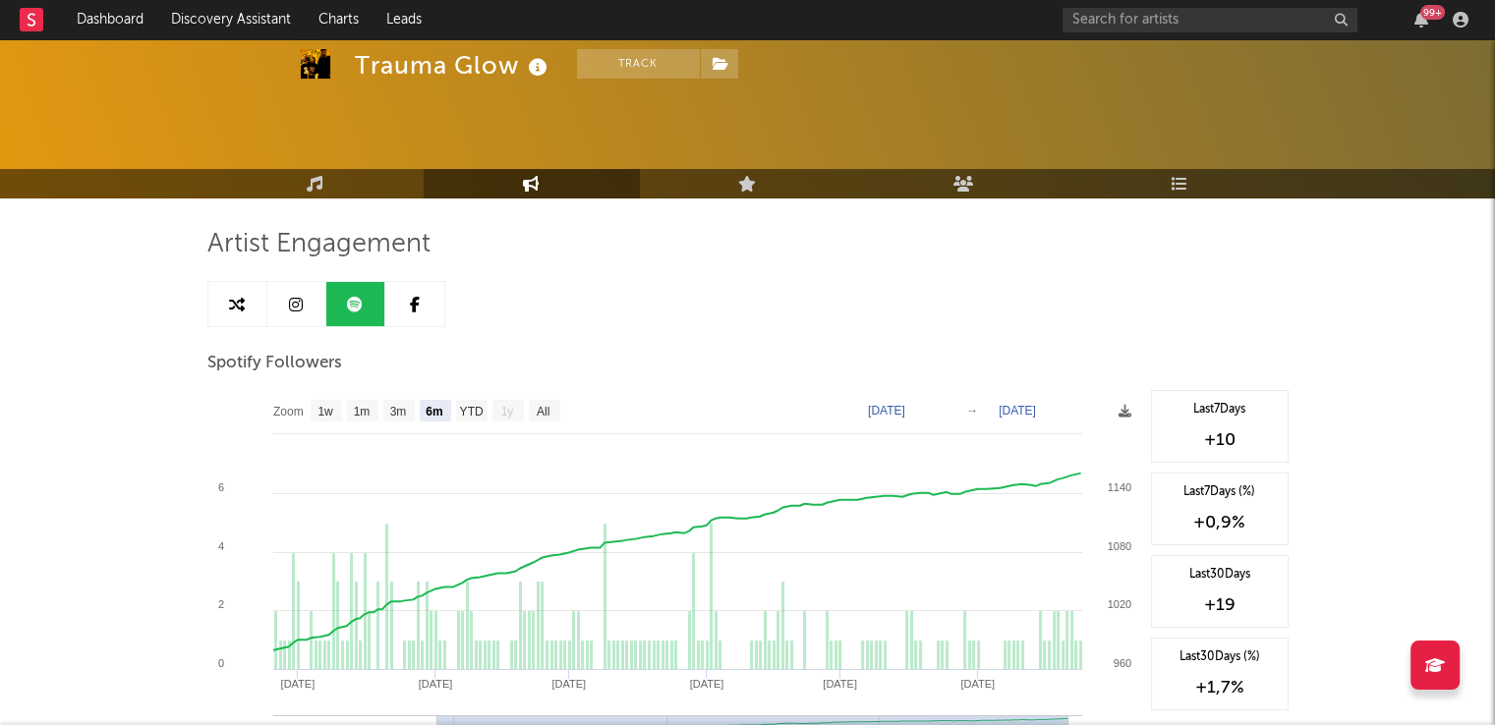
scroll to position [0, 0]
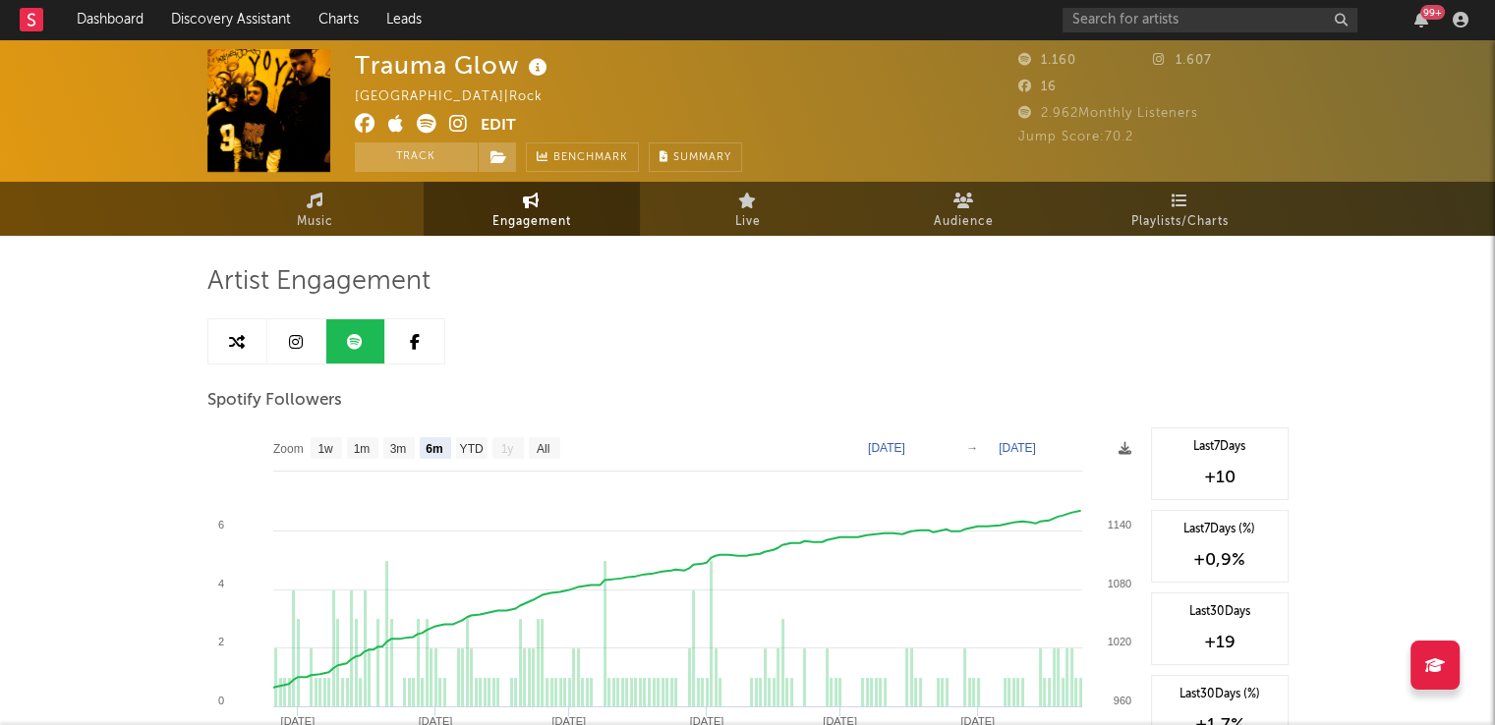
click at [413, 343] on icon at bounding box center [415, 342] width 10 height 16
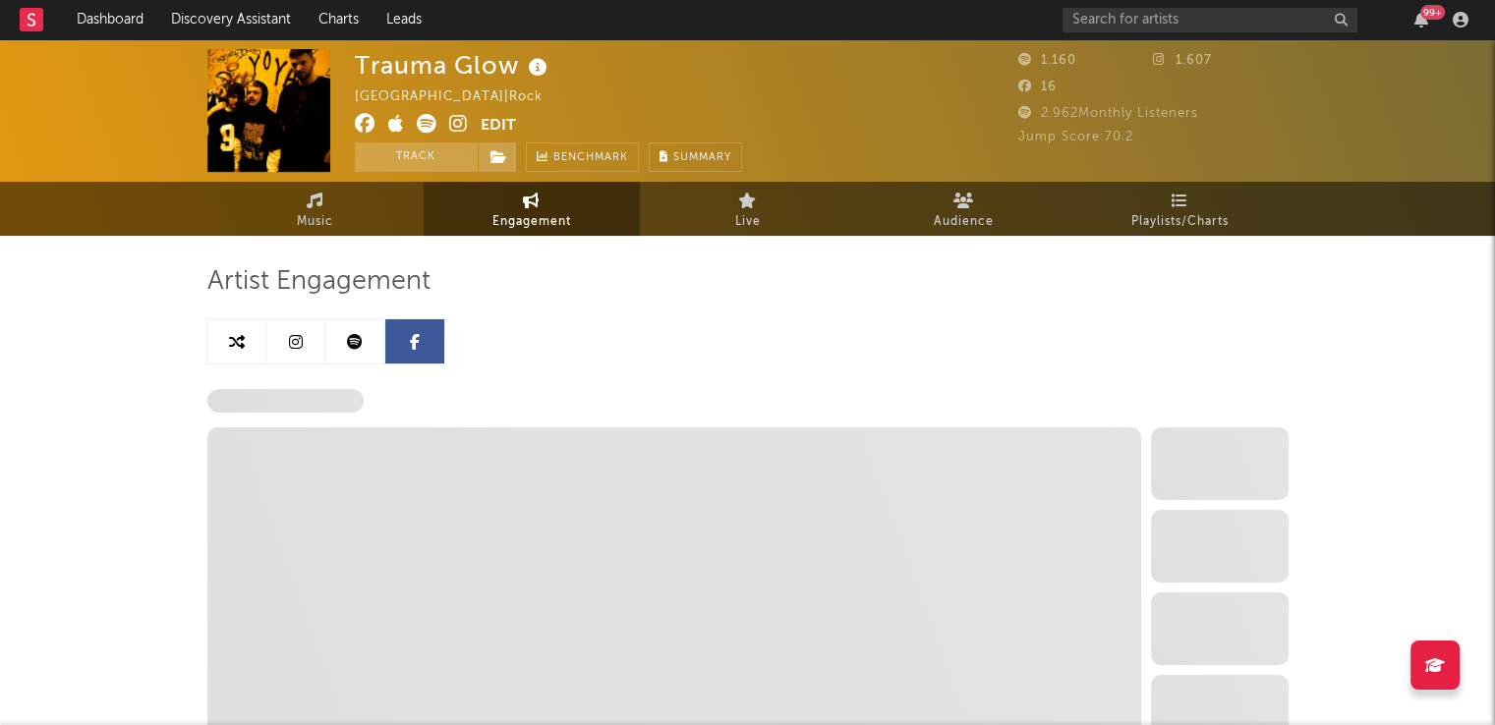
select select "1w"
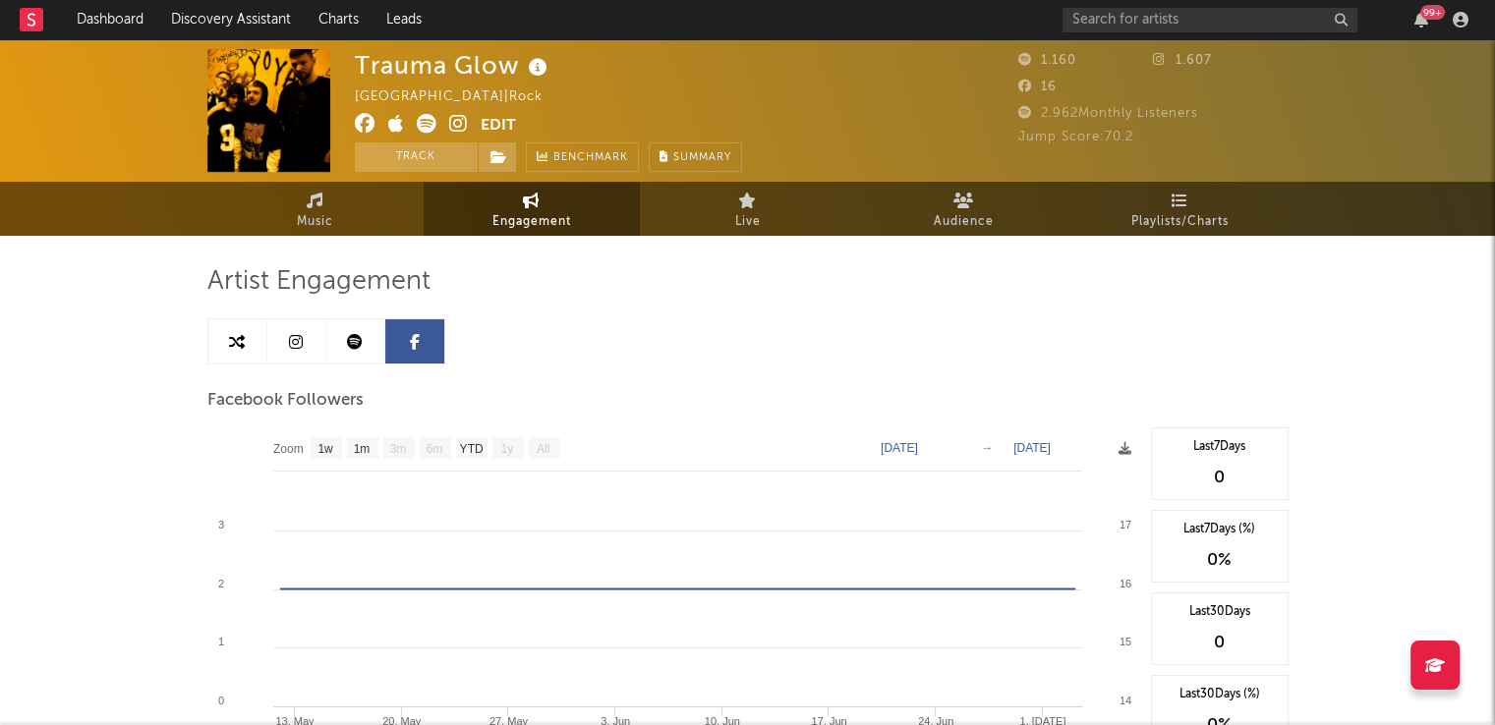
click at [300, 337] on icon at bounding box center [296, 342] width 14 height 16
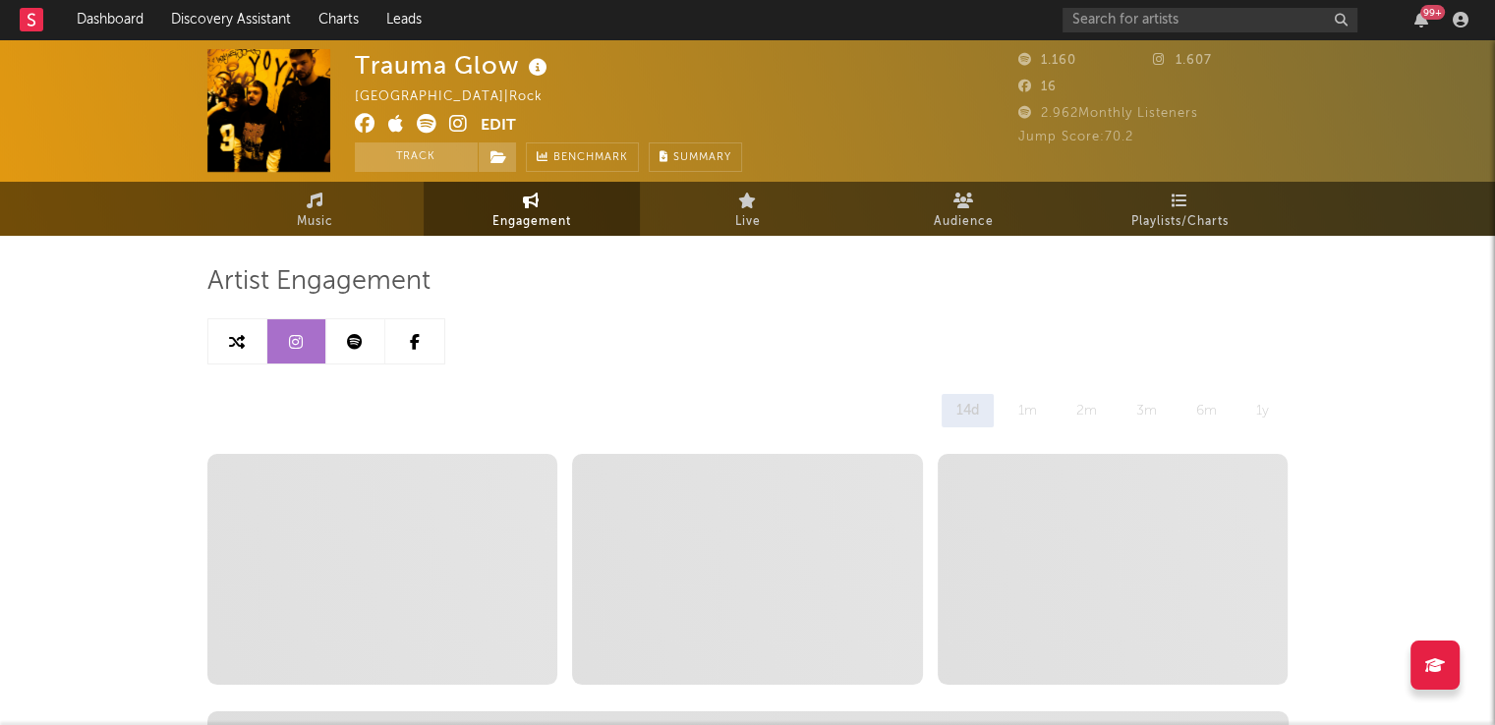
select select "6m"
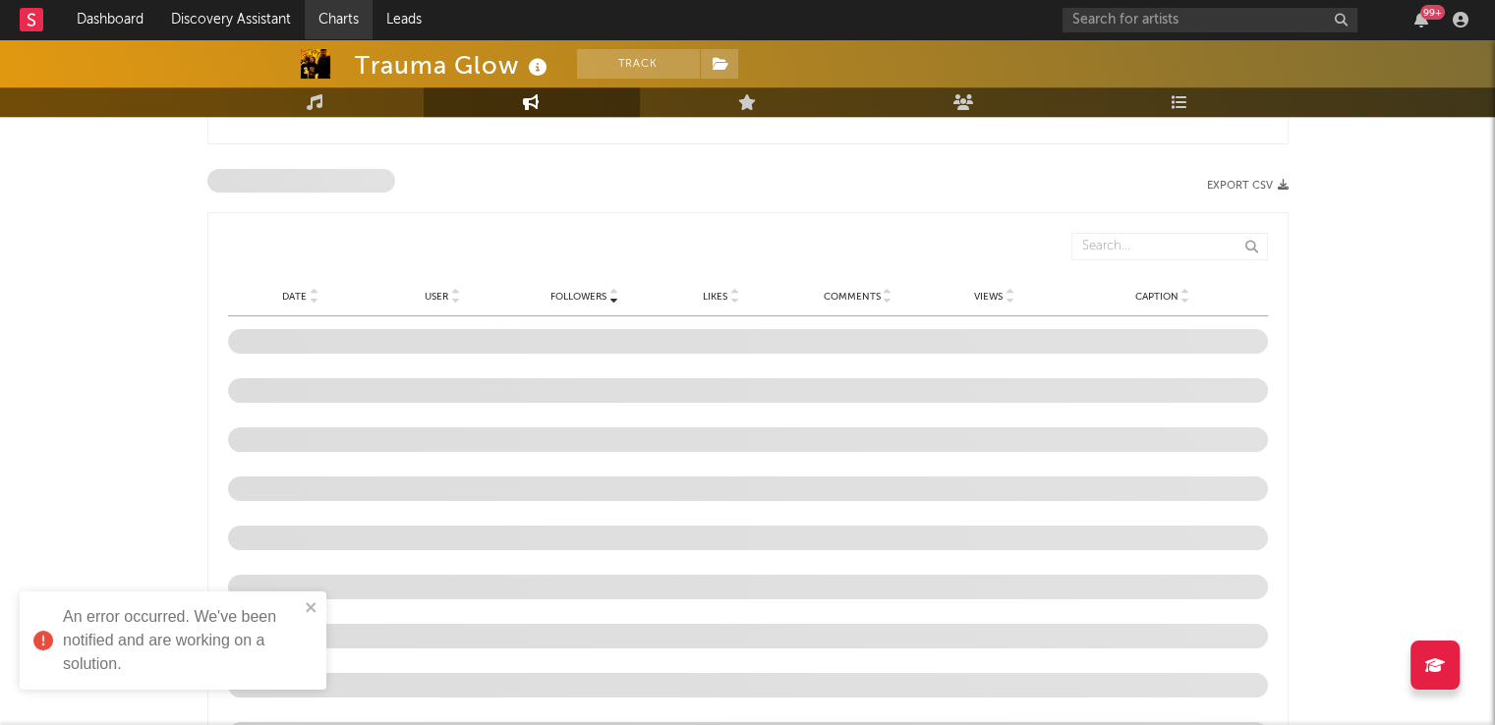
scroll to position [1483, 0]
